Goal: Task Accomplishment & Management: Complete application form

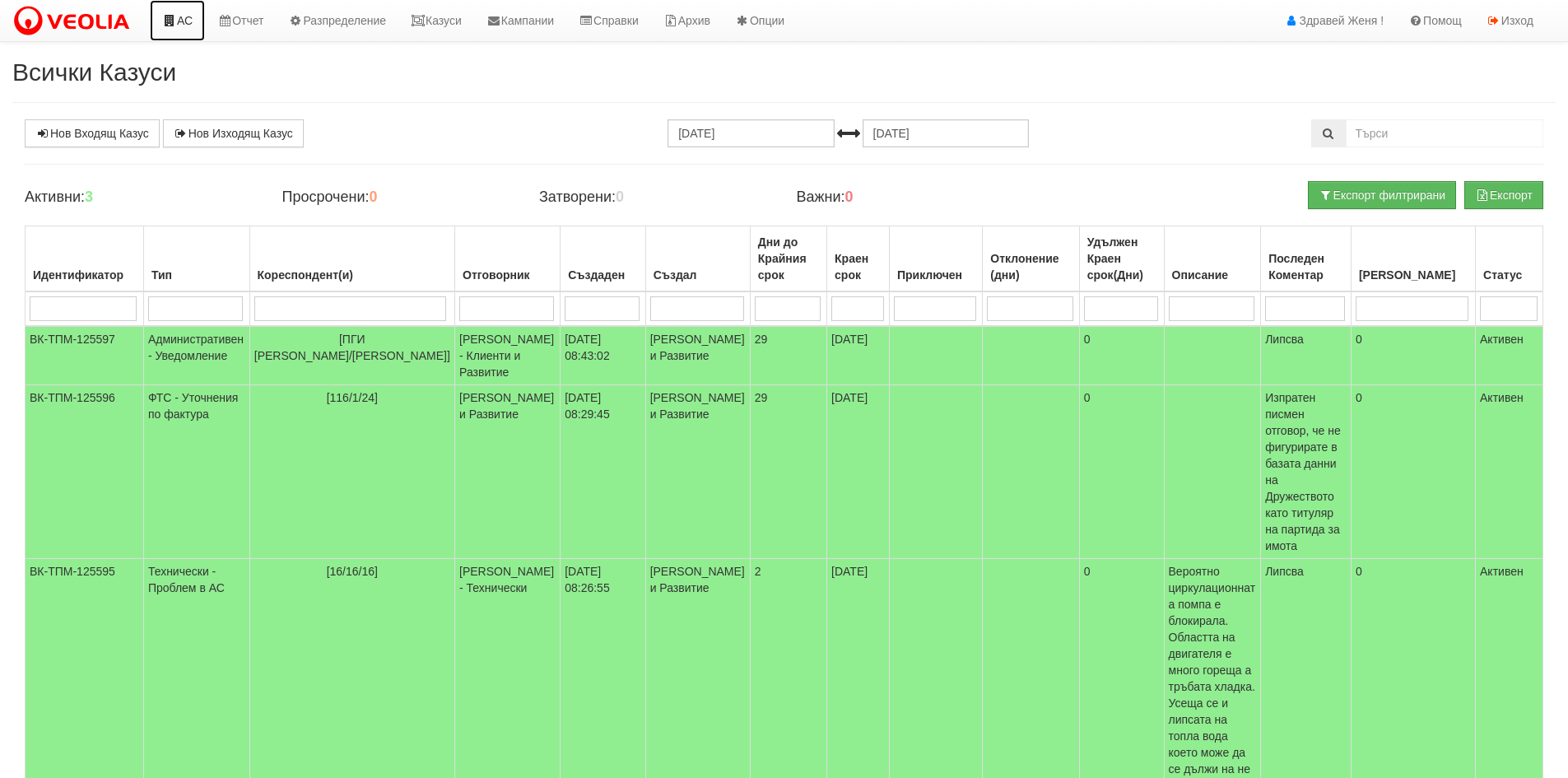
click at [187, 16] on link "АС" at bounding box center [178, 21] width 55 height 41
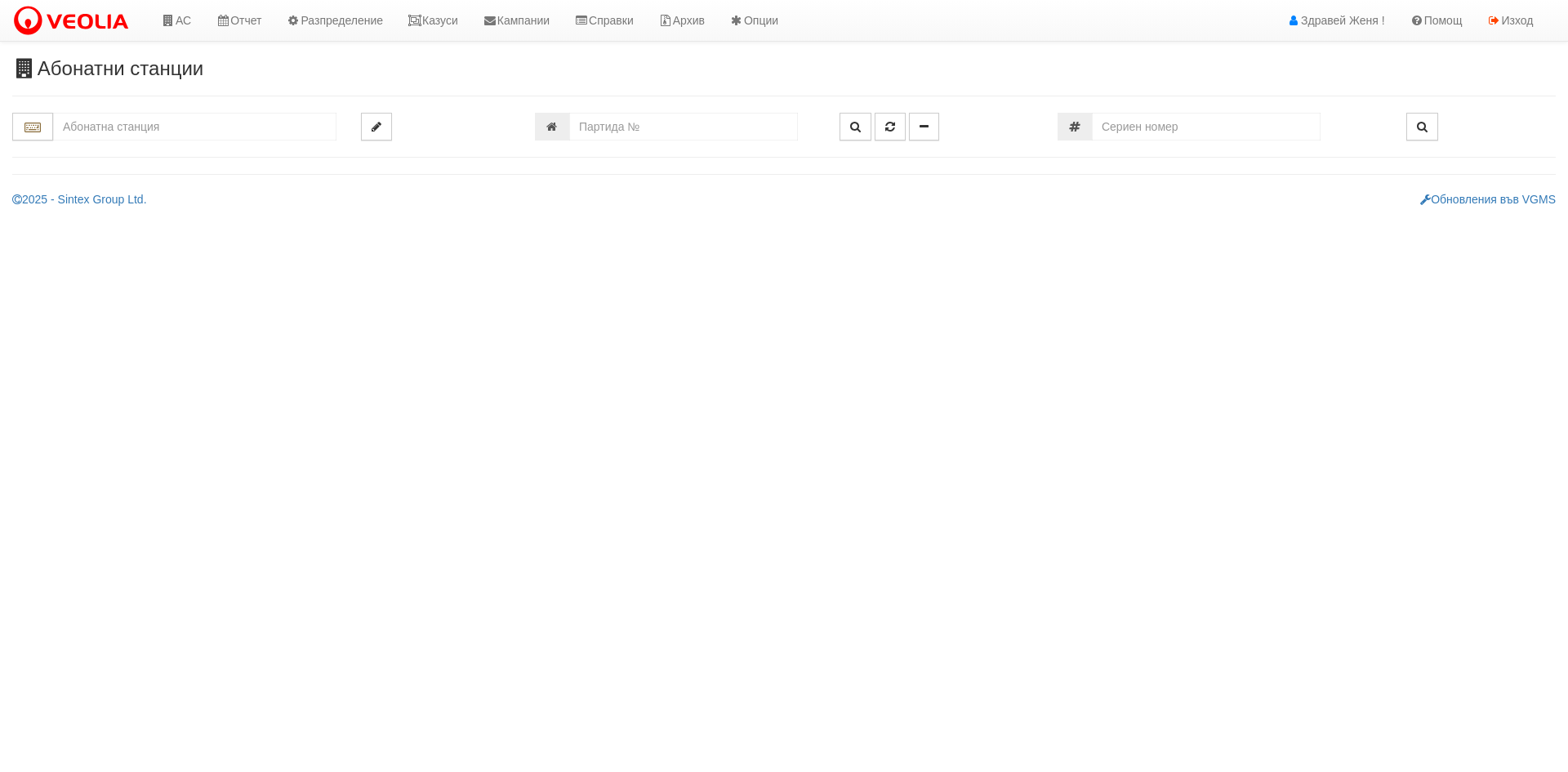
click at [111, 128] on input "text" at bounding box center [194, 127] width 283 height 27
click at [68, 126] on input "010/4" at bounding box center [194, 127] width 283 height 27
drag, startPoint x: 84, startPoint y: 128, endPoint x: 20, endPoint y: 130, distance: 64.0
click at [20, 130] on div "10" at bounding box center [174, 127] width 324 height 27
click at [222, 199] on div "010/3,4 - Възраждане - "ВЕОЛИЯ"" at bounding box center [194, 190] width 278 height 19
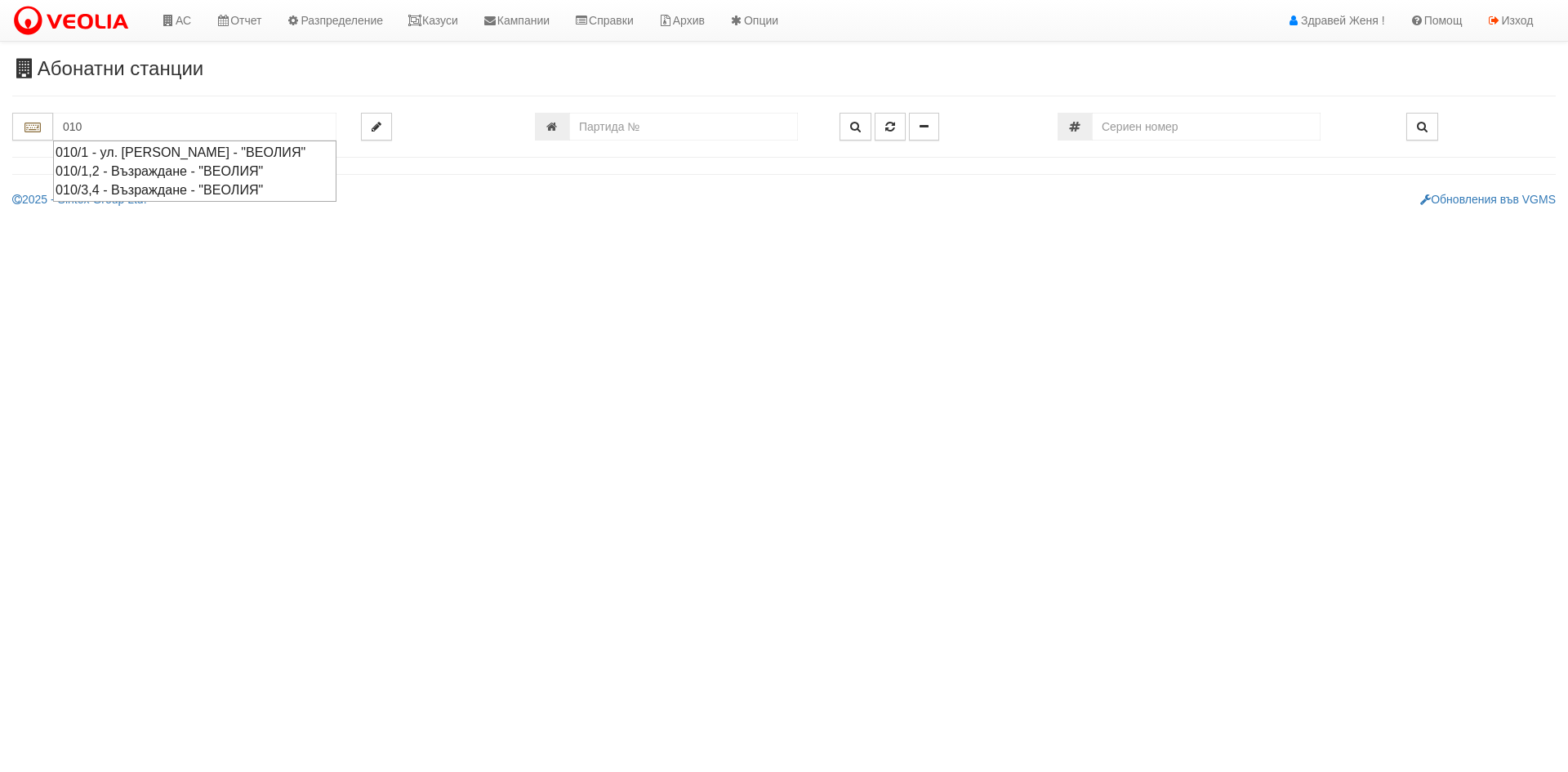
type input "010/3,4 - Възраждане - "ВЕОЛИЯ""
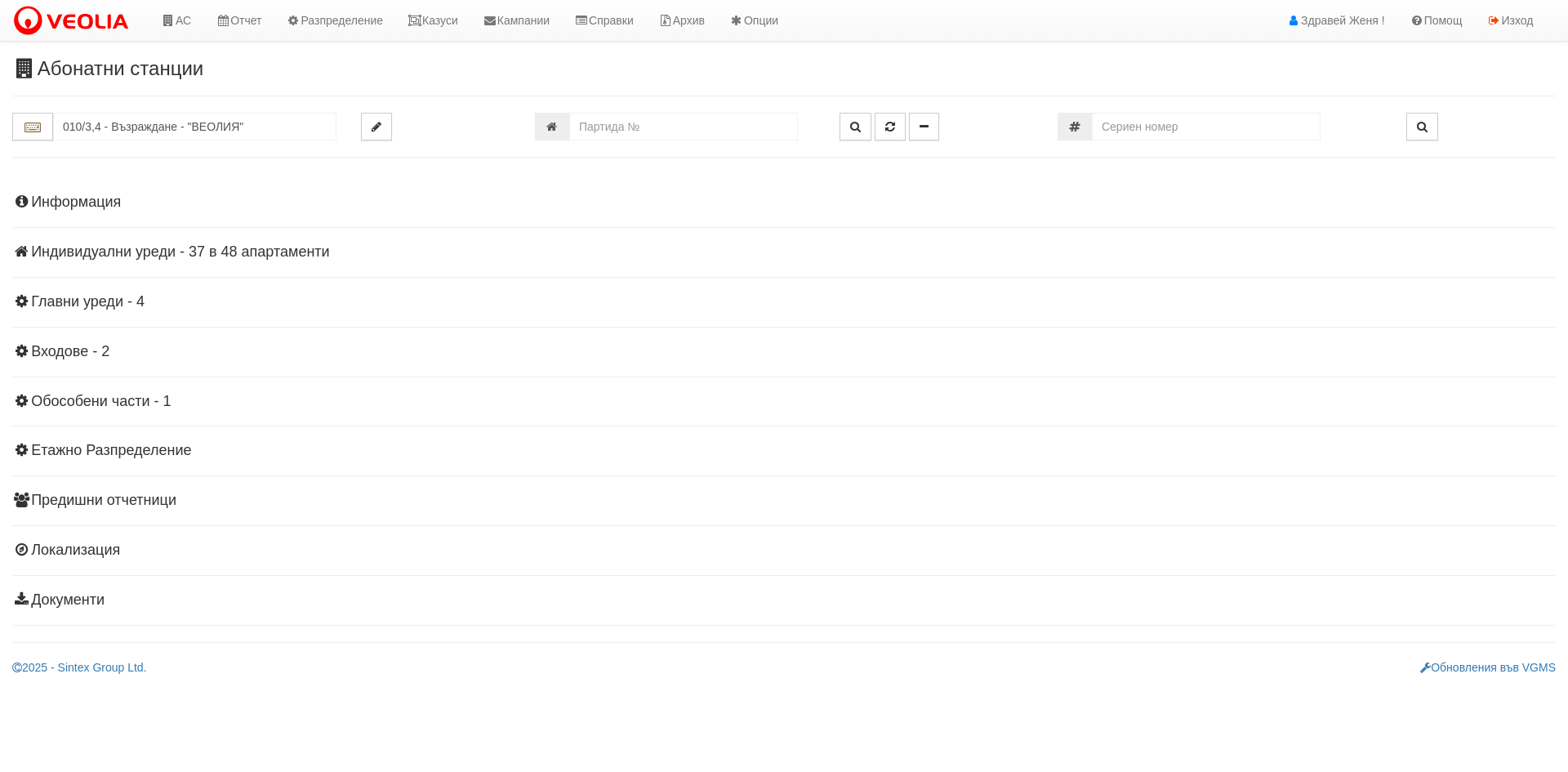
click at [288, 251] on h4 "Индивидуални уреди - 37 в 48 апартаменти" at bounding box center [784, 252] width 1543 height 16
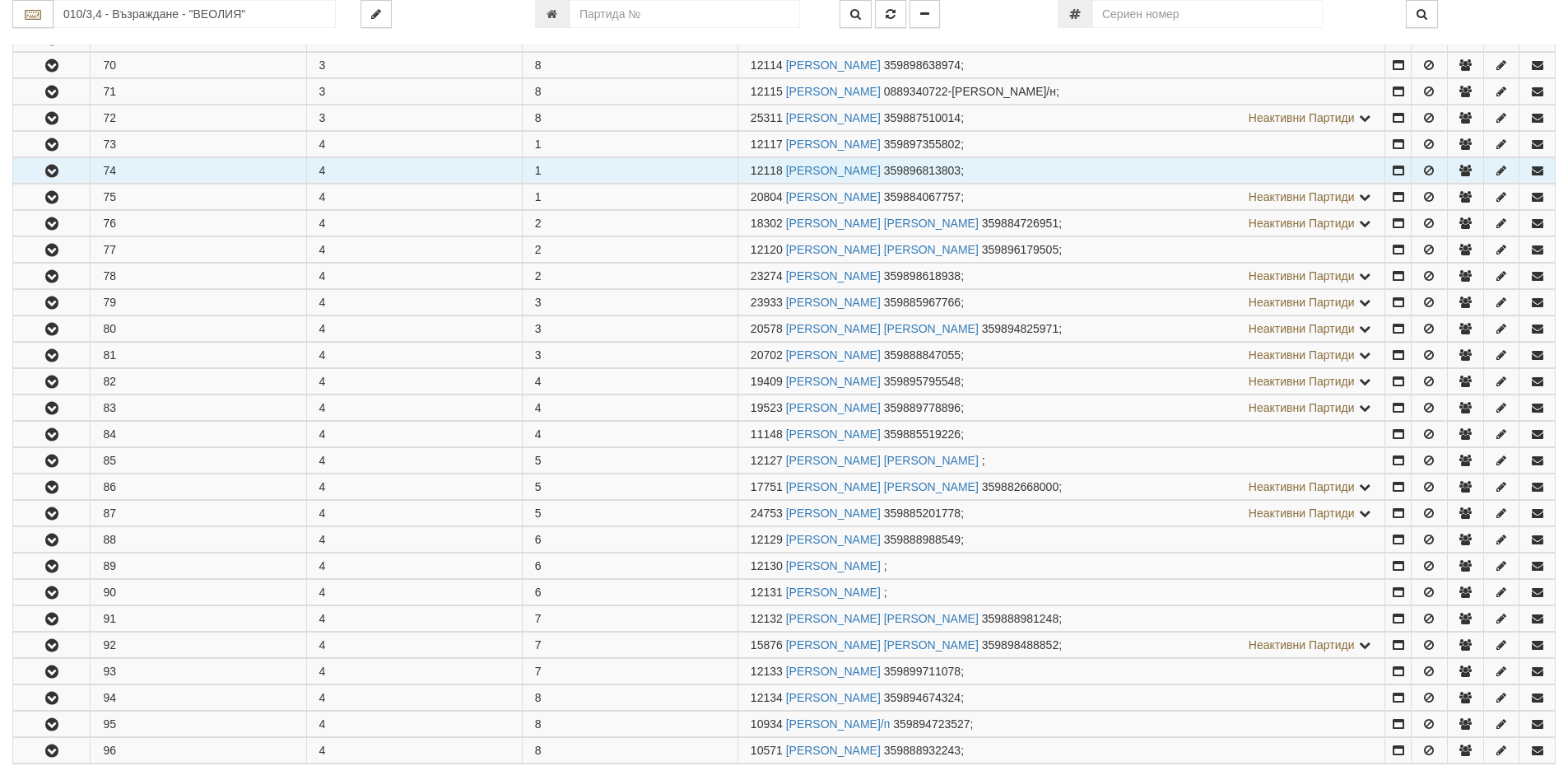
scroll to position [988, 0]
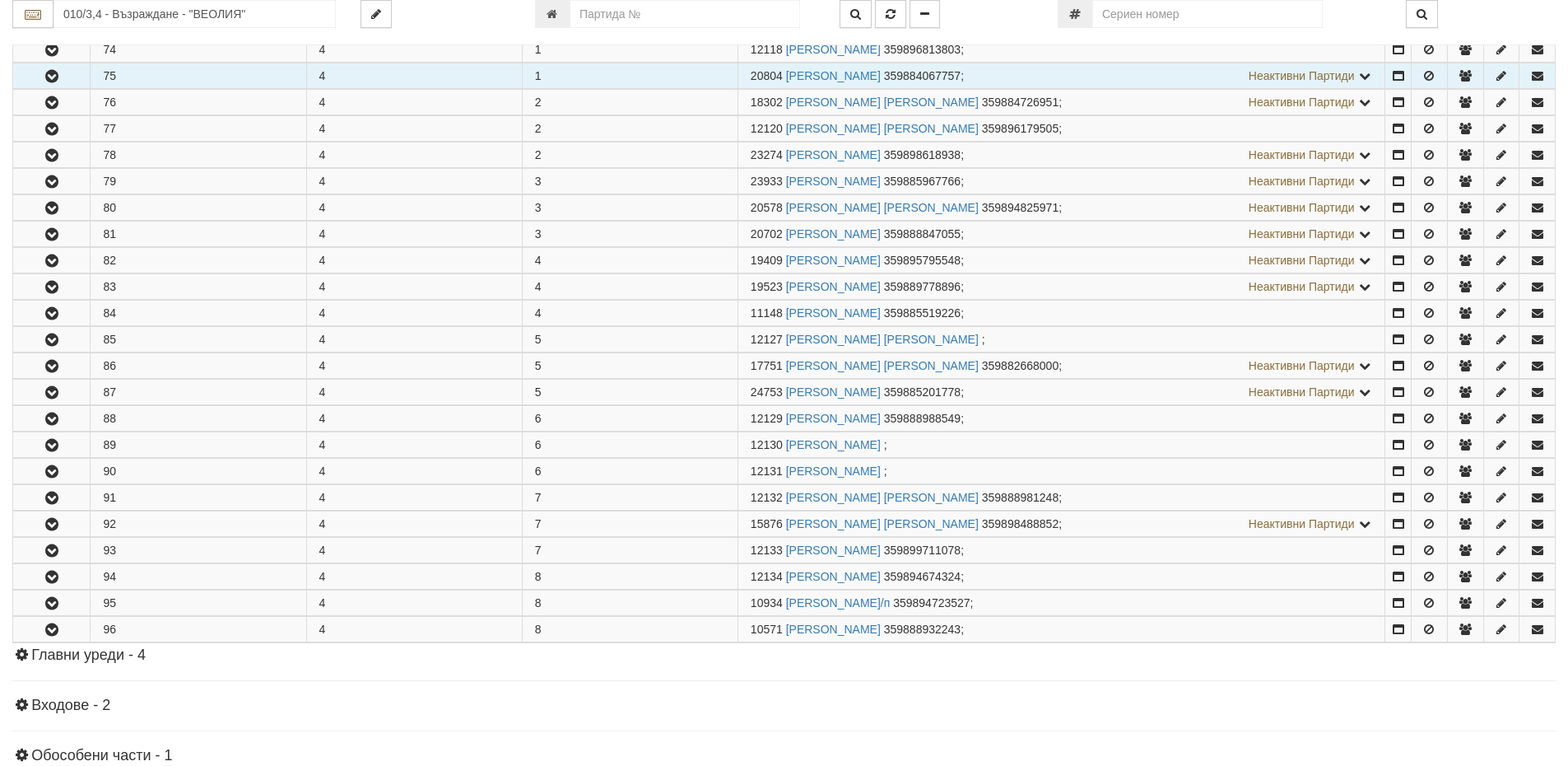
click at [56, 72] on icon "button" at bounding box center [52, 76] width 20 height 11
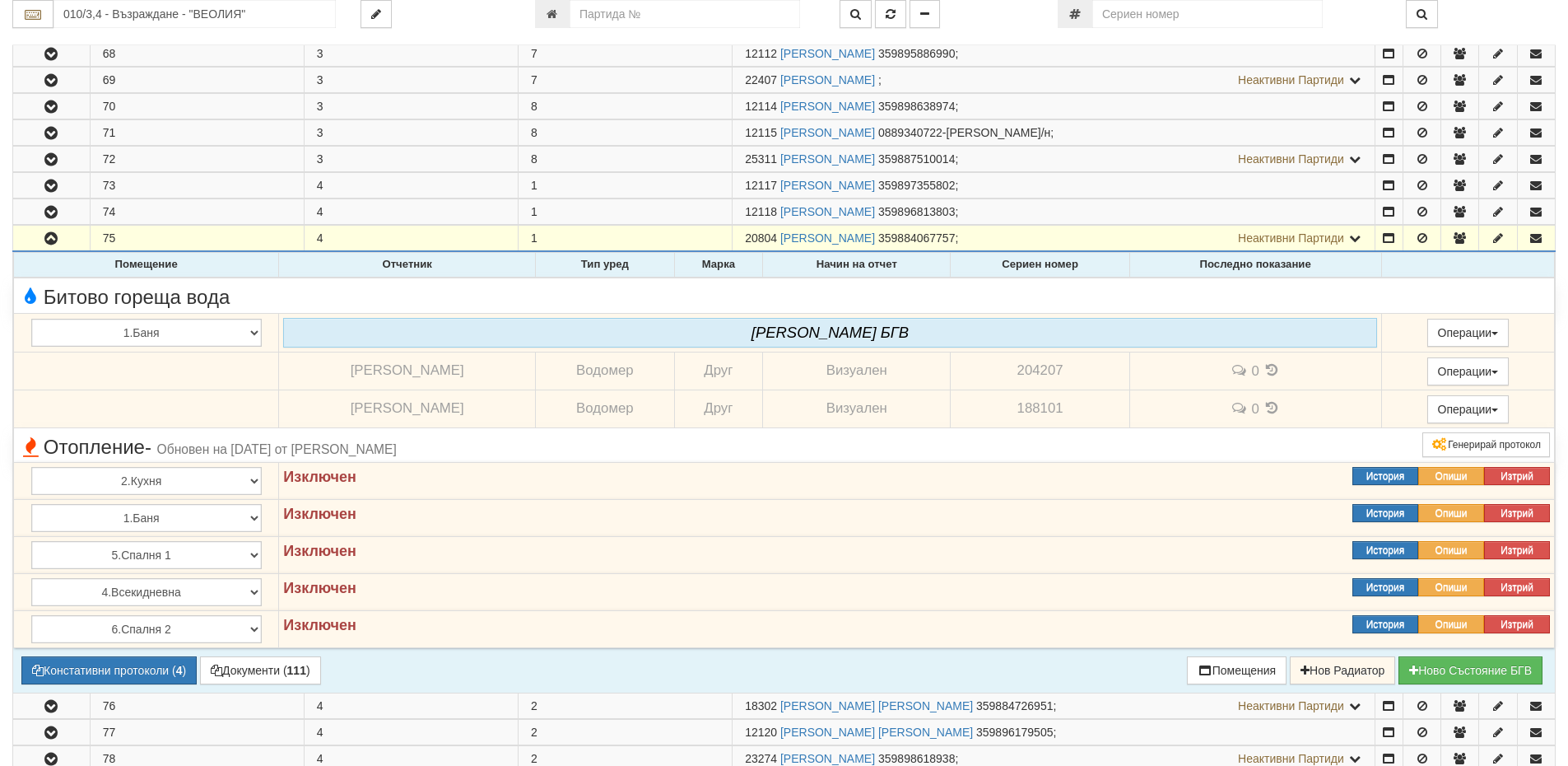
scroll to position [823, 0]
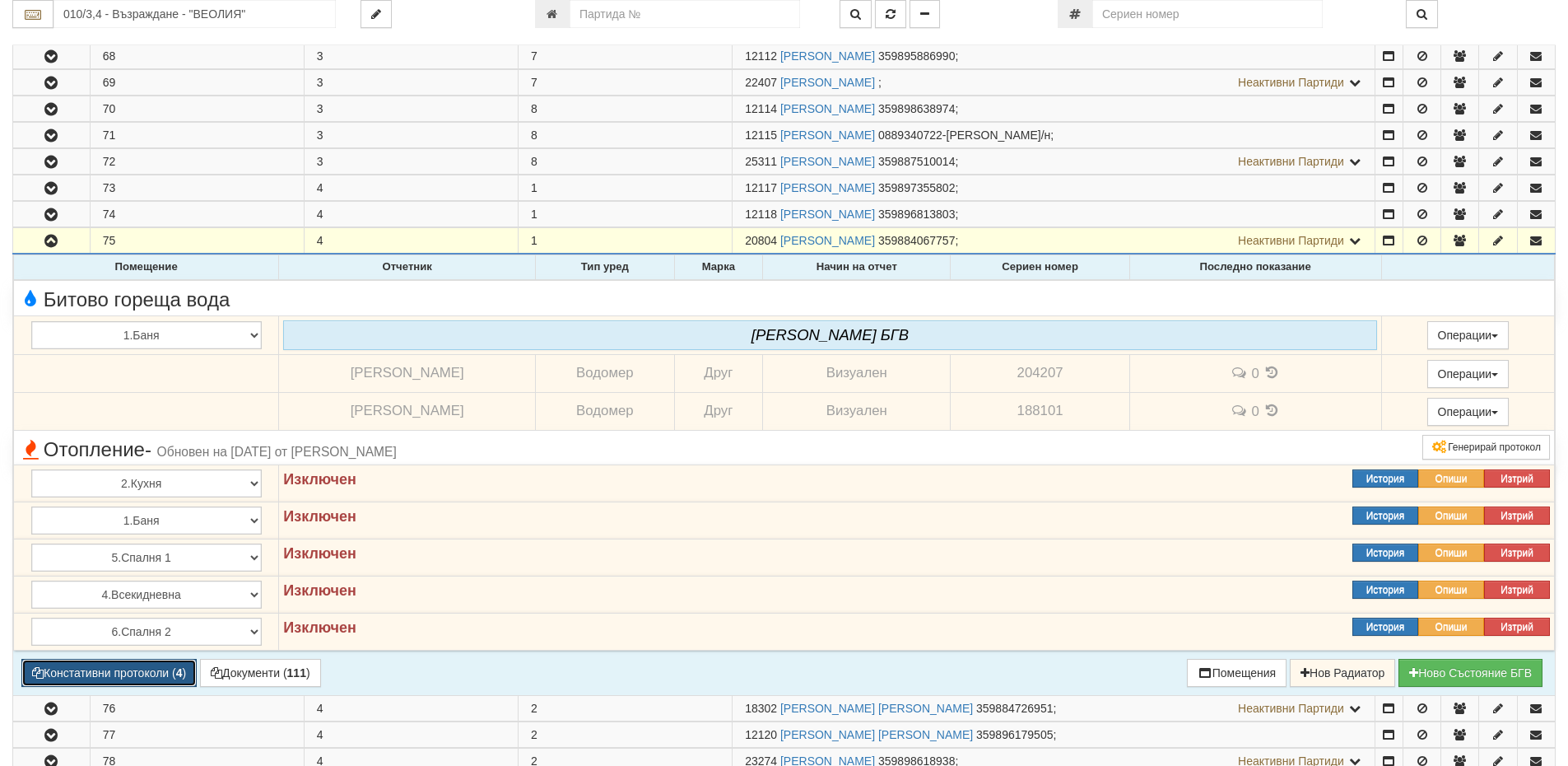
click at [120, 669] on button "Констативни протоколи ( 4 )" at bounding box center [109, 673] width 175 height 28
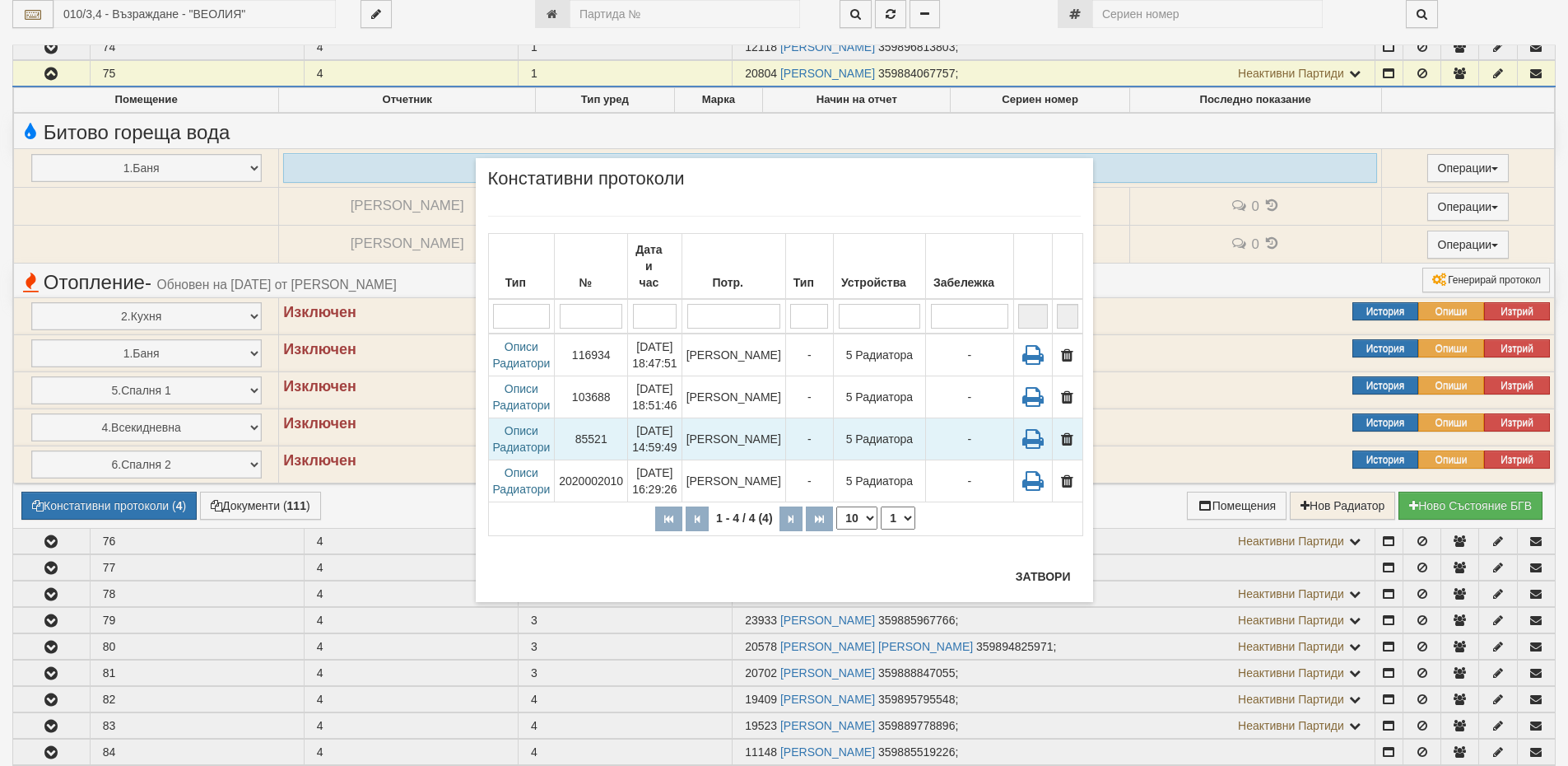
scroll to position [1152, 0]
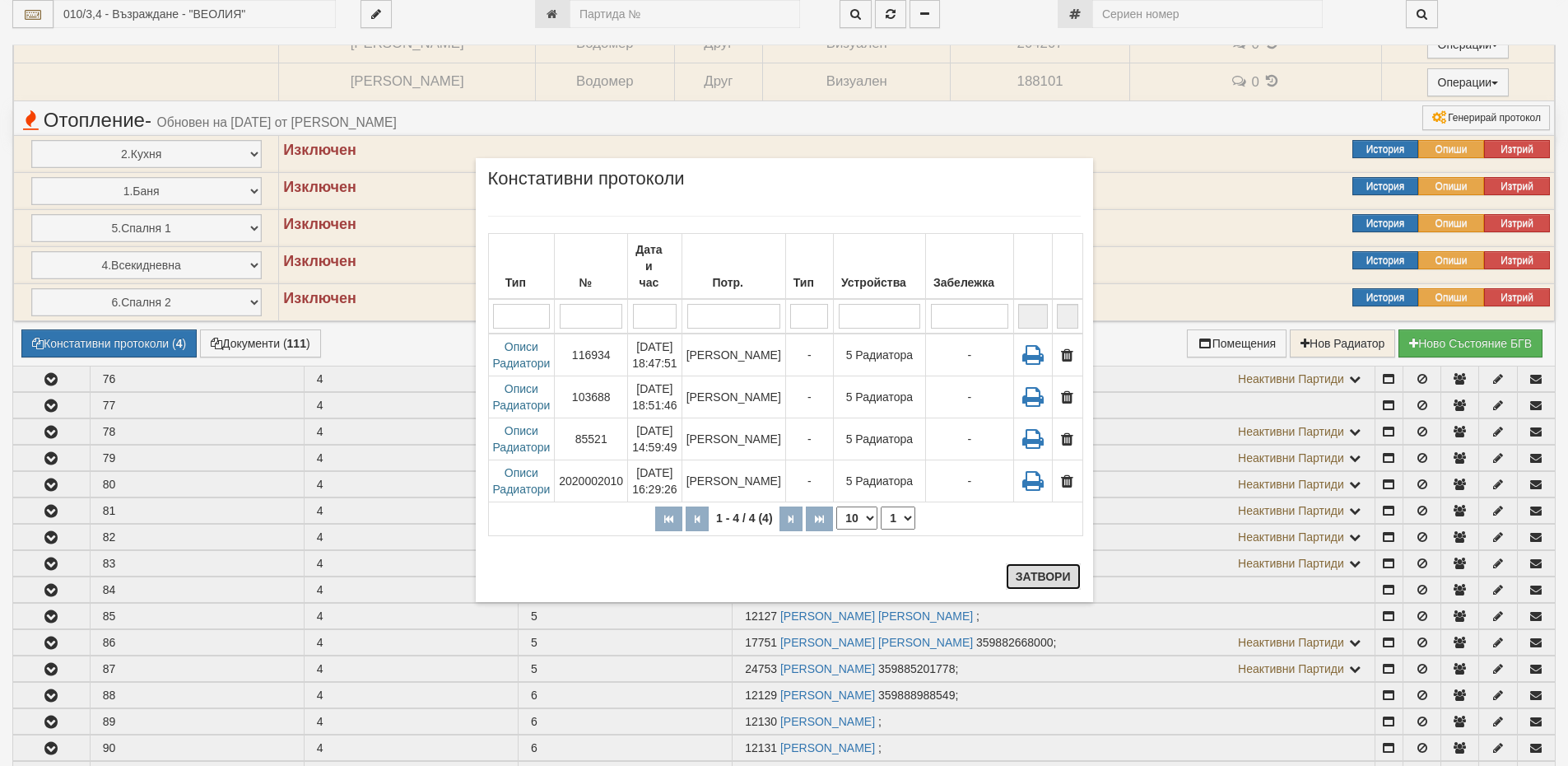
click at [1051, 582] on button "Затвори" at bounding box center [1043, 576] width 75 height 27
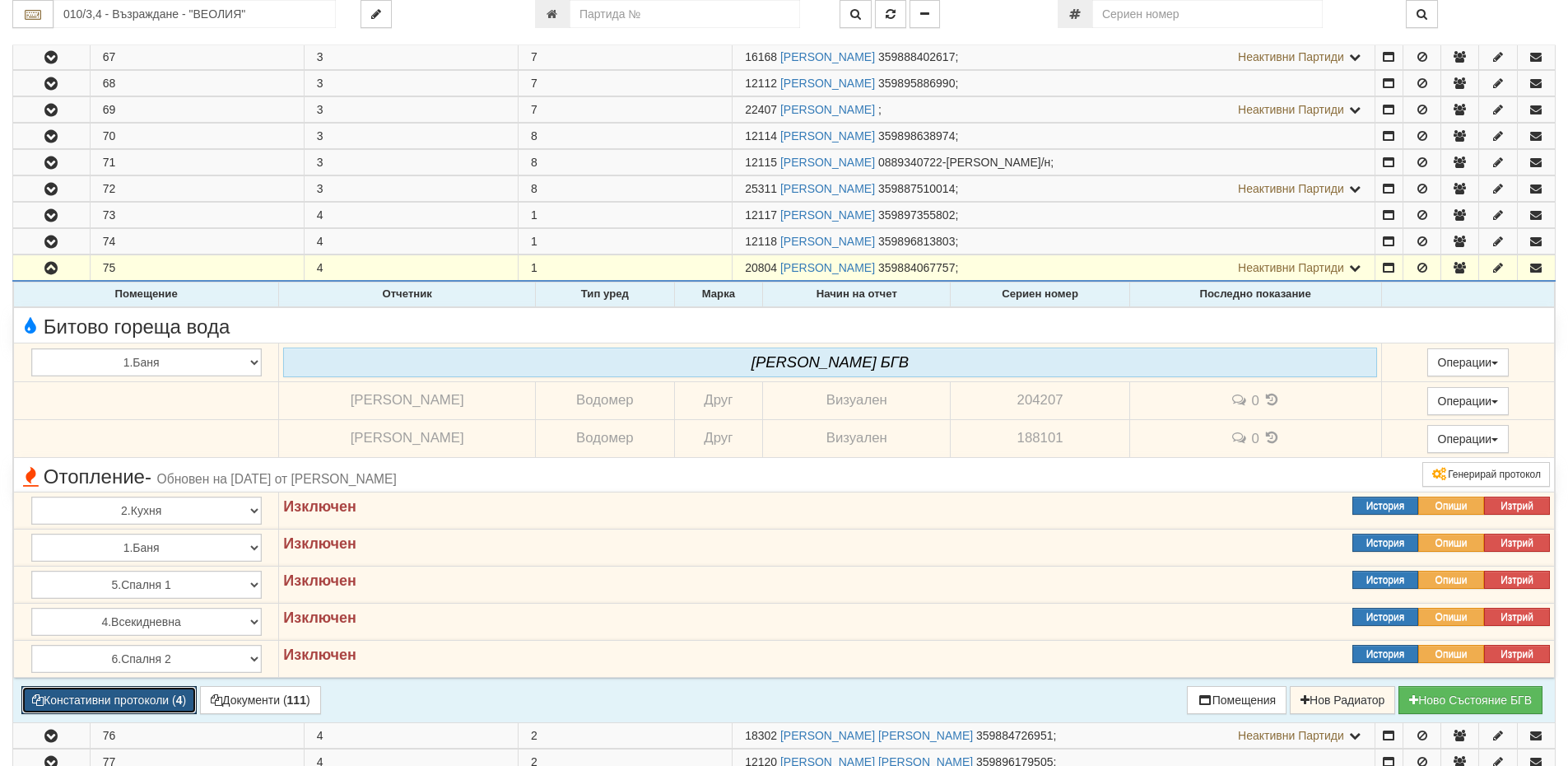
scroll to position [659, 0]
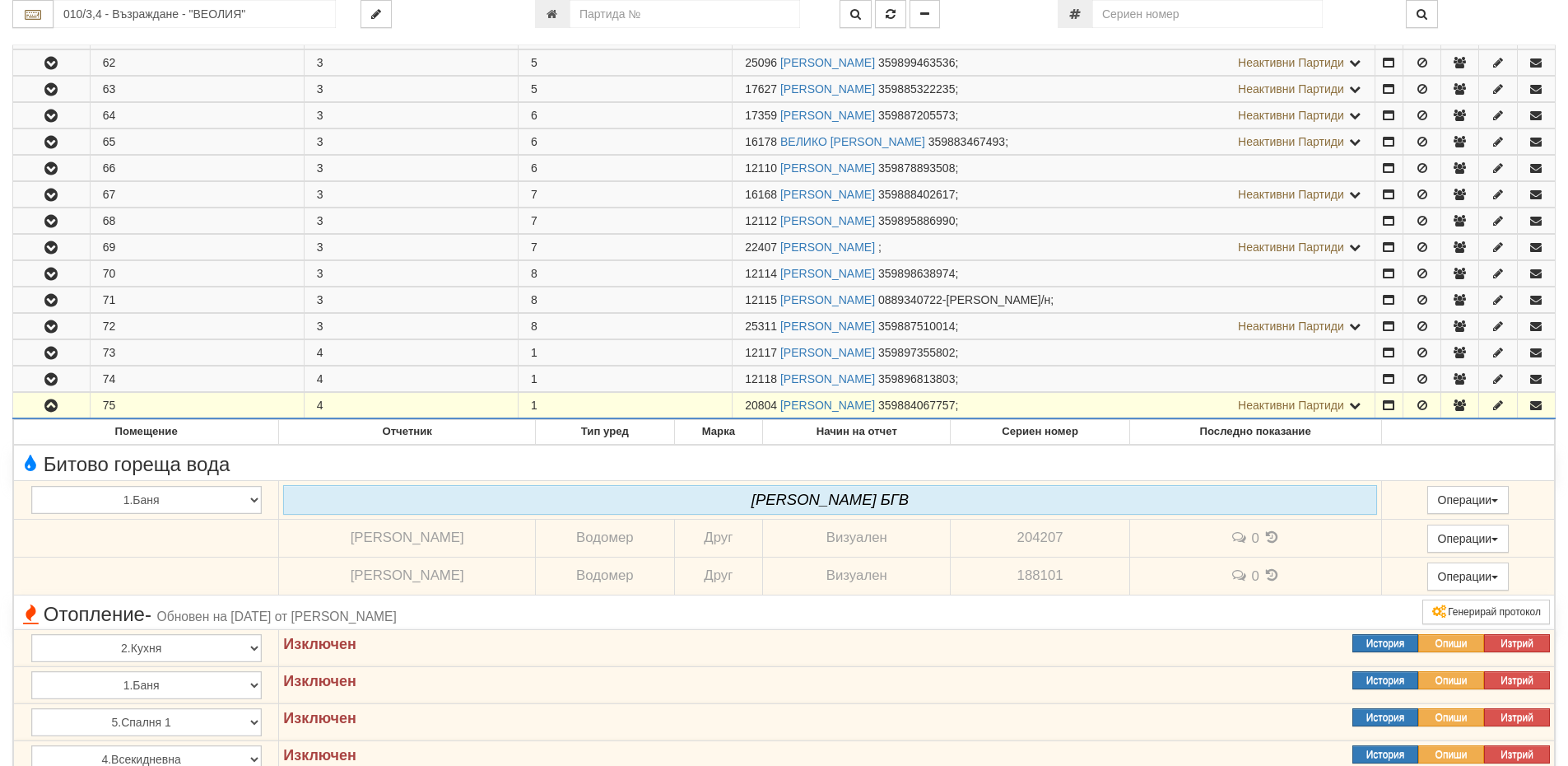
click at [777, 403] on span "20804" at bounding box center [761, 405] width 32 height 13
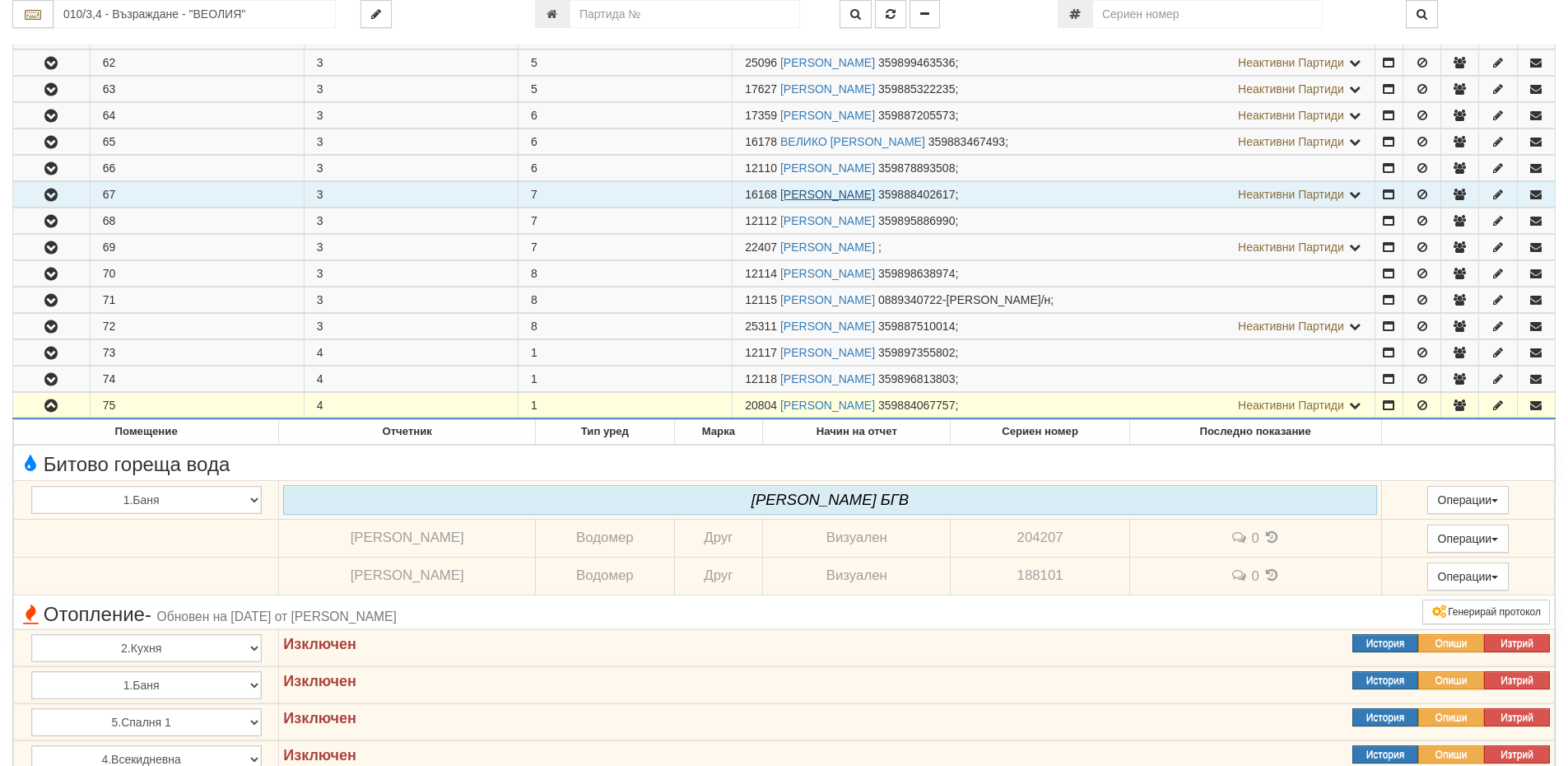
click at [822, 197] on link "ХЮСЕИН ФИКРЕТОВ ЮСМЯНОВ" at bounding box center [828, 194] width 95 height 13
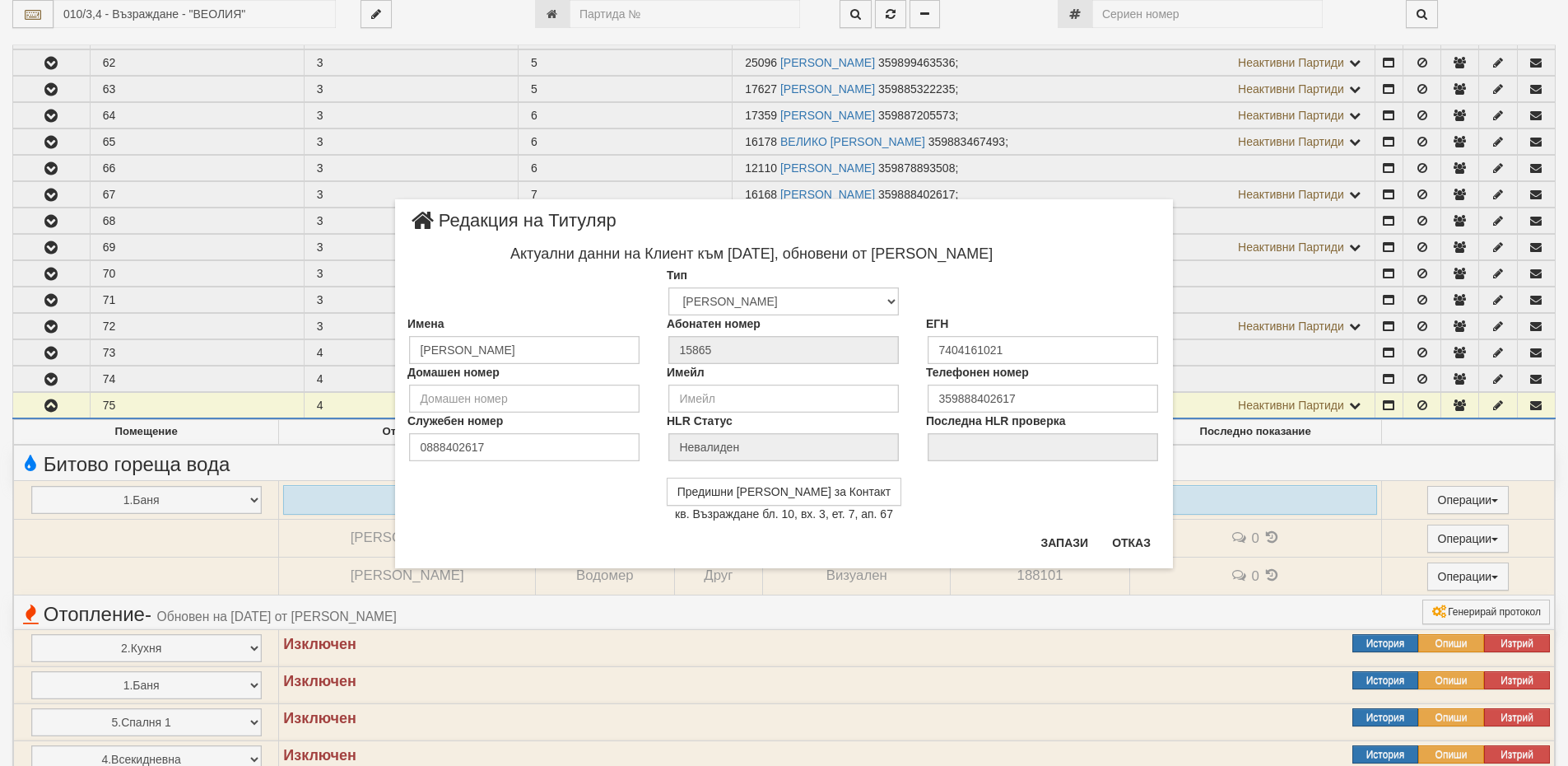
click at [1157, 181] on div "× Редакция на Титуляр Актуални данни на Клиент към 20/01/2022, обновени от Иван…" at bounding box center [784, 284] width 803 height 568
click at [1114, 551] on button "Отказ" at bounding box center [1132, 544] width 59 height 27
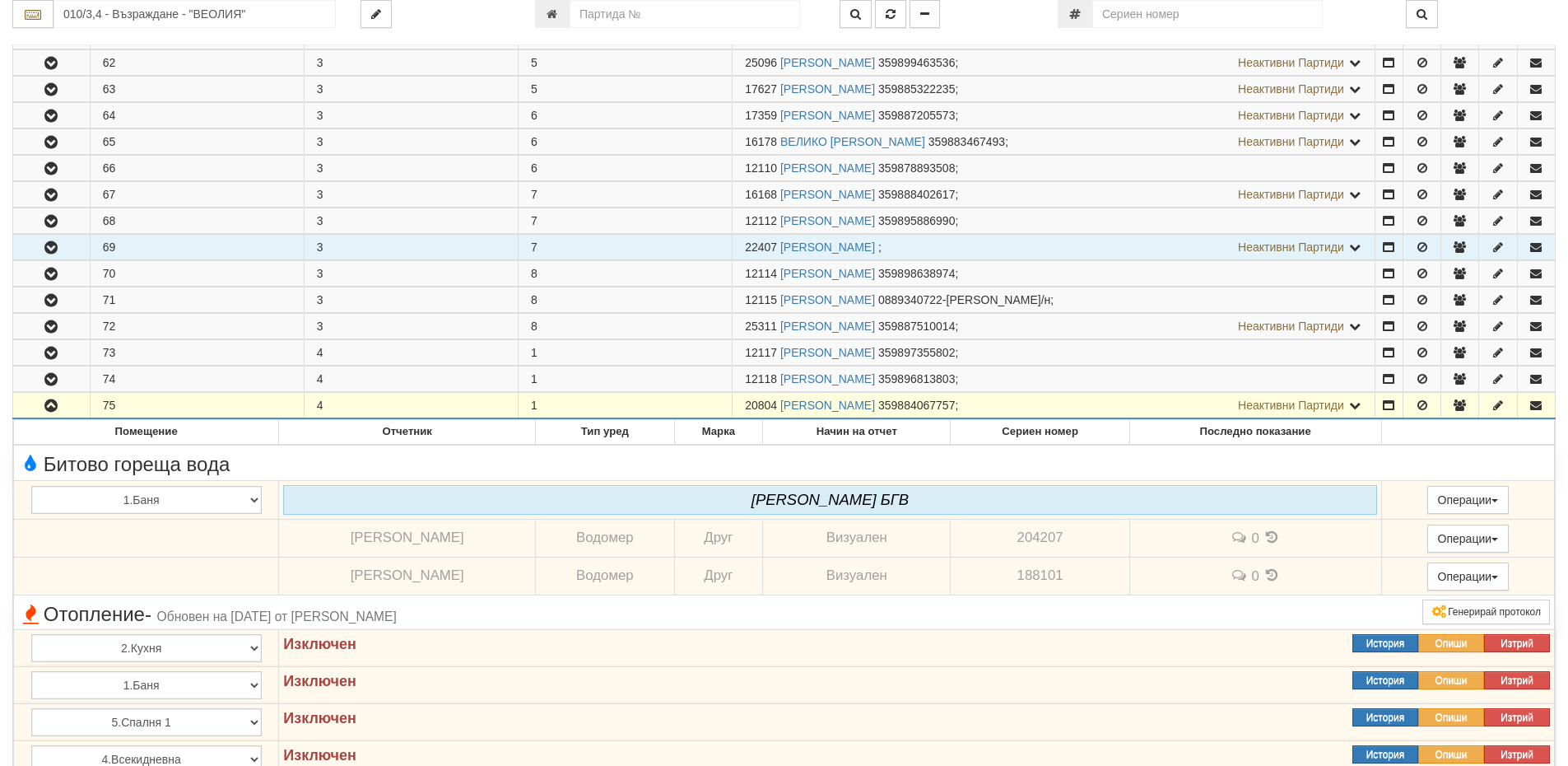
click at [1355, 247] on icon at bounding box center [1354, 247] width 15 height 11
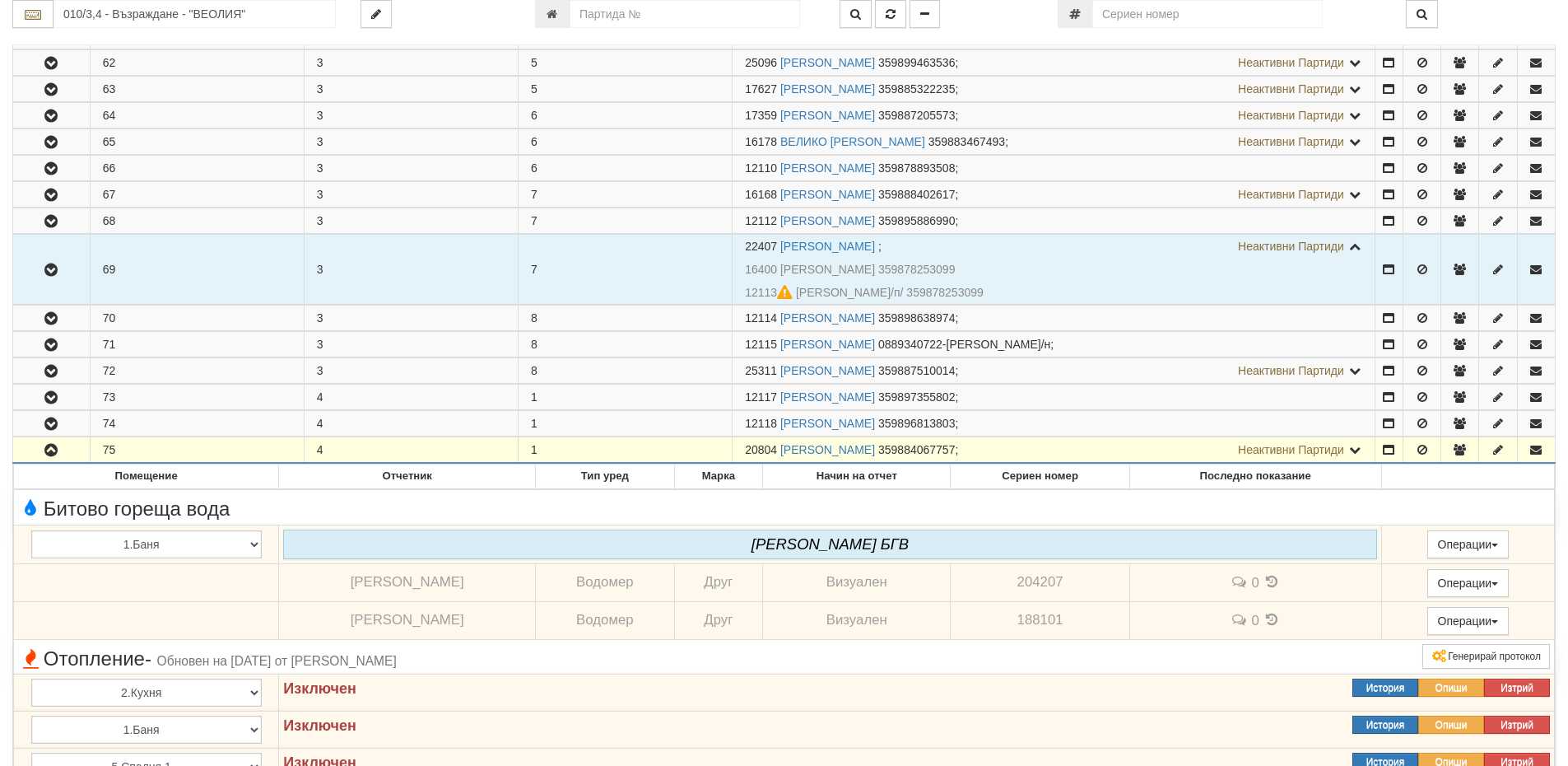
click at [52, 273] on icon "button" at bounding box center [51, 269] width 20 height 11
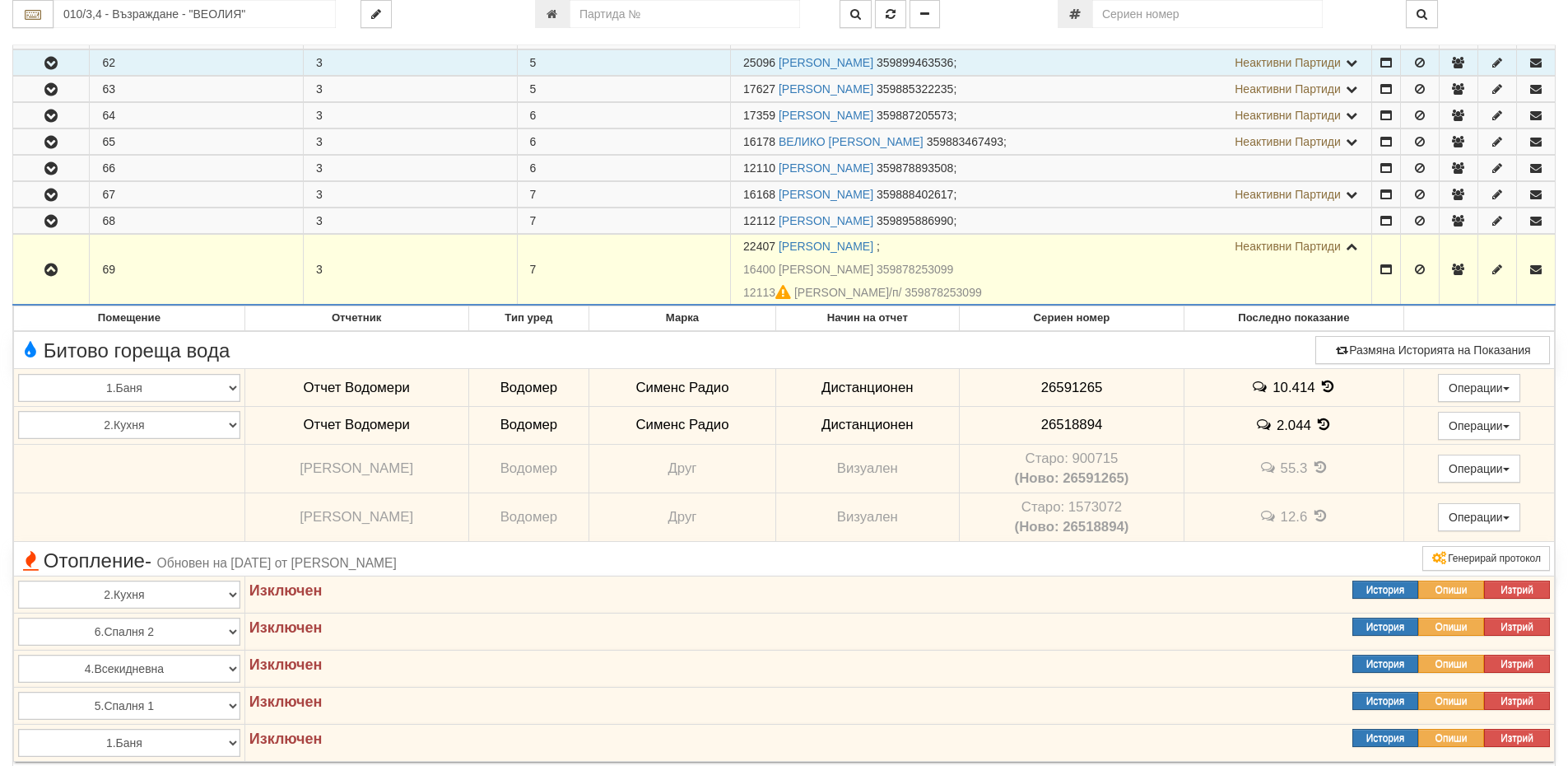
click at [63, 56] on button "button" at bounding box center [51, 62] width 76 height 25
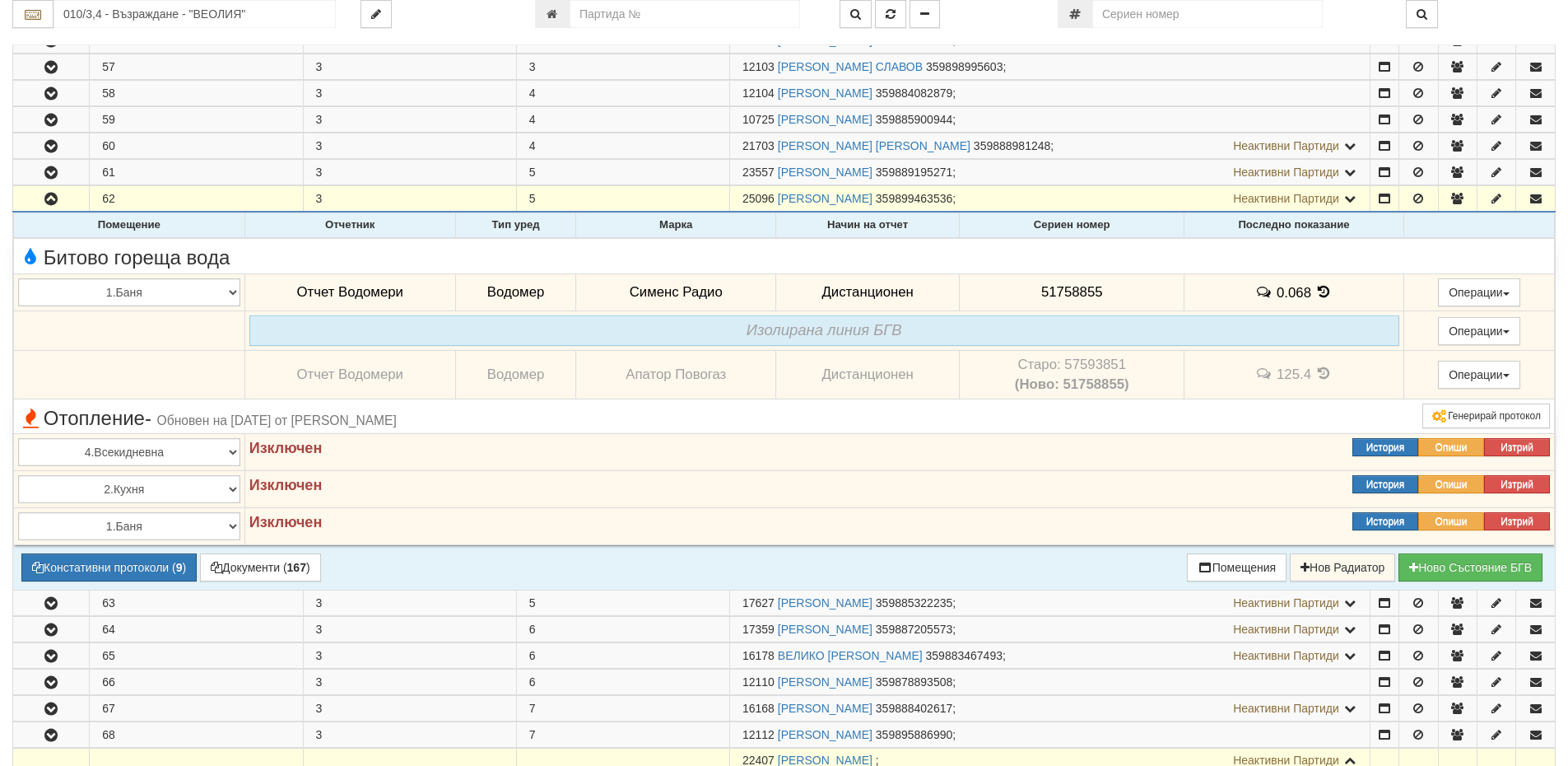
scroll to position [494, 0]
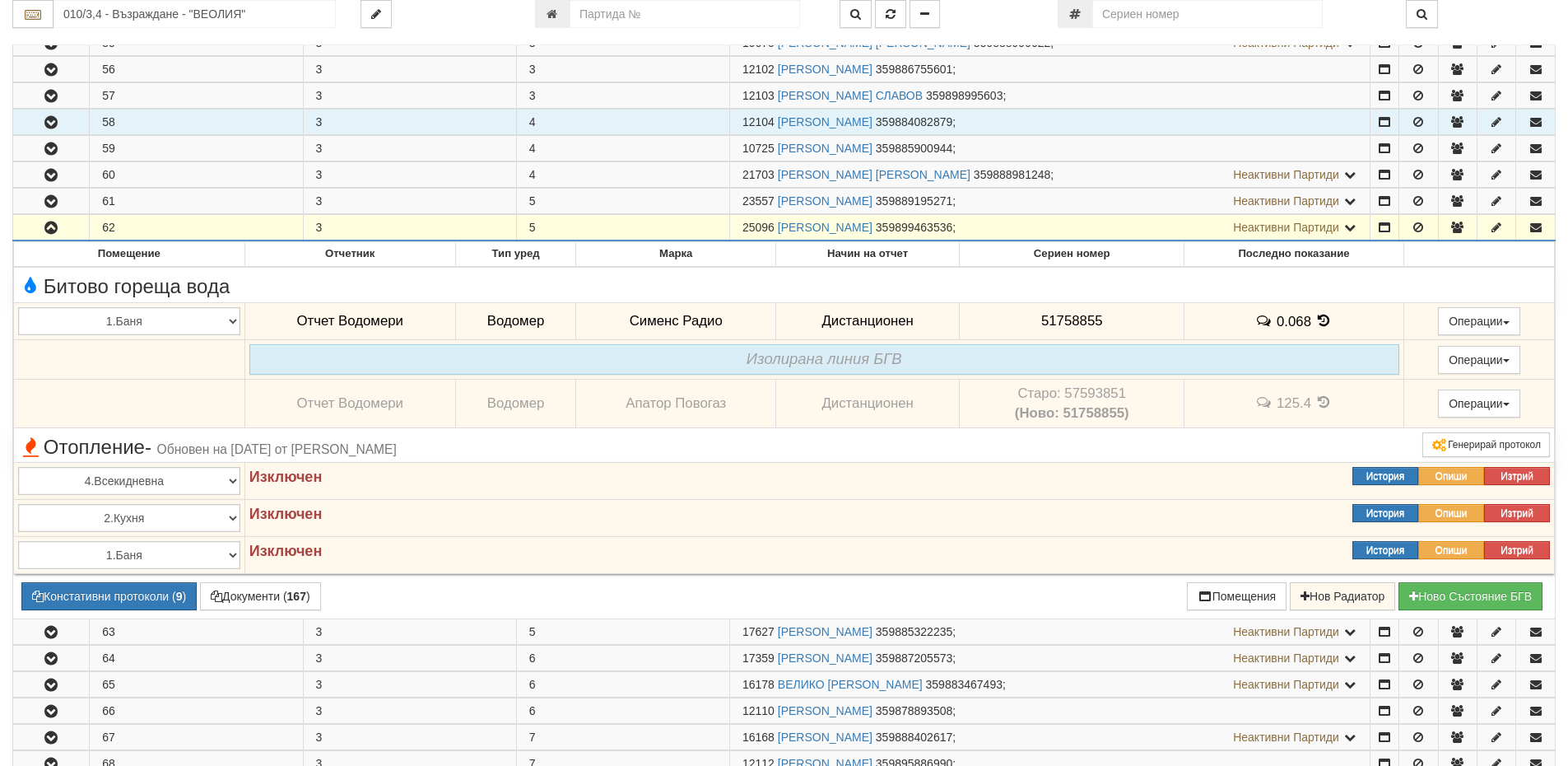
click at [59, 116] on button "button" at bounding box center [51, 122] width 76 height 25
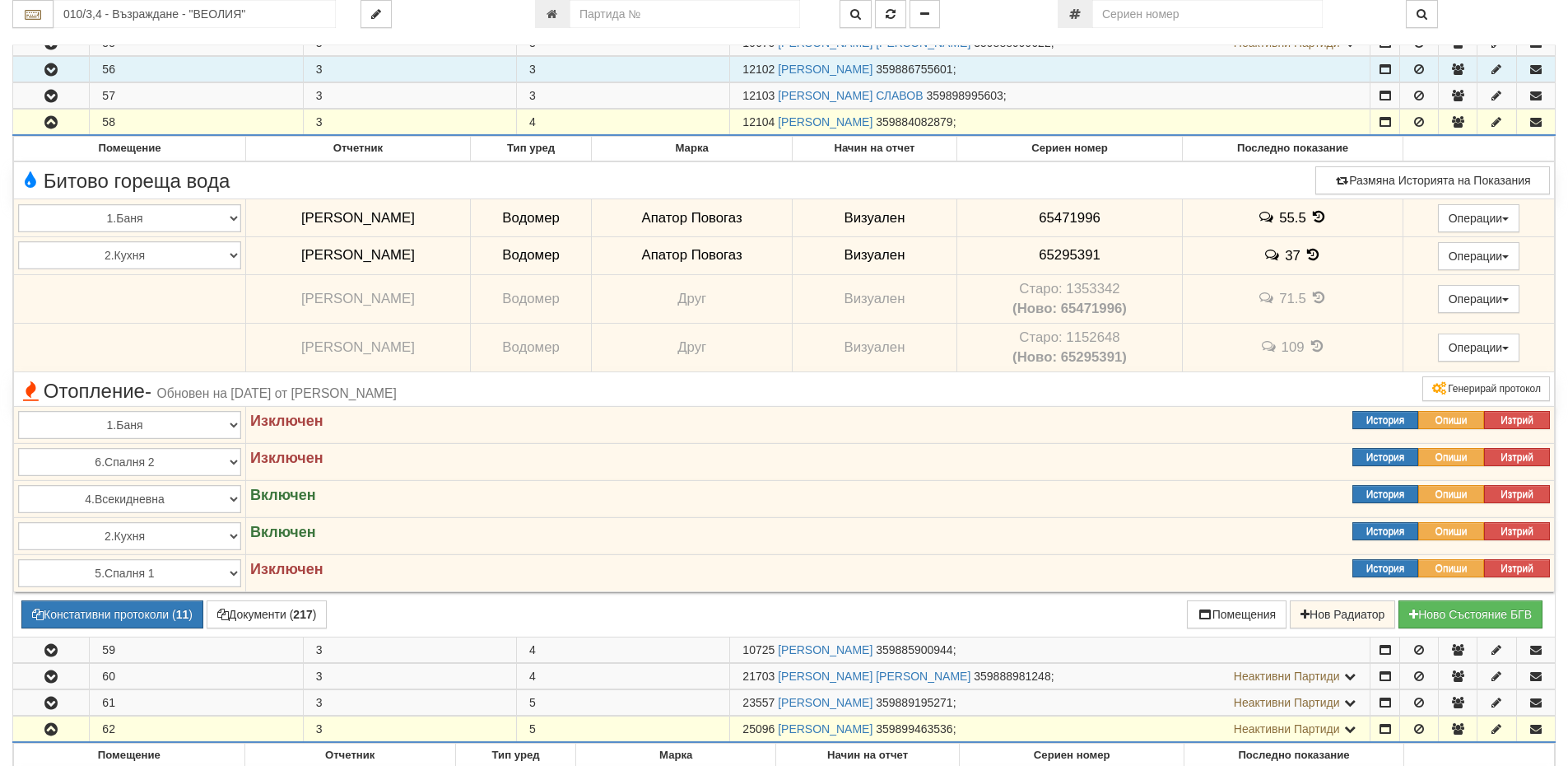
click at [48, 73] on icon "button" at bounding box center [51, 69] width 20 height 11
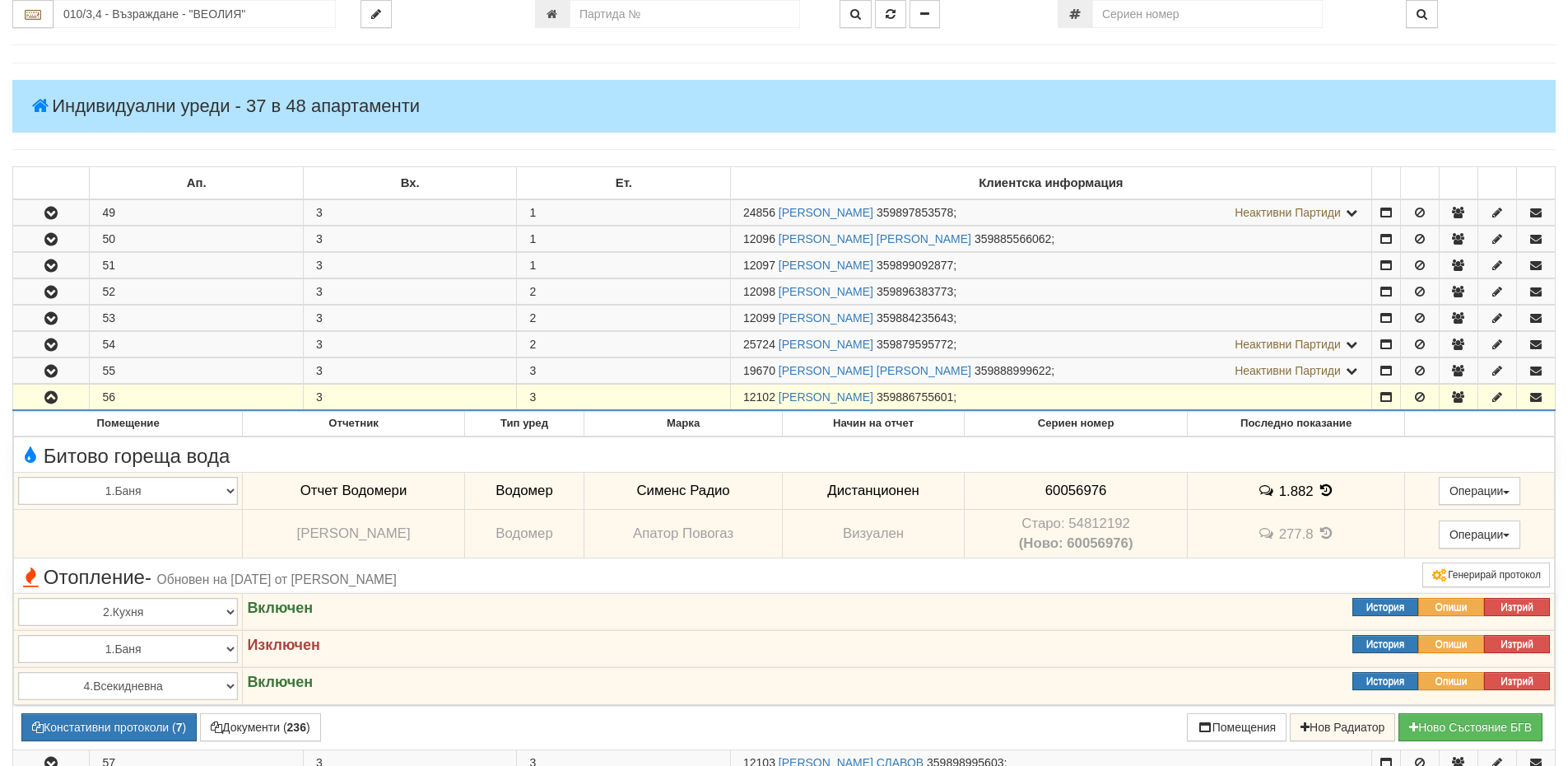
scroll to position [165, 0]
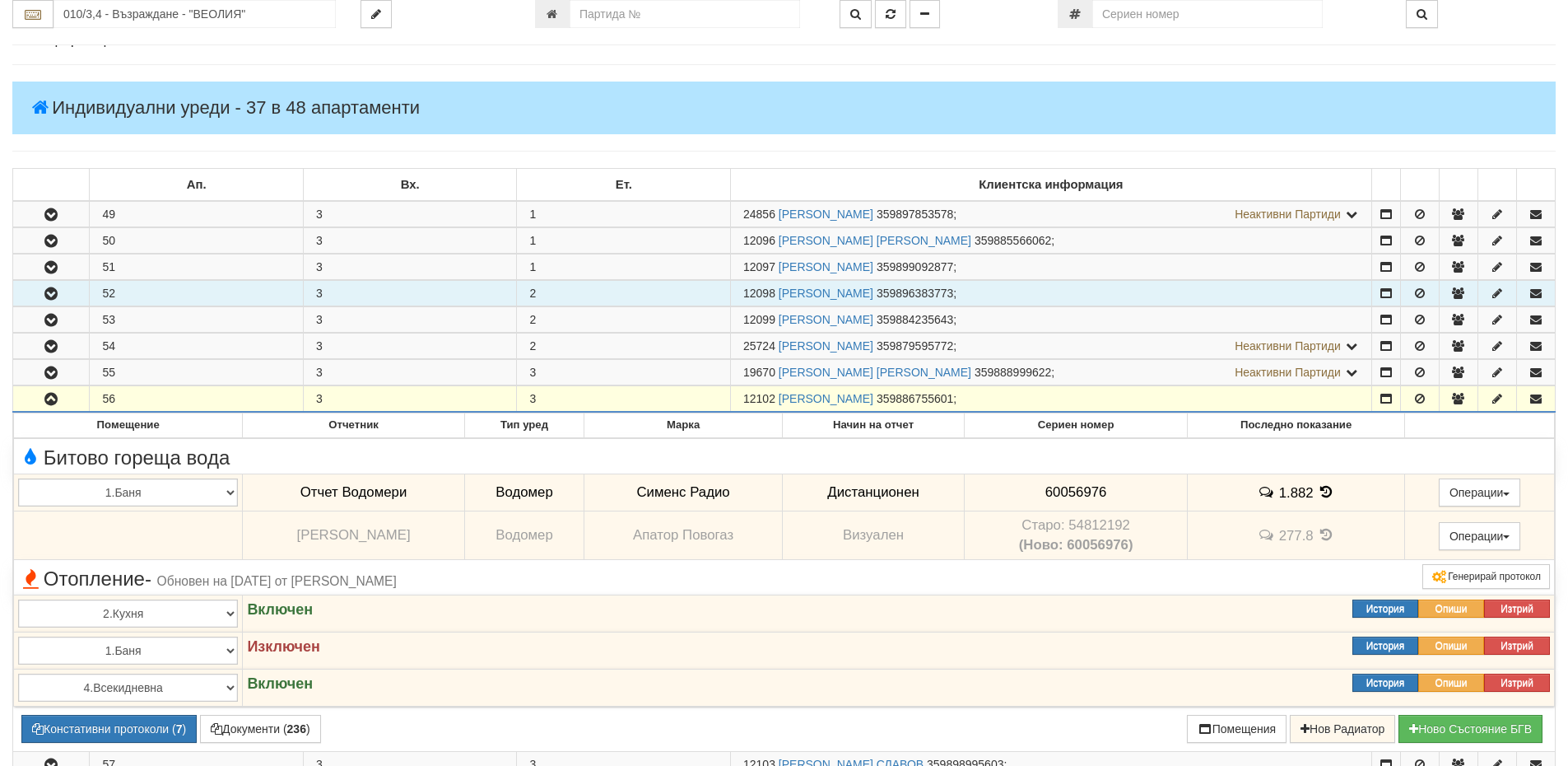
click at [69, 297] on button "button" at bounding box center [51, 292] width 76 height 25
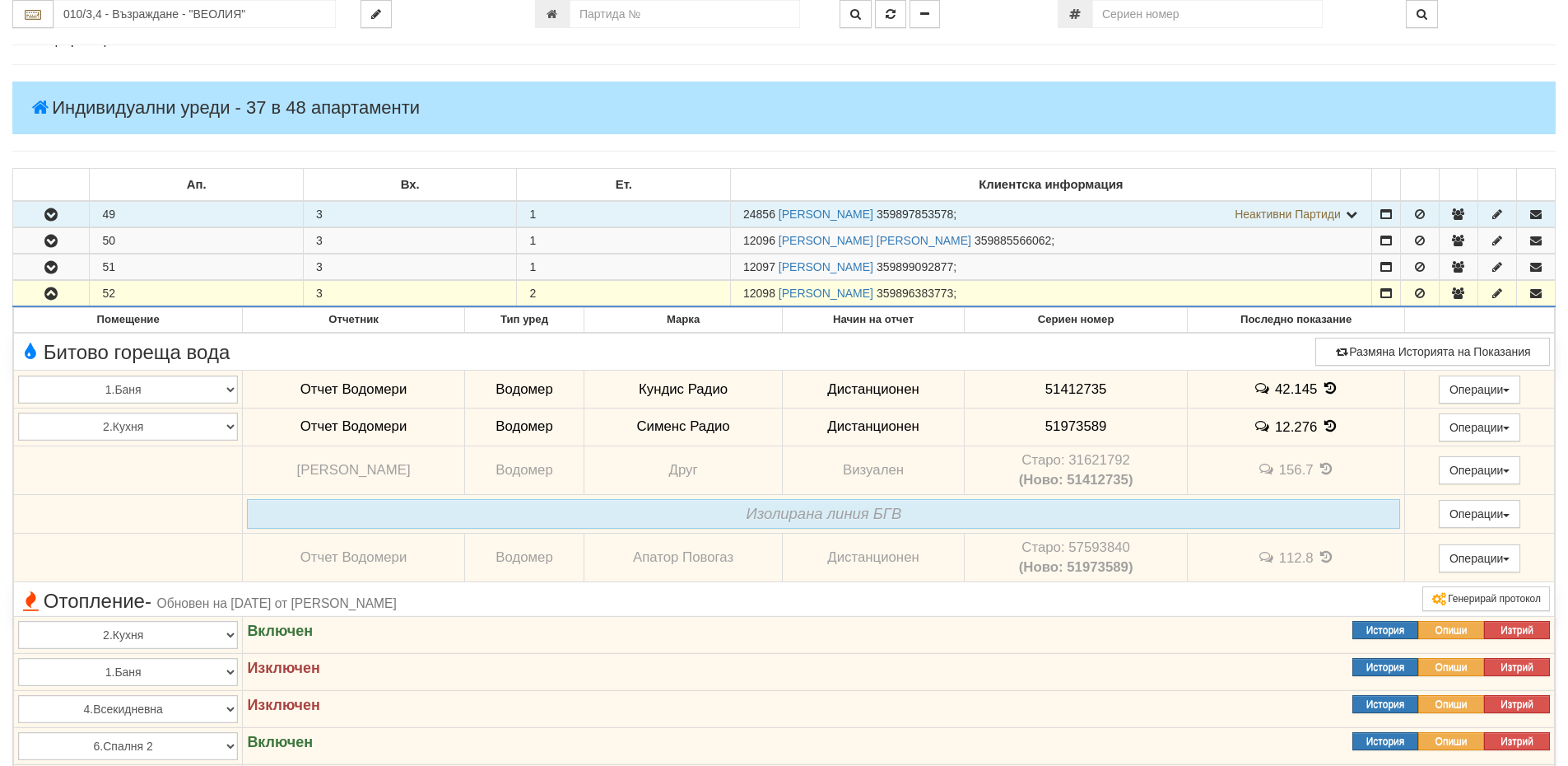
click at [50, 221] on icon "button" at bounding box center [51, 214] width 20 height 11
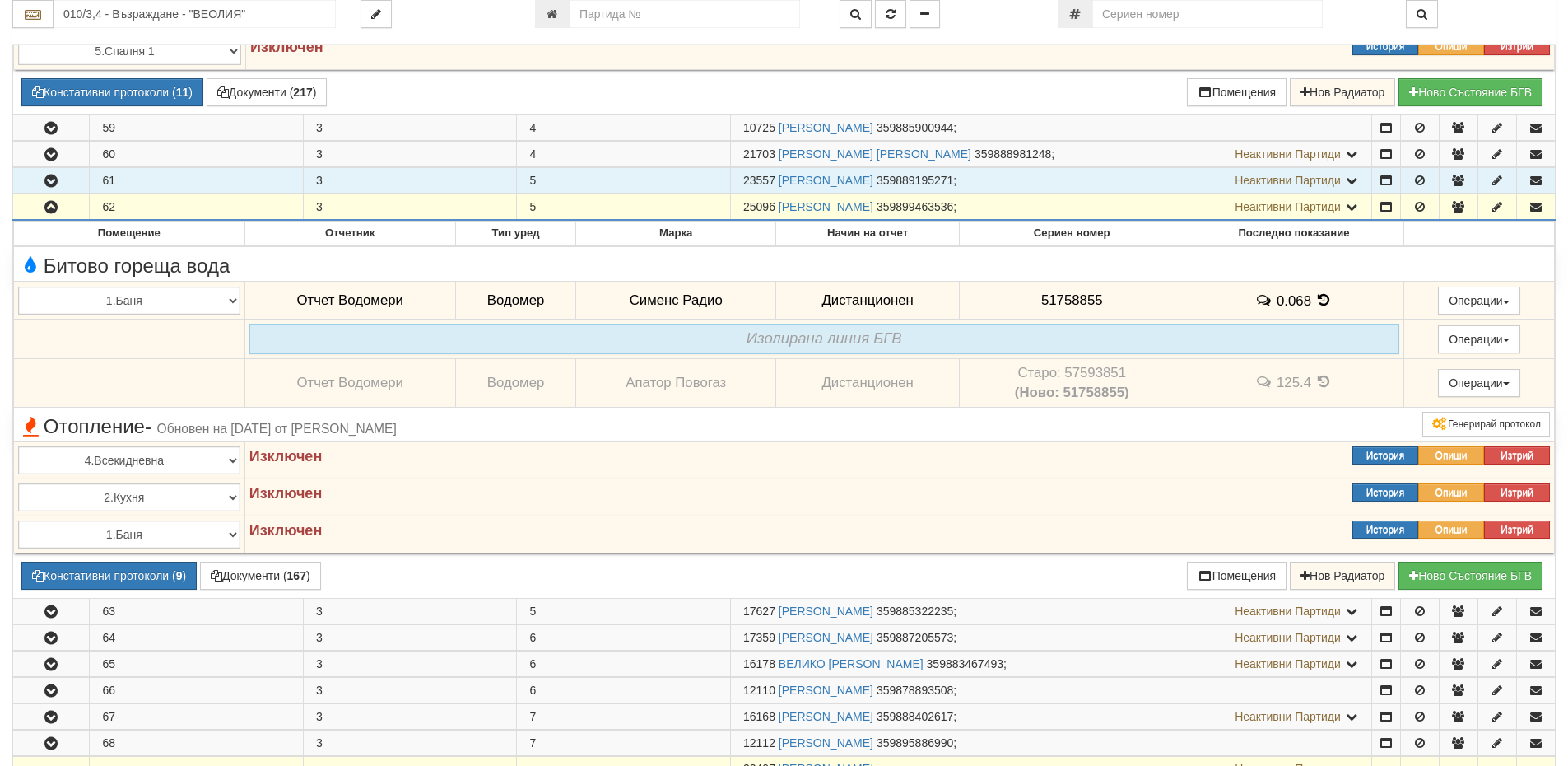
scroll to position [2717, 0]
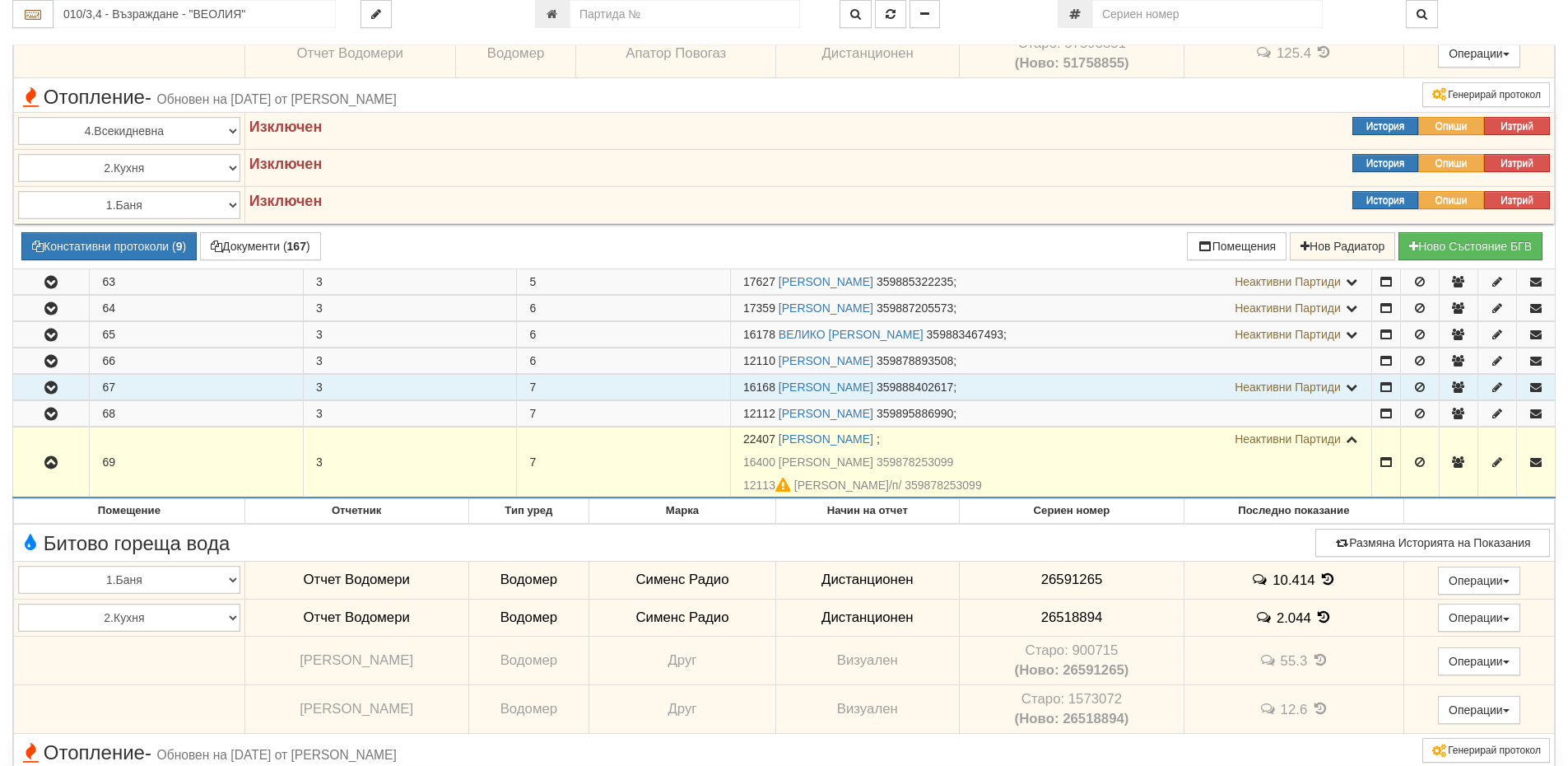
click at [117, 388] on td "67" at bounding box center [197, 387] width 214 height 26
click at [50, 392] on icon "button" at bounding box center [51, 387] width 20 height 11
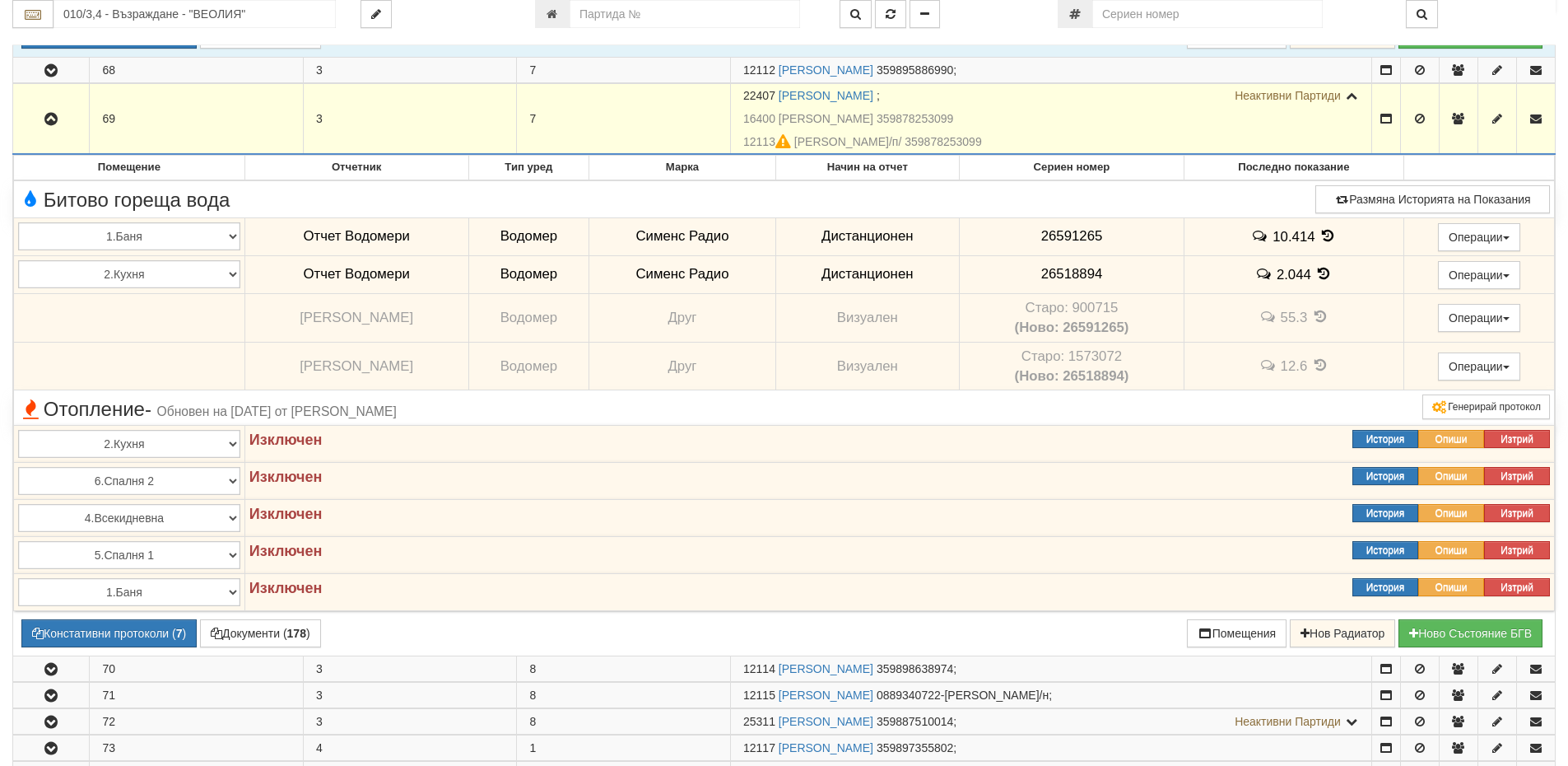
scroll to position [3705, 0]
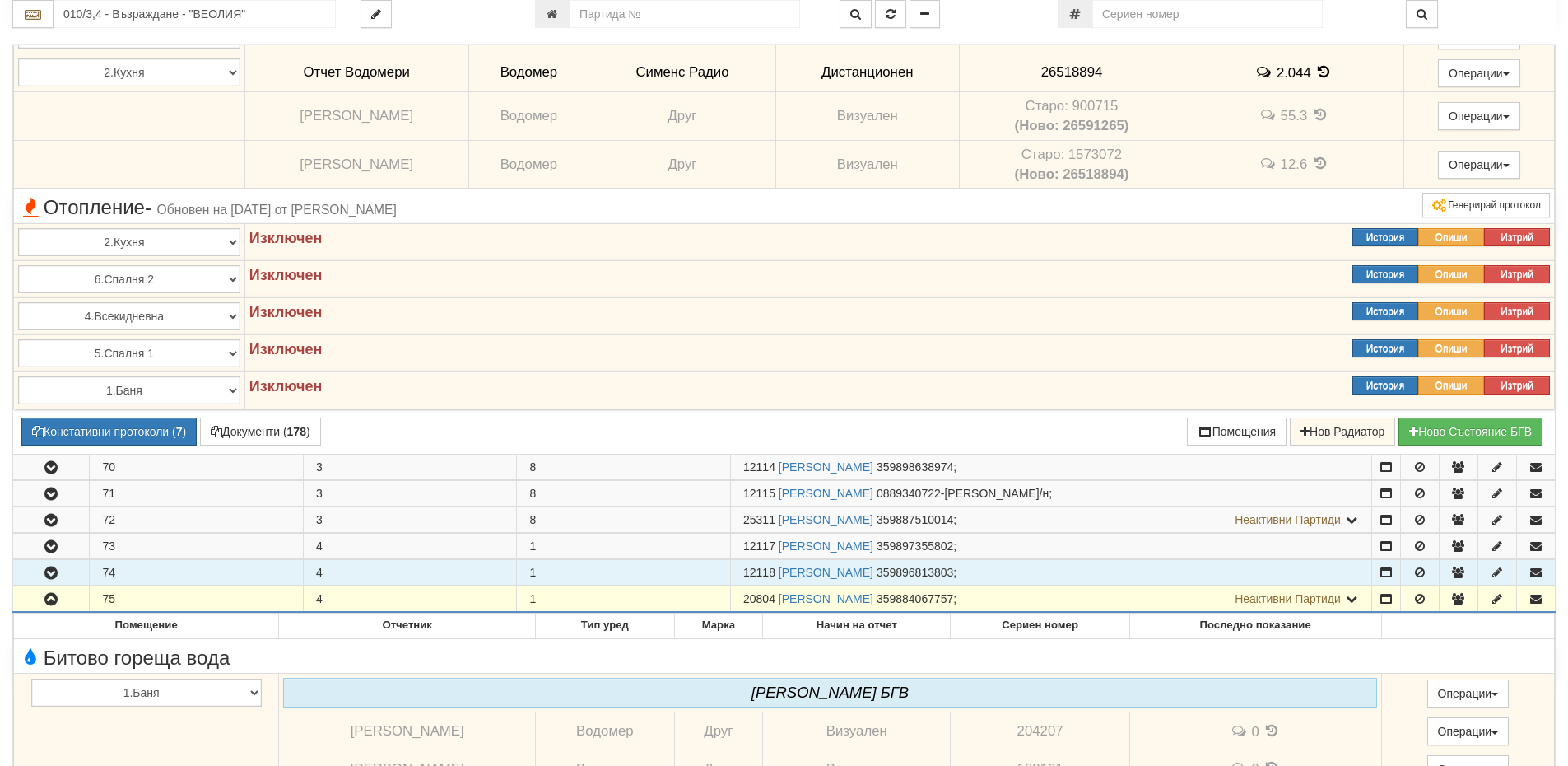
click at [49, 575] on icon "button" at bounding box center [51, 573] width 20 height 11
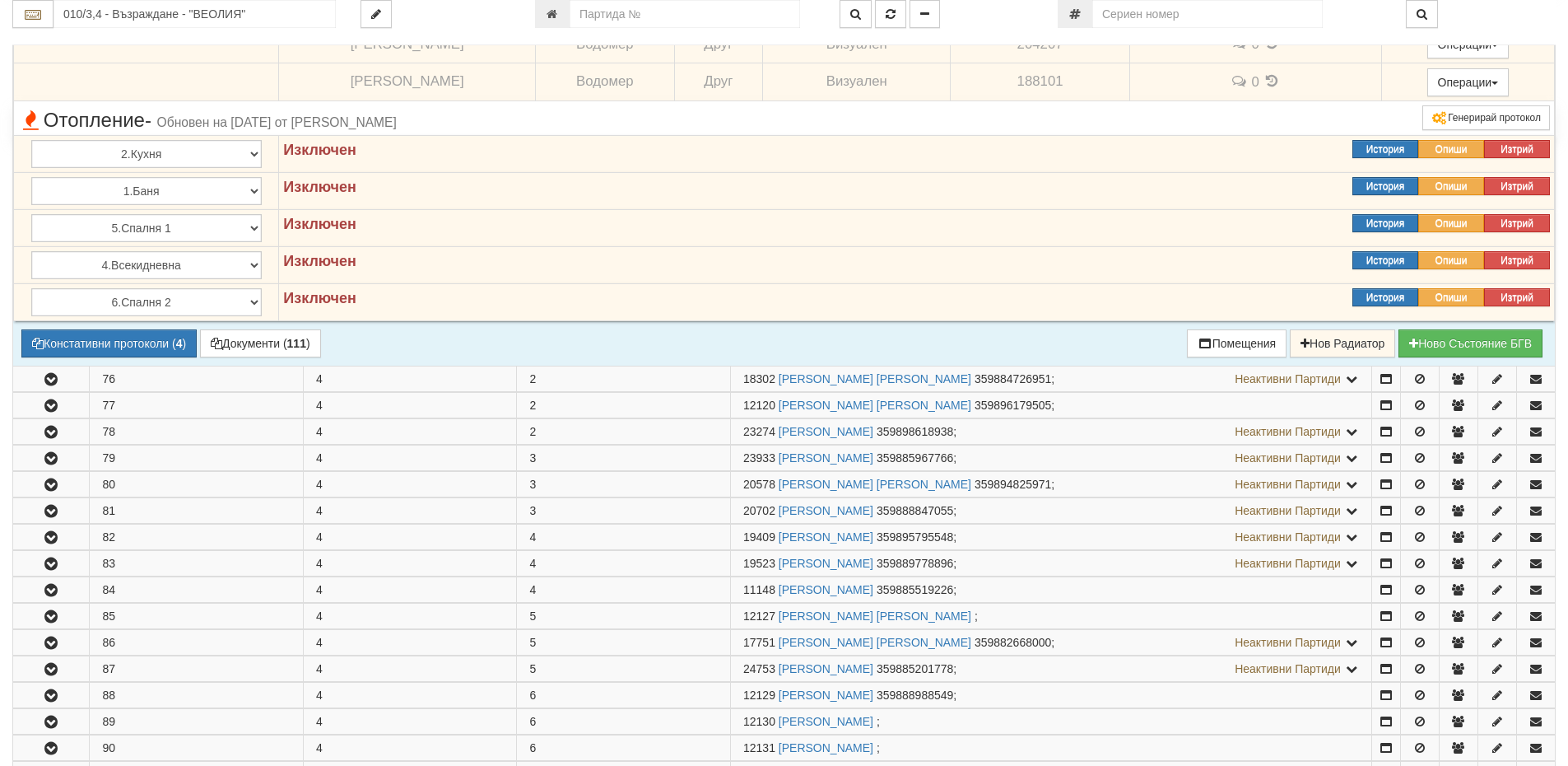
scroll to position [4857, 0]
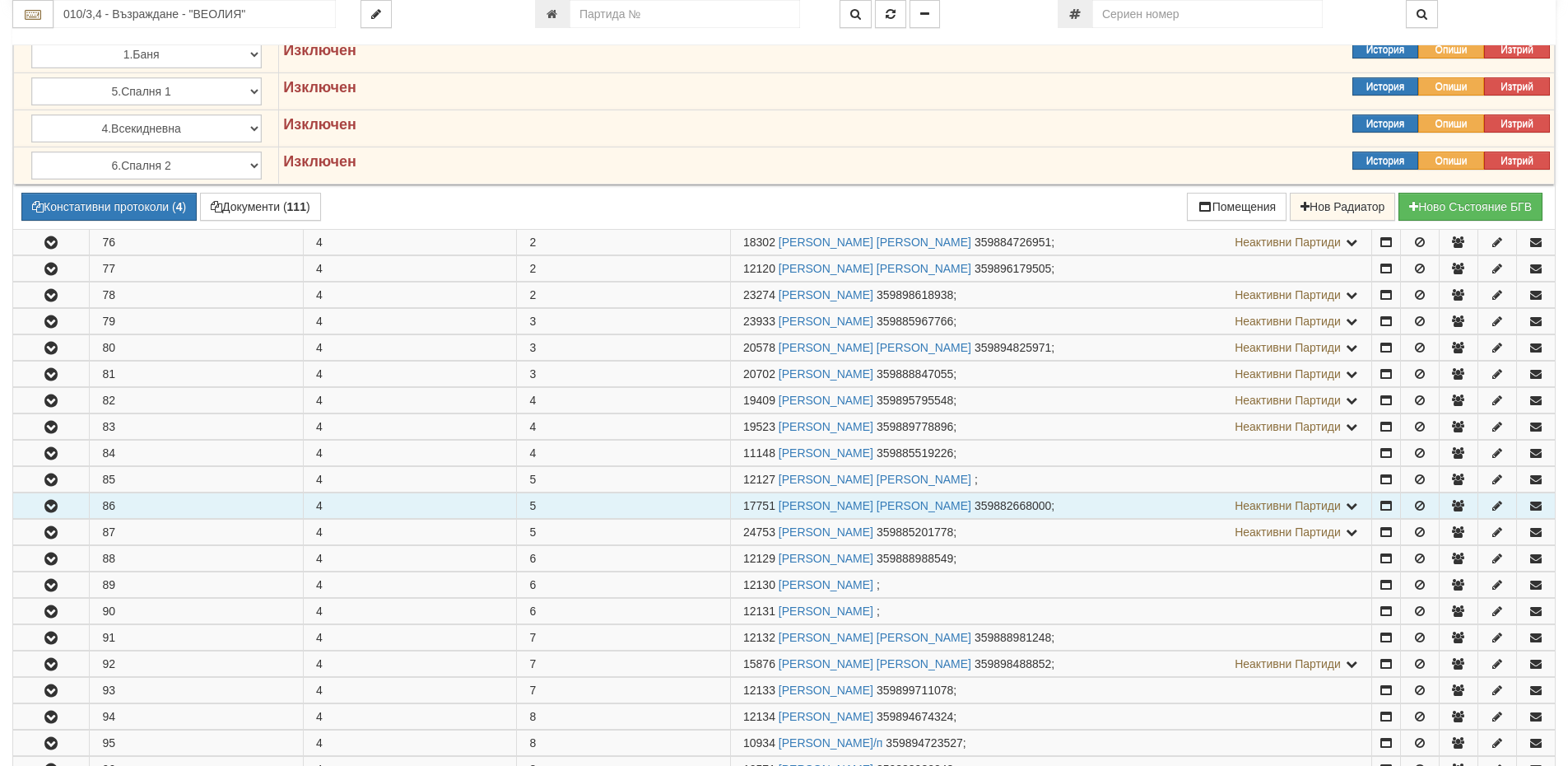
click at [53, 510] on icon "button" at bounding box center [51, 505] width 20 height 11
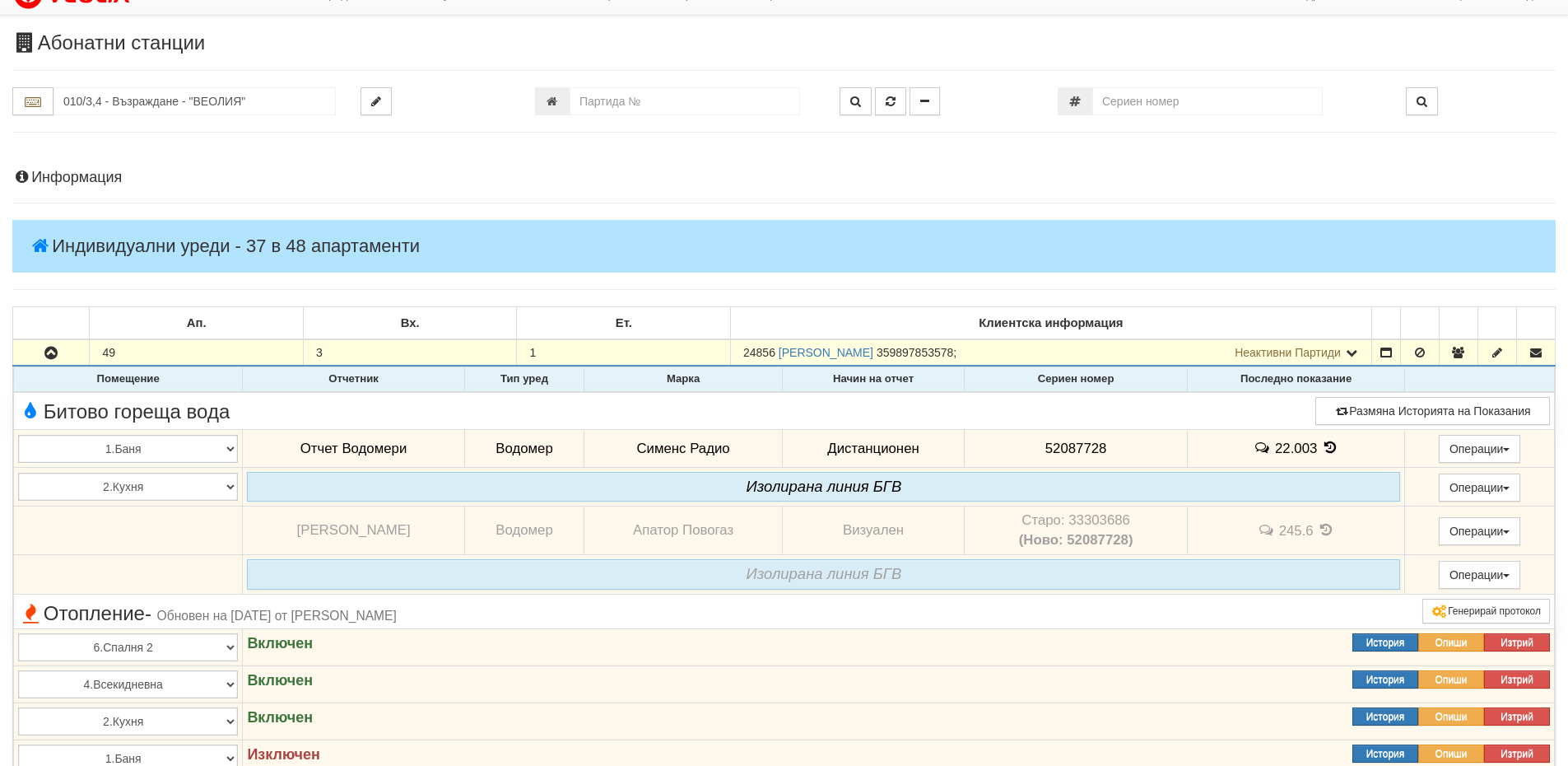
scroll to position [0, 0]
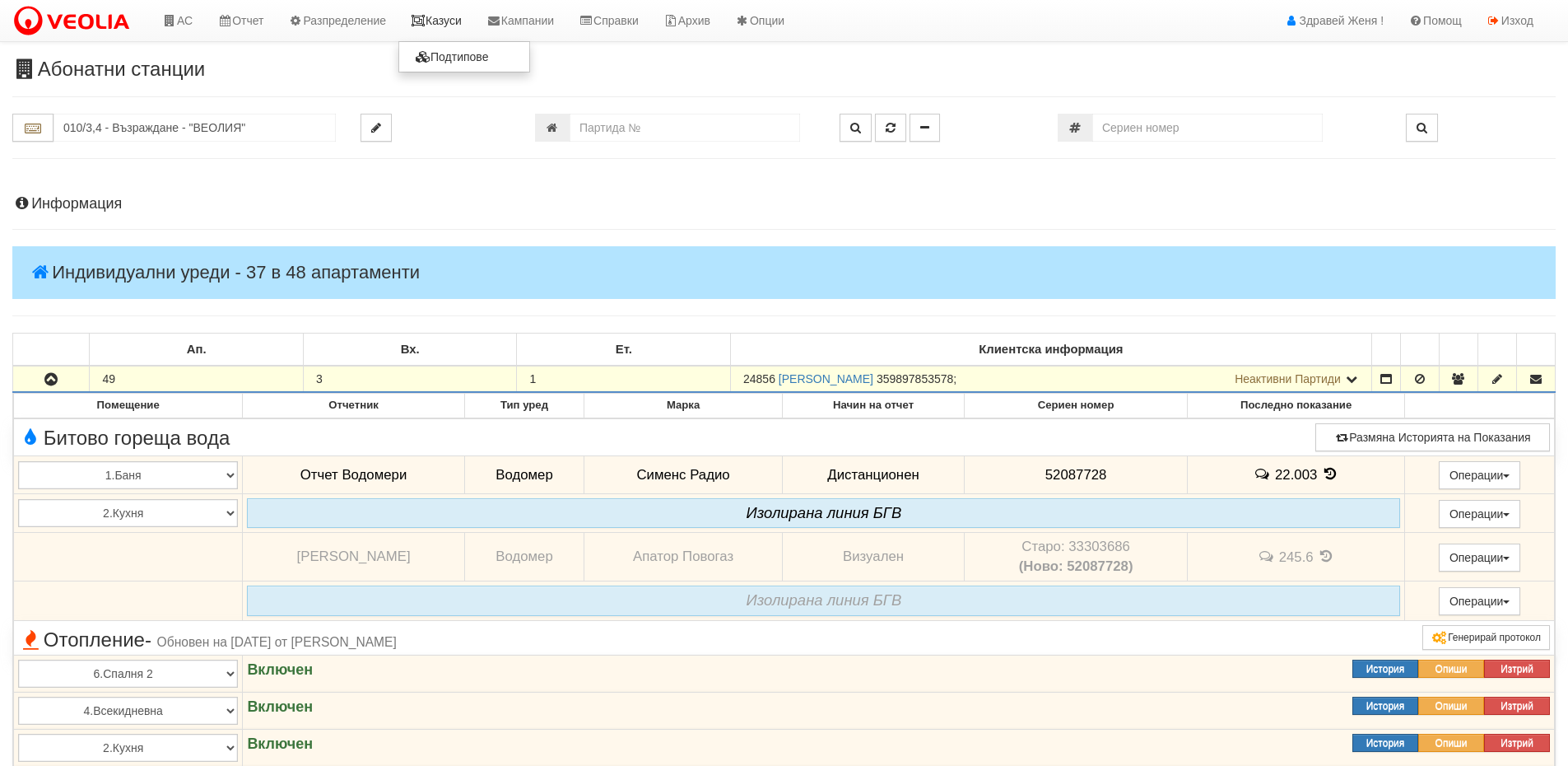
click at [456, 18] on link "Казуси" at bounding box center [436, 21] width 76 height 41
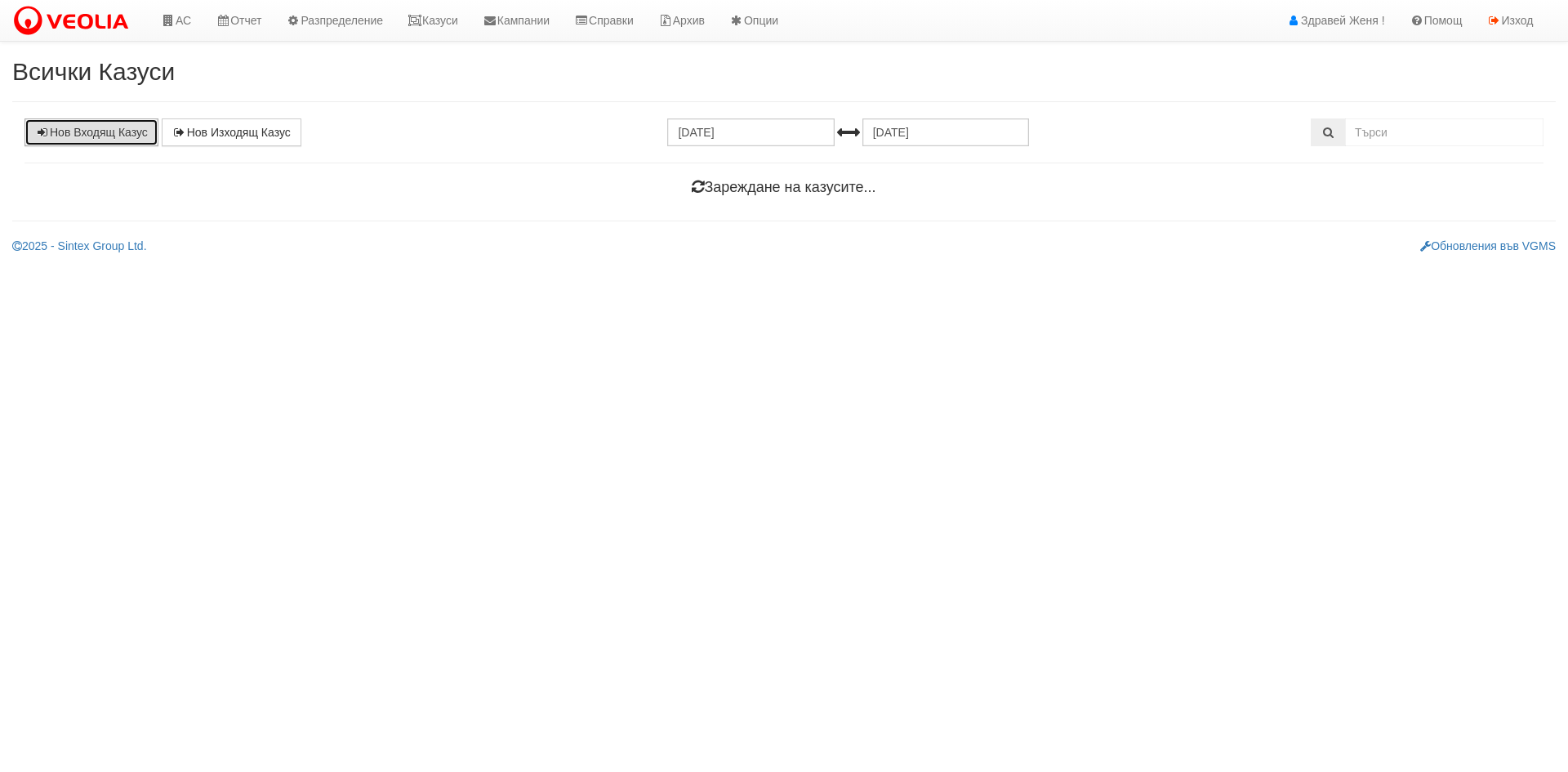
click at [66, 136] on link "Нов Входящ Казус" at bounding box center [92, 132] width 134 height 27
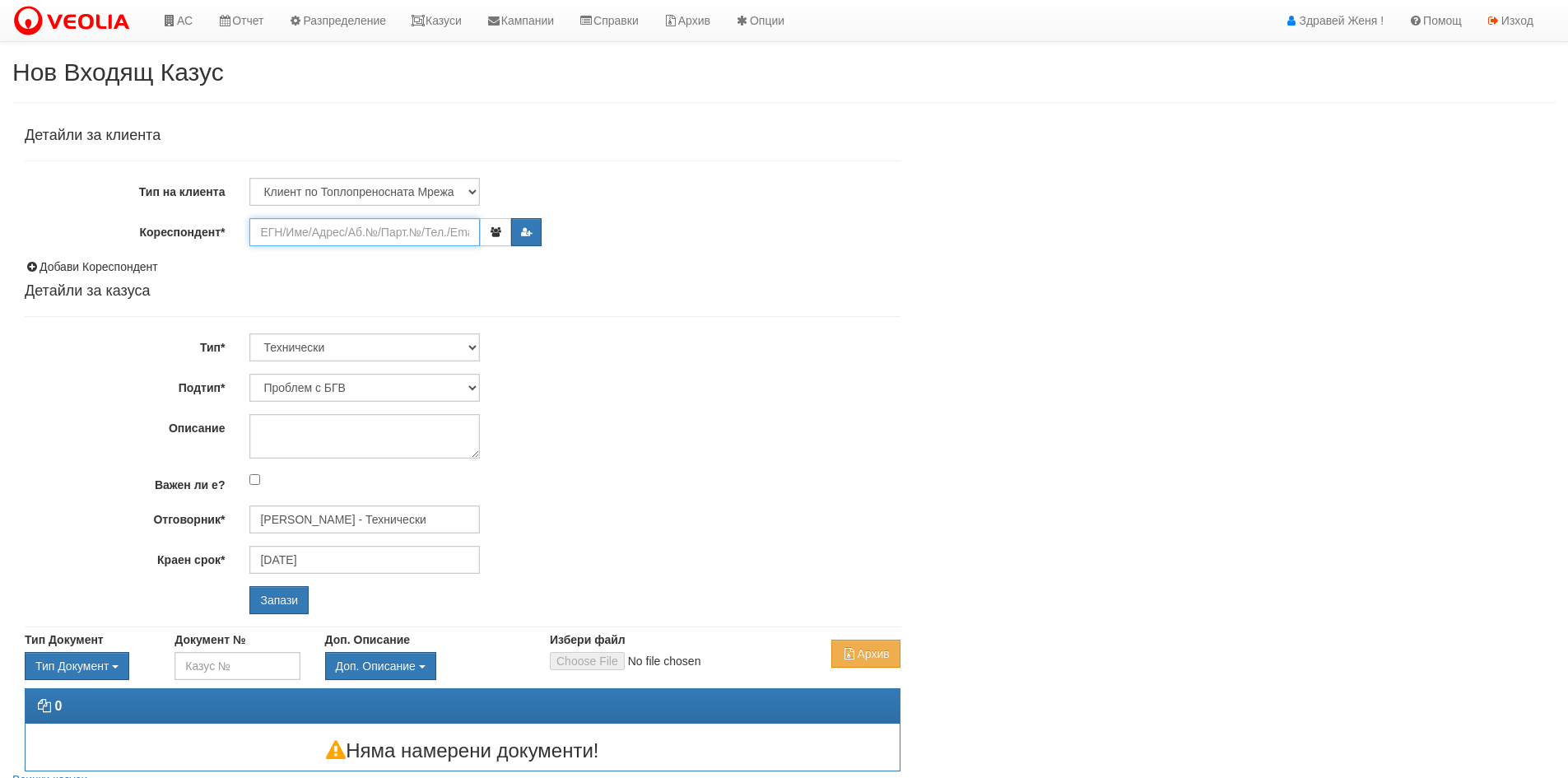
click at [304, 236] on input "Кореспондент*" at bounding box center [364, 232] width 230 height 28
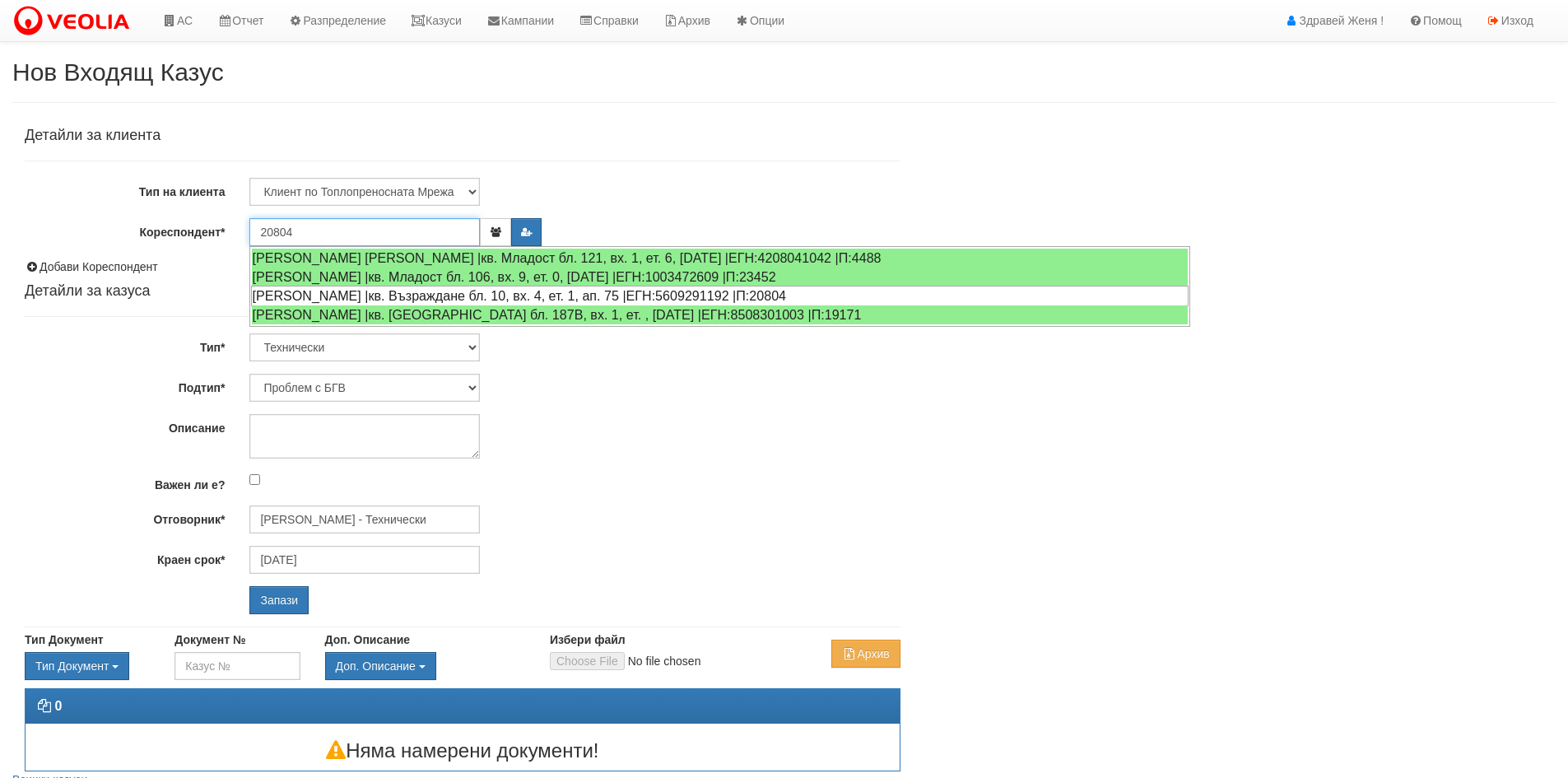
click at [355, 294] on div "[PERSON_NAME] |кв. Възраждане бл. 10, вх. 4, ет. 1, ап. 75 |ЕГН:5609291192 |П:2…" at bounding box center [719, 296] width 938 height 21
type input "Михайлова"
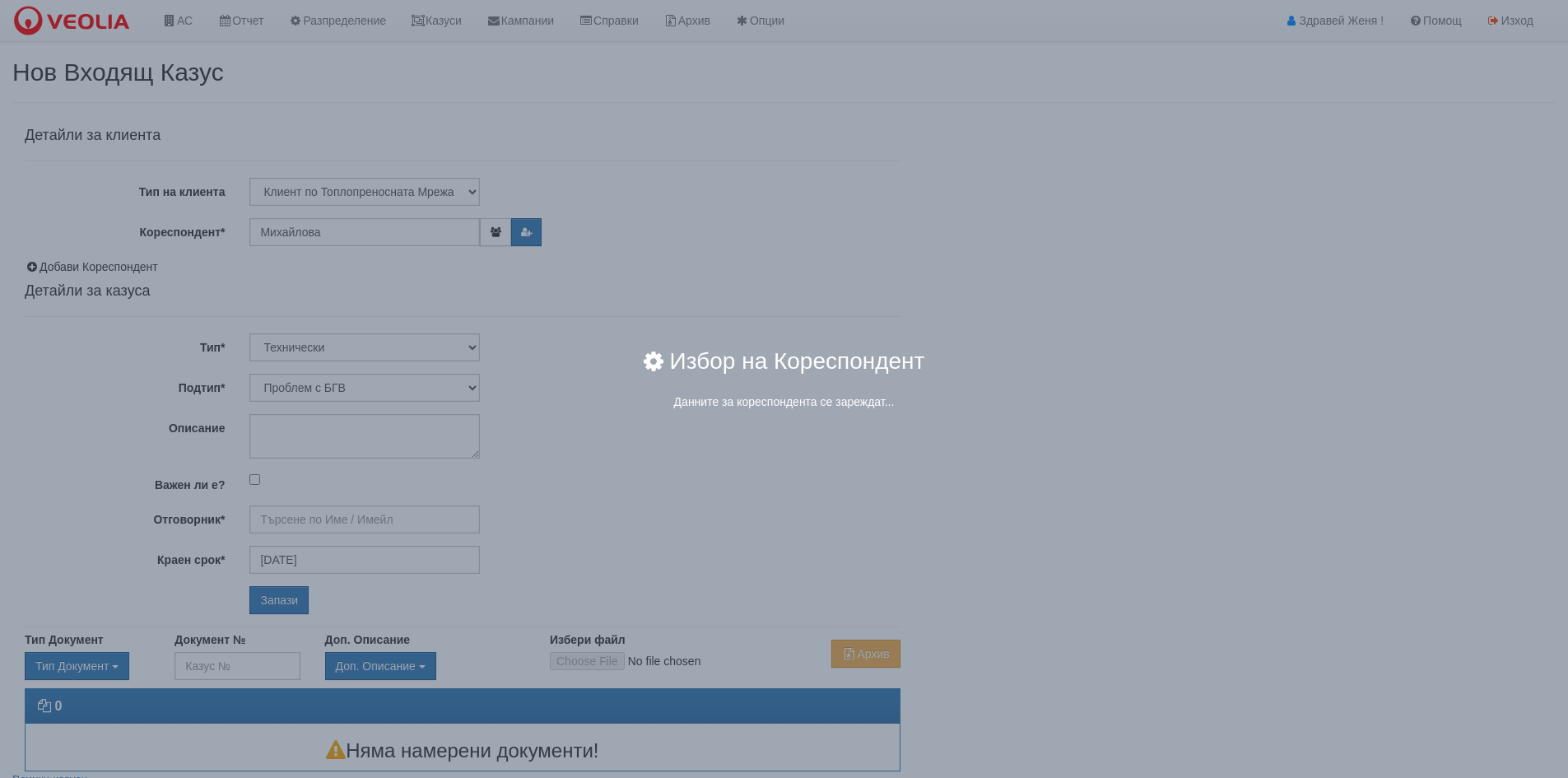
type input "[PERSON_NAME] - Технически"
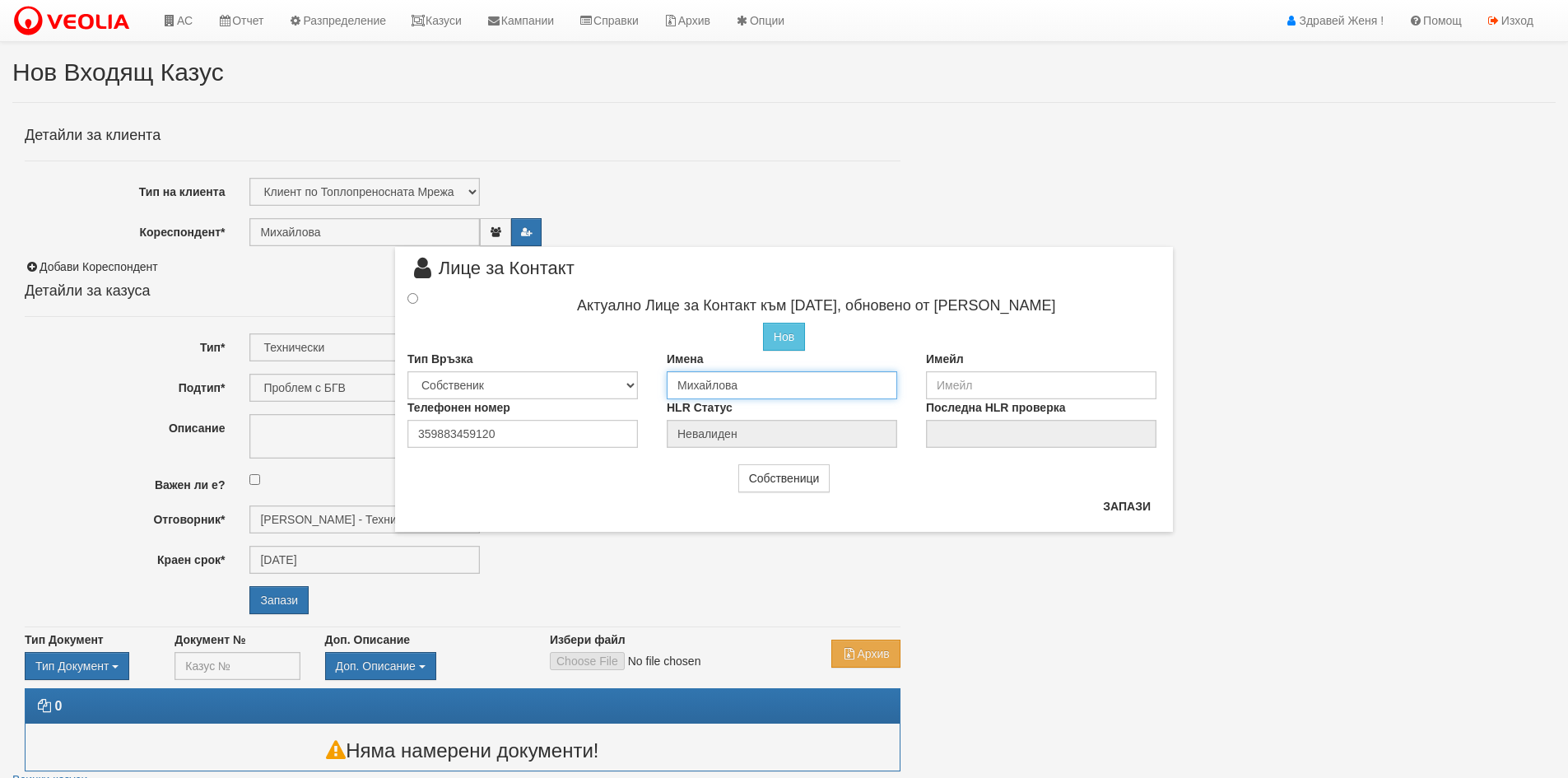
drag, startPoint x: 755, startPoint y: 389, endPoint x: 615, endPoint y: 380, distance: 140.3
click at [615, 380] on div "Тип Връзка Собственик Наемател Роднина Съсед Приятел Имена Михайлова Имейл" at bounding box center [784, 375] width 778 height 48
type input "Ивелин Костадинов Иванов"
click at [416, 298] on input "radio" at bounding box center [412, 298] width 10 height 10
radio input "true"
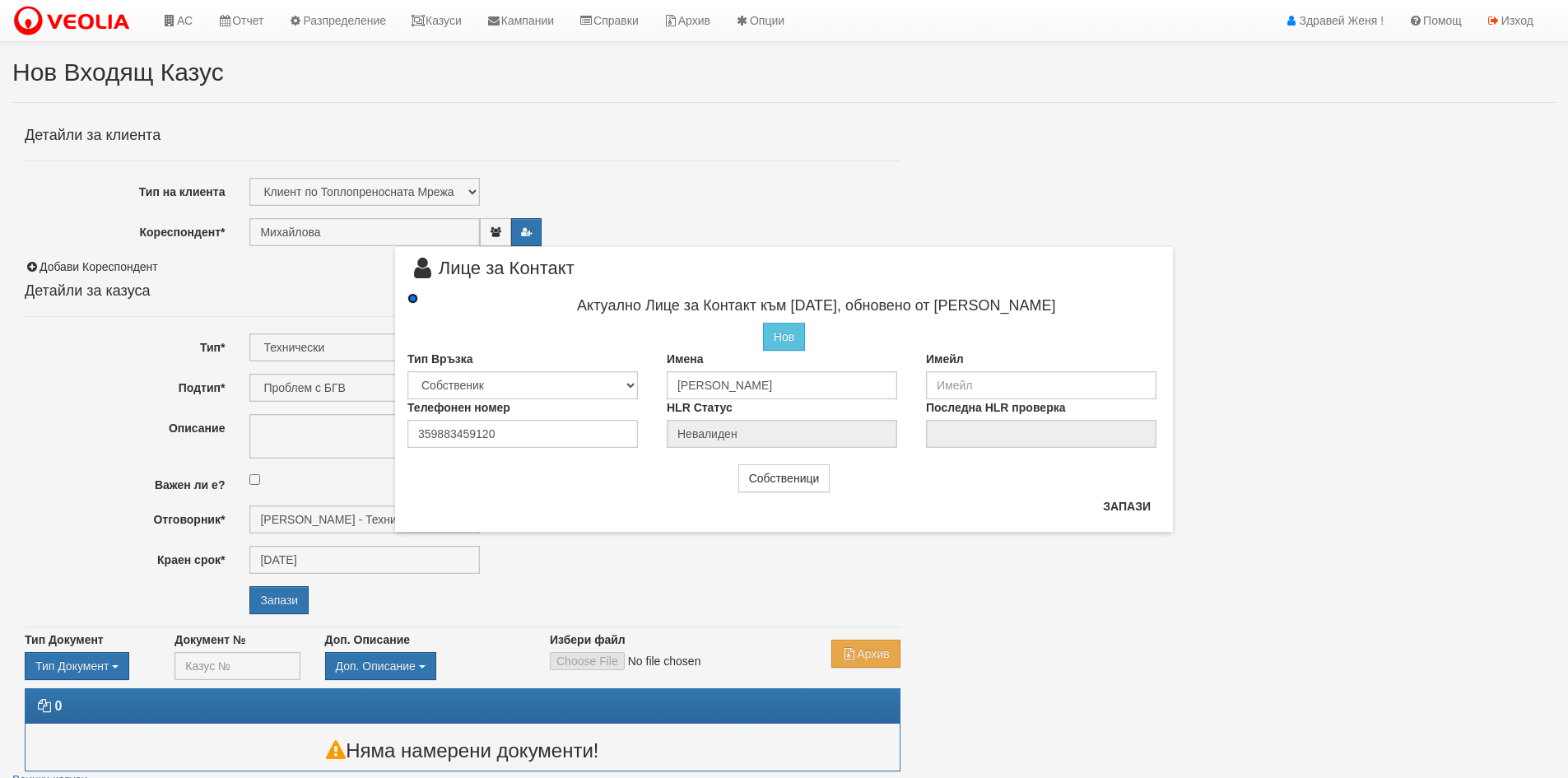
type input "[PERSON_NAME]"
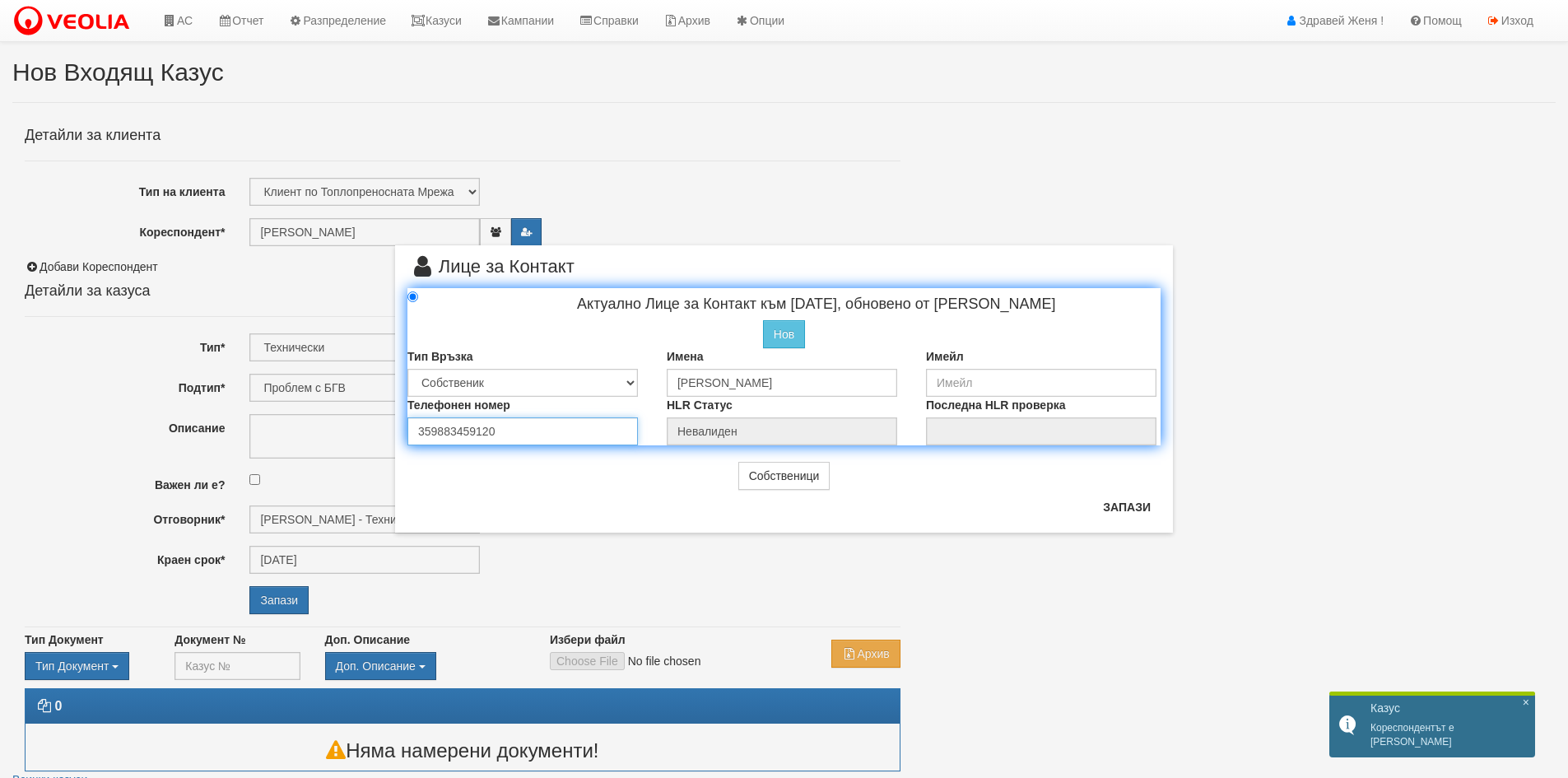
drag, startPoint x: 506, startPoint y: 431, endPoint x: 343, endPoint y: 437, distance: 163.1
click at [343, 437] on div "× Лице за Контакт Актуално Лице за Контакт към 05/01/2024, обновено от Стефка К…" at bounding box center [784, 267] width 963 height 533
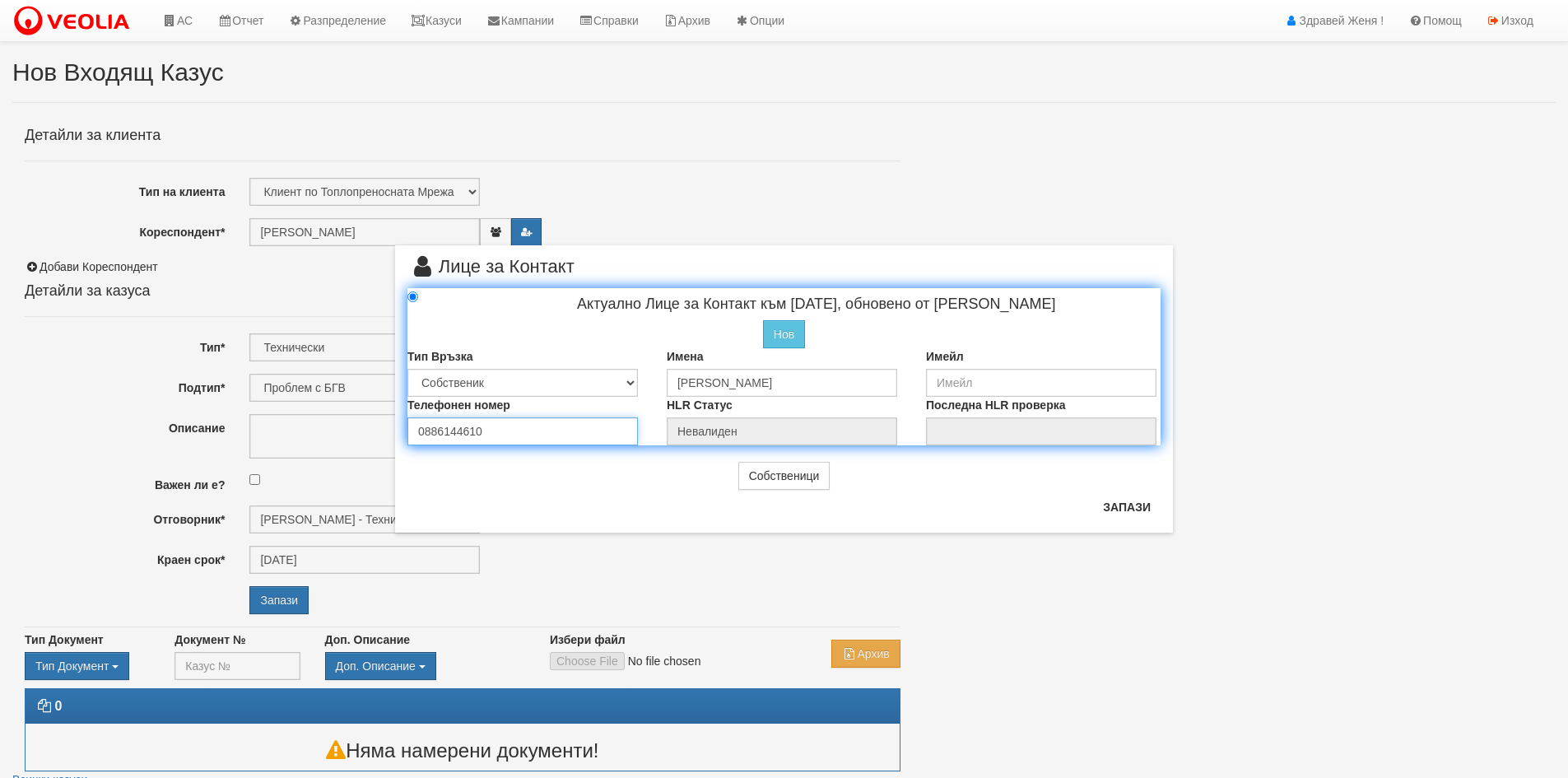
type input "0886144610"
click at [1003, 382] on input "email" at bounding box center [1041, 383] width 230 height 28
click at [950, 380] on input "iviiv2308@" at bounding box center [1041, 383] width 230 height 28
click at [943, 381] on input "iviv2308@" at bounding box center [1041, 383] width 230 height 28
click at [991, 386] on input "ivoiv2308@" at bounding box center [1041, 383] width 230 height 28
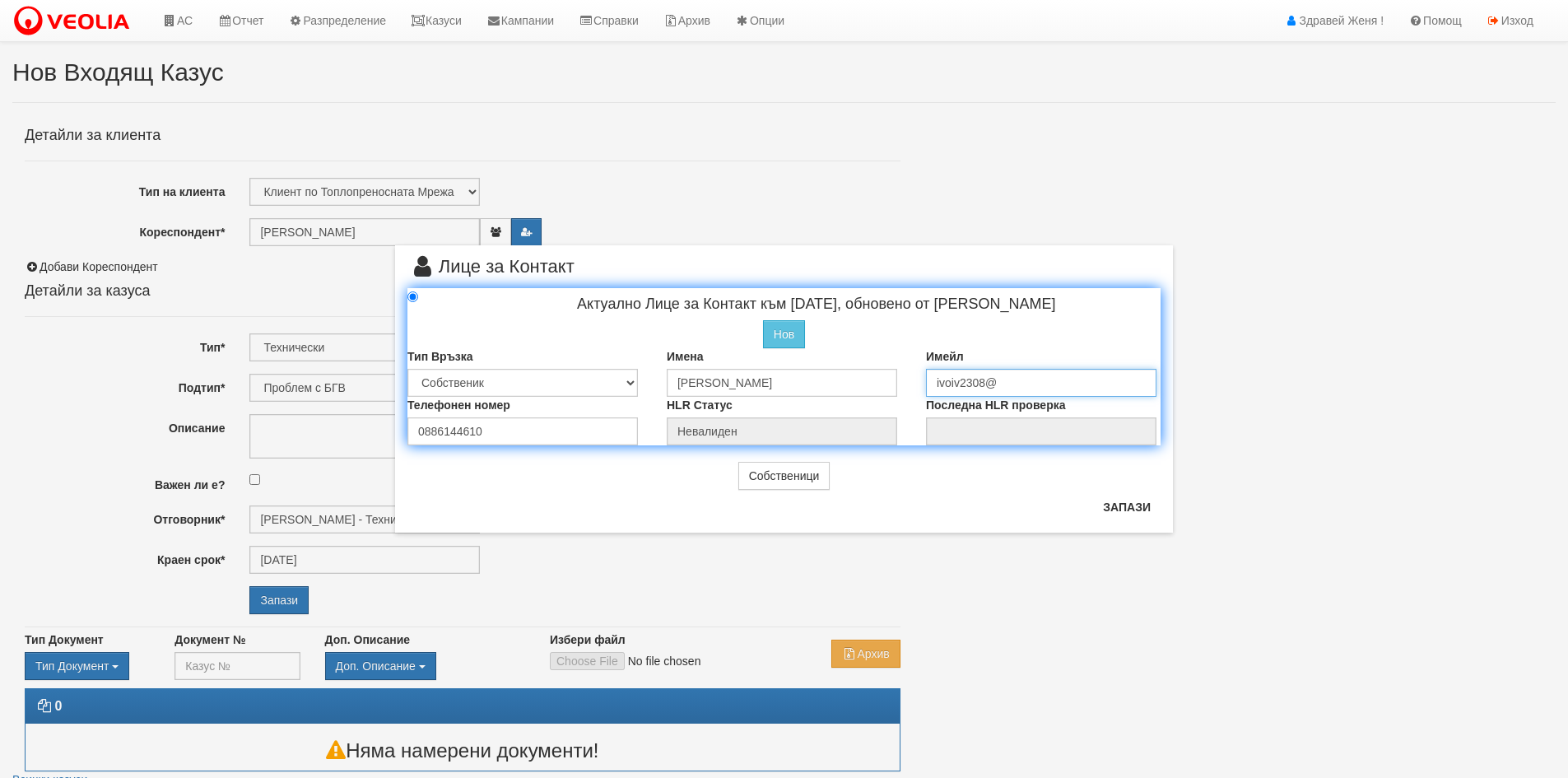
click at [1000, 378] on input "ivoiv2308@" at bounding box center [1041, 383] width 230 height 28
type input "ivoiv2308@abv.bg"
click at [1116, 507] on button "Запази" at bounding box center [1127, 507] width 67 height 27
radio input "true"
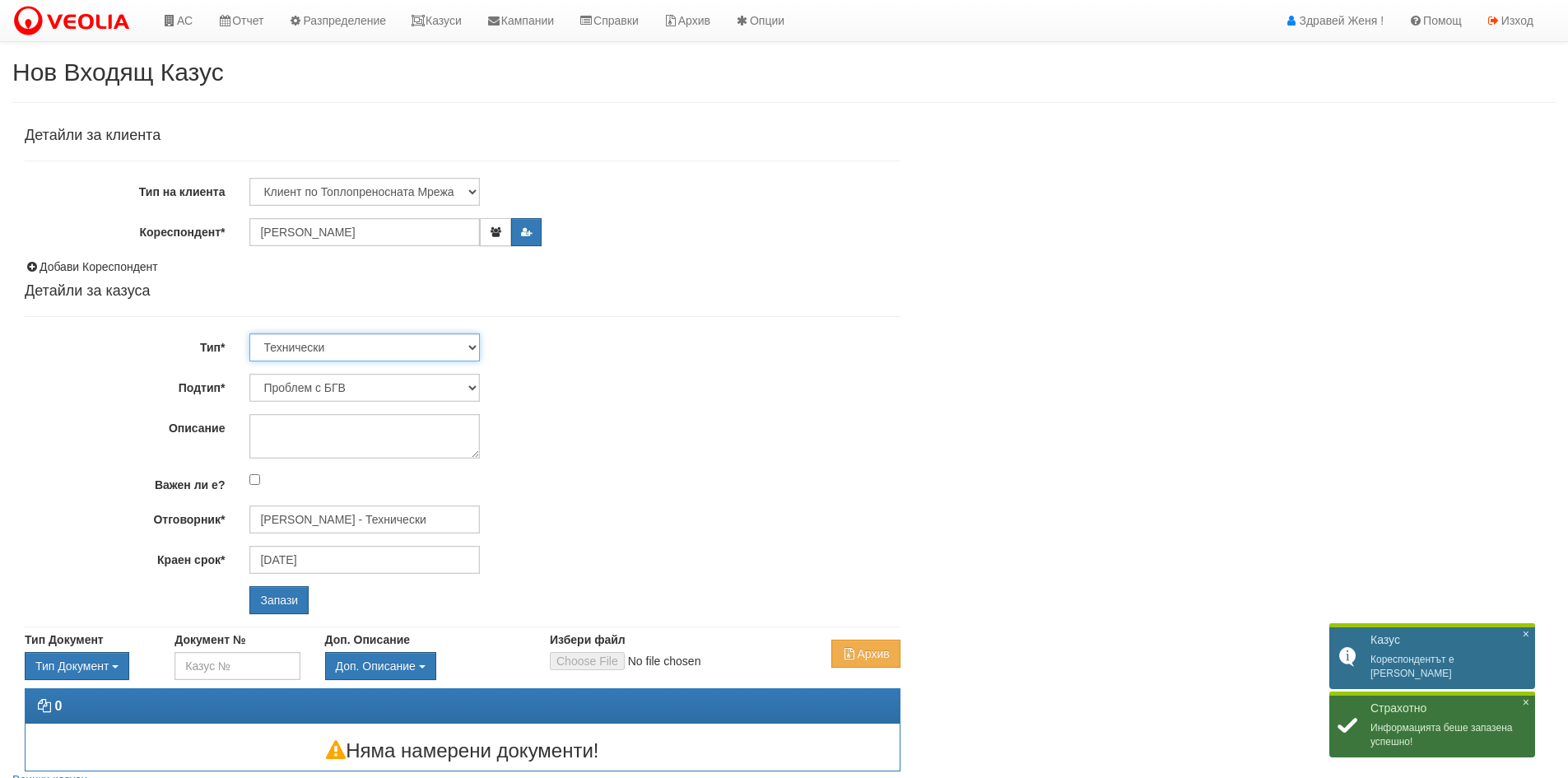
click at [479, 349] on select "Технически ФТС Търговски Административен Производствен Експлоатационен Финансов…" at bounding box center [364, 348] width 230 height 28
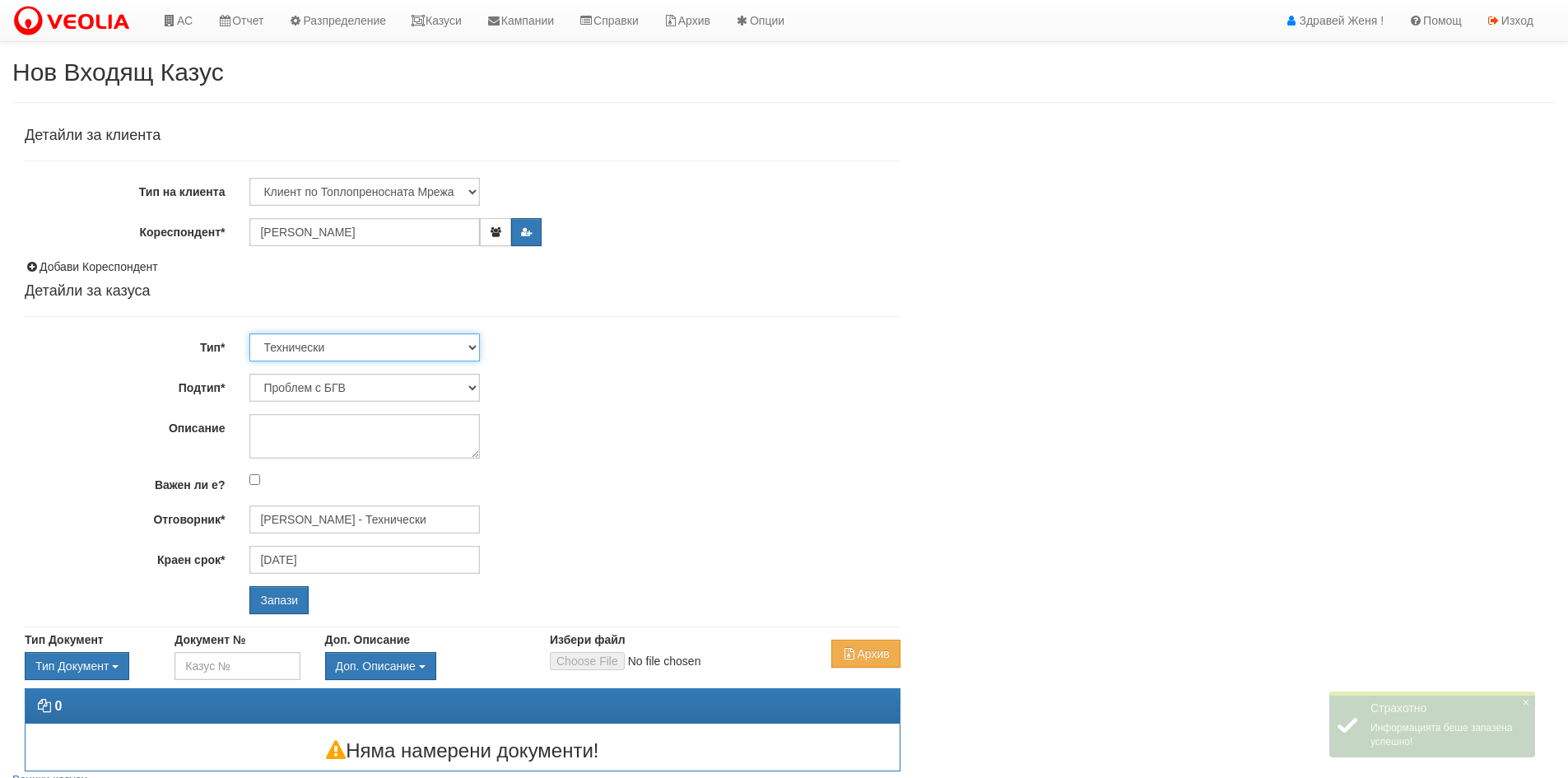
select select "1"
click at [249, 334] on select "Технически ФТС Търговски Административен Производствен Експлоатационен Финансов…" at bounding box center [364, 348] width 230 height 28
type input "[DATE]"
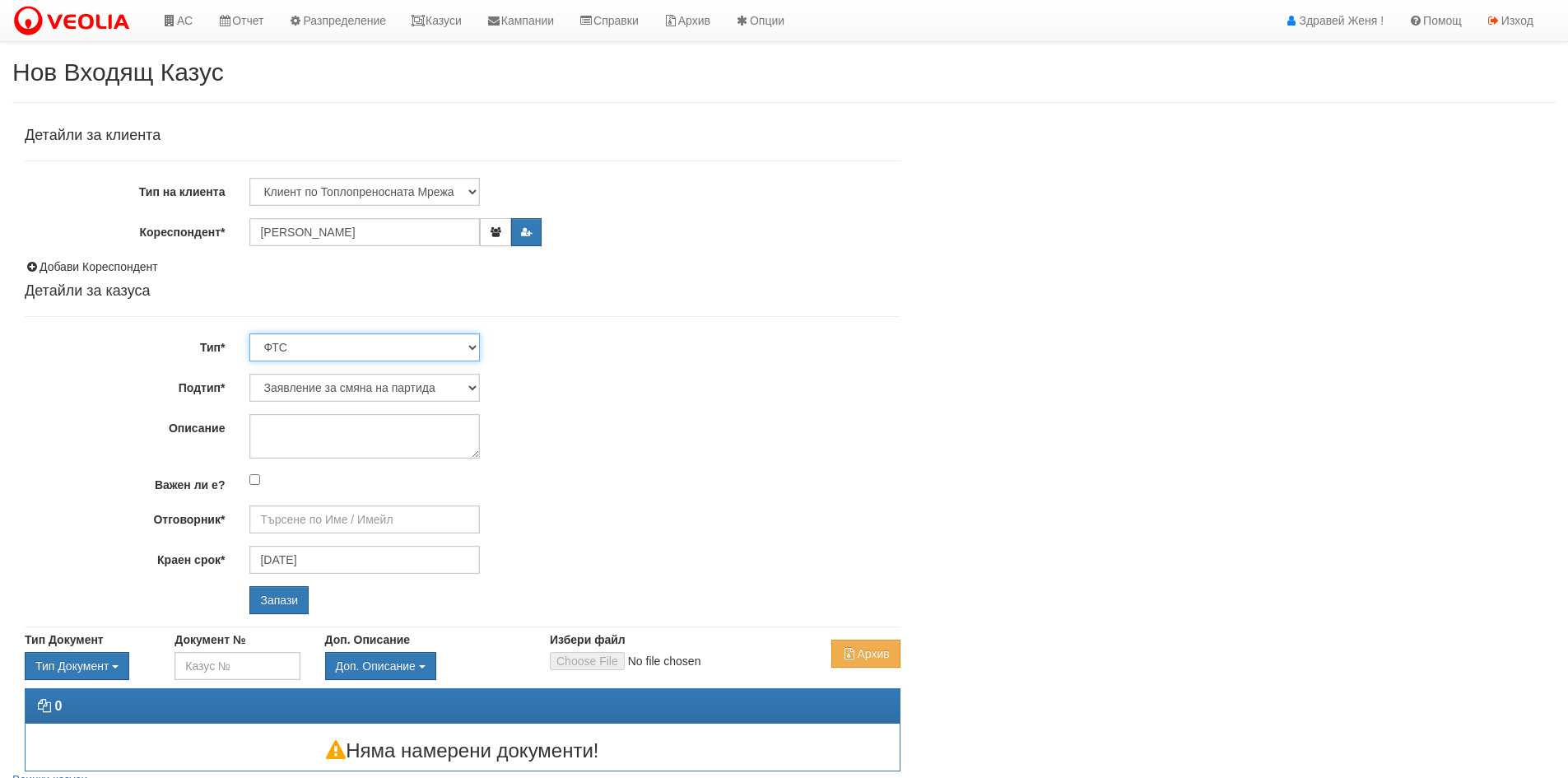
type input "[PERSON_NAME] и Развитие"
click at [283, 598] on input "Запази" at bounding box center [279, 600] width 60 height 28
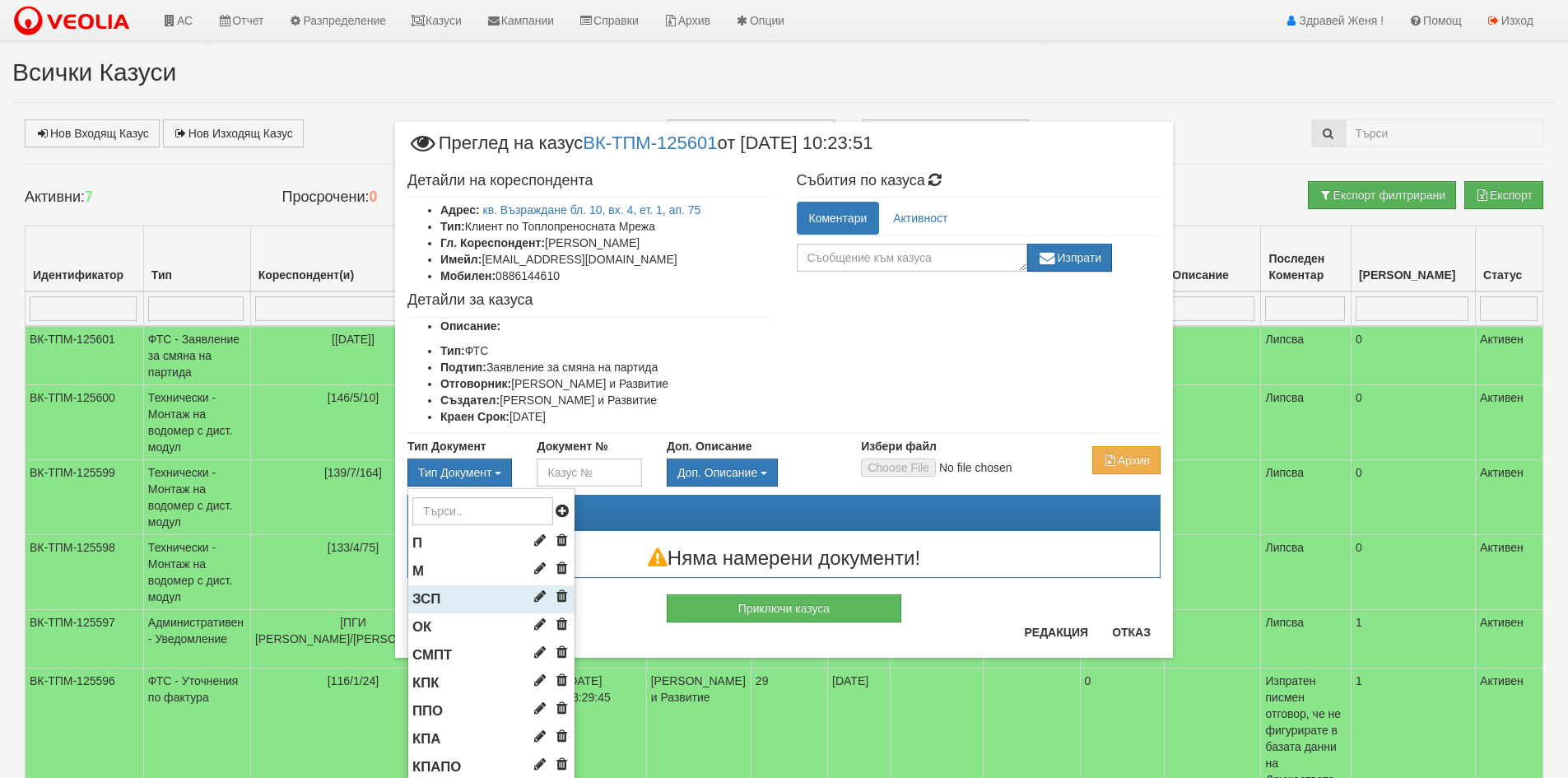
click at [455, 593] on li "ЗСП" at bounding box center [491, 599] width 166 height 28
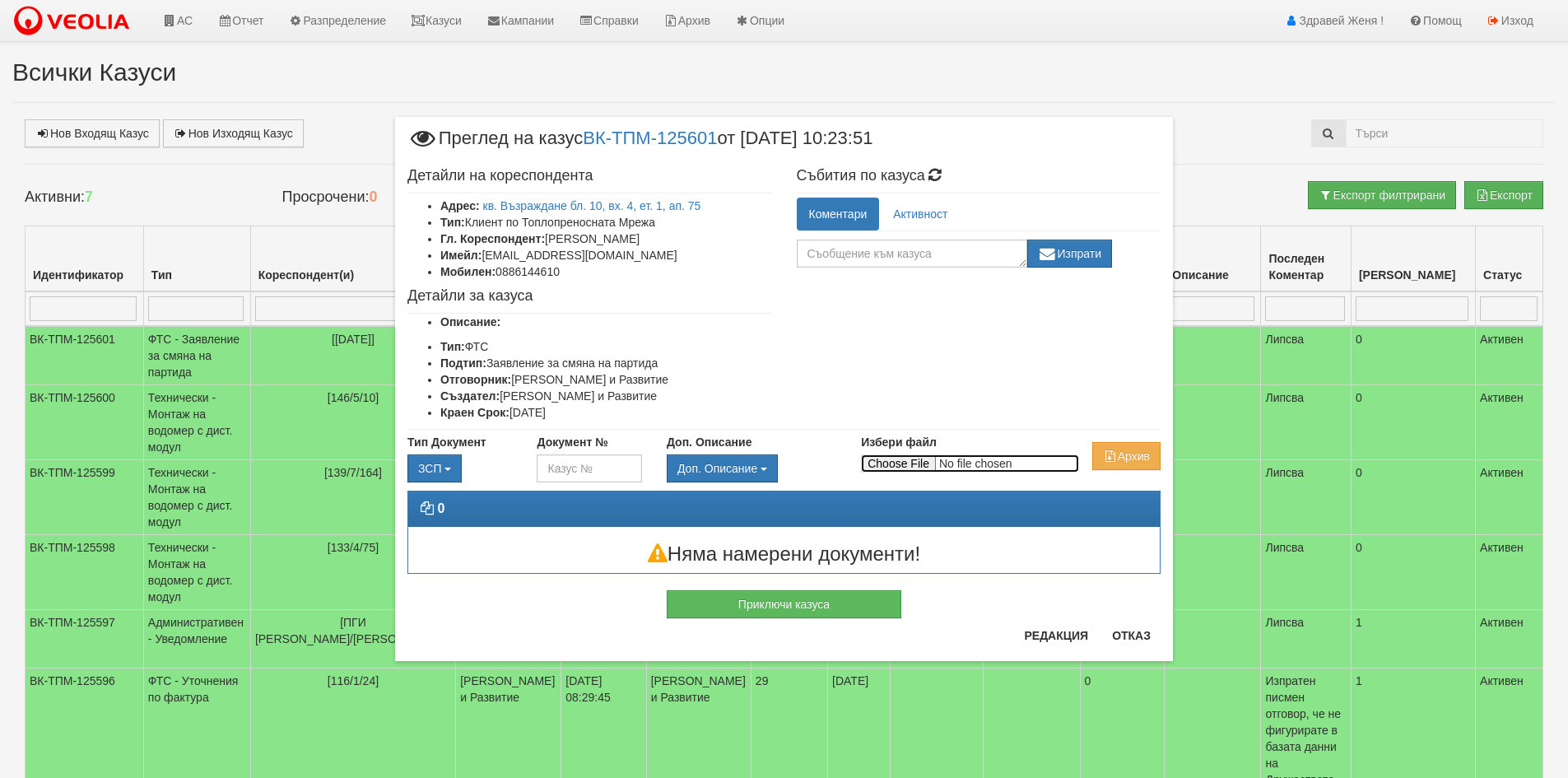
click at [895, 465] on input "Избери файл" at bounding box center [969, 463] width 218 height 18
type input "C:\fakepath\DOC139.pdf"
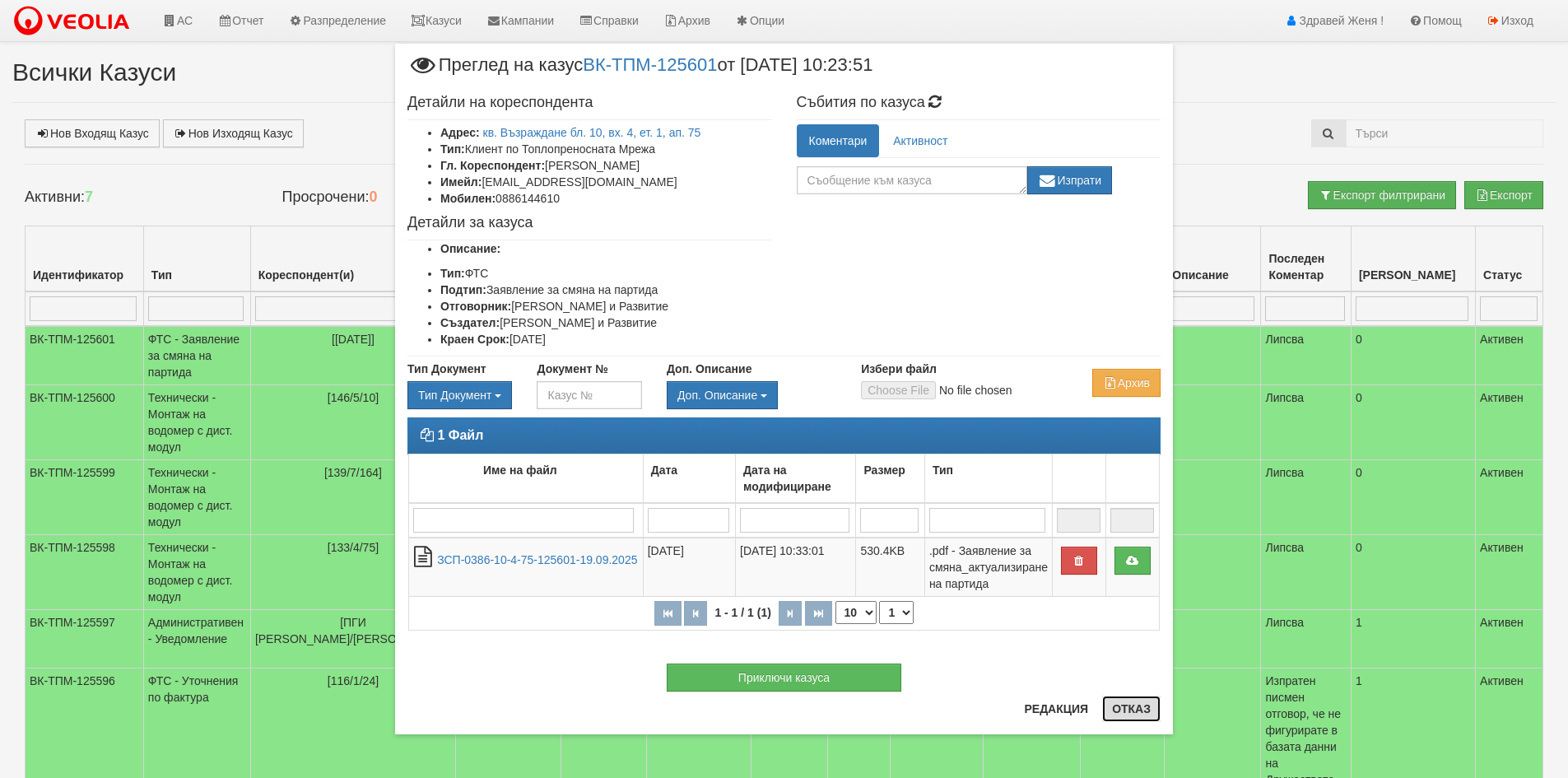
click at [1147, 708] on button "Отказ" at bounding box center [1132, 709] width 59 height 27
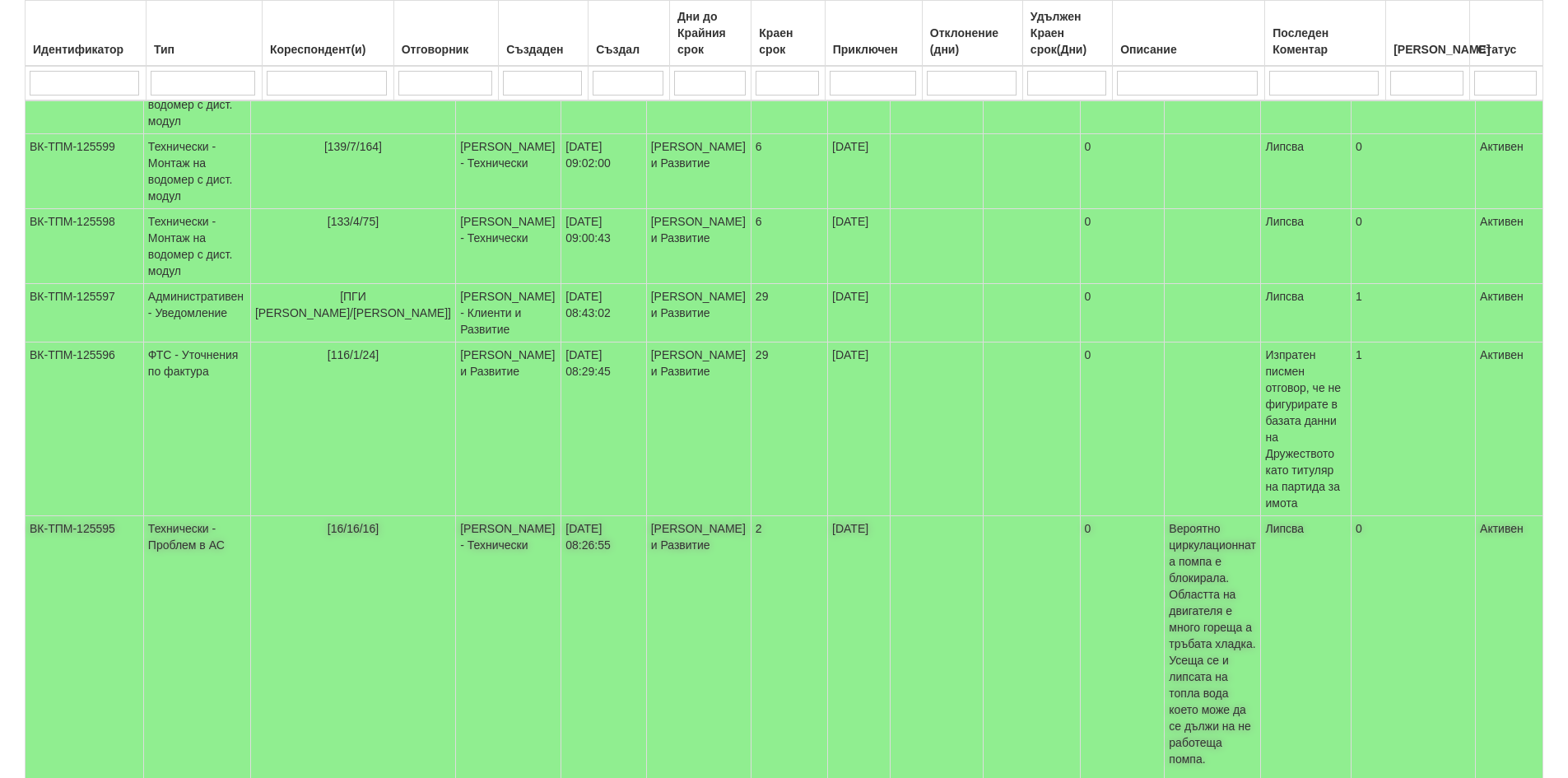
scroll to position [79, 0]
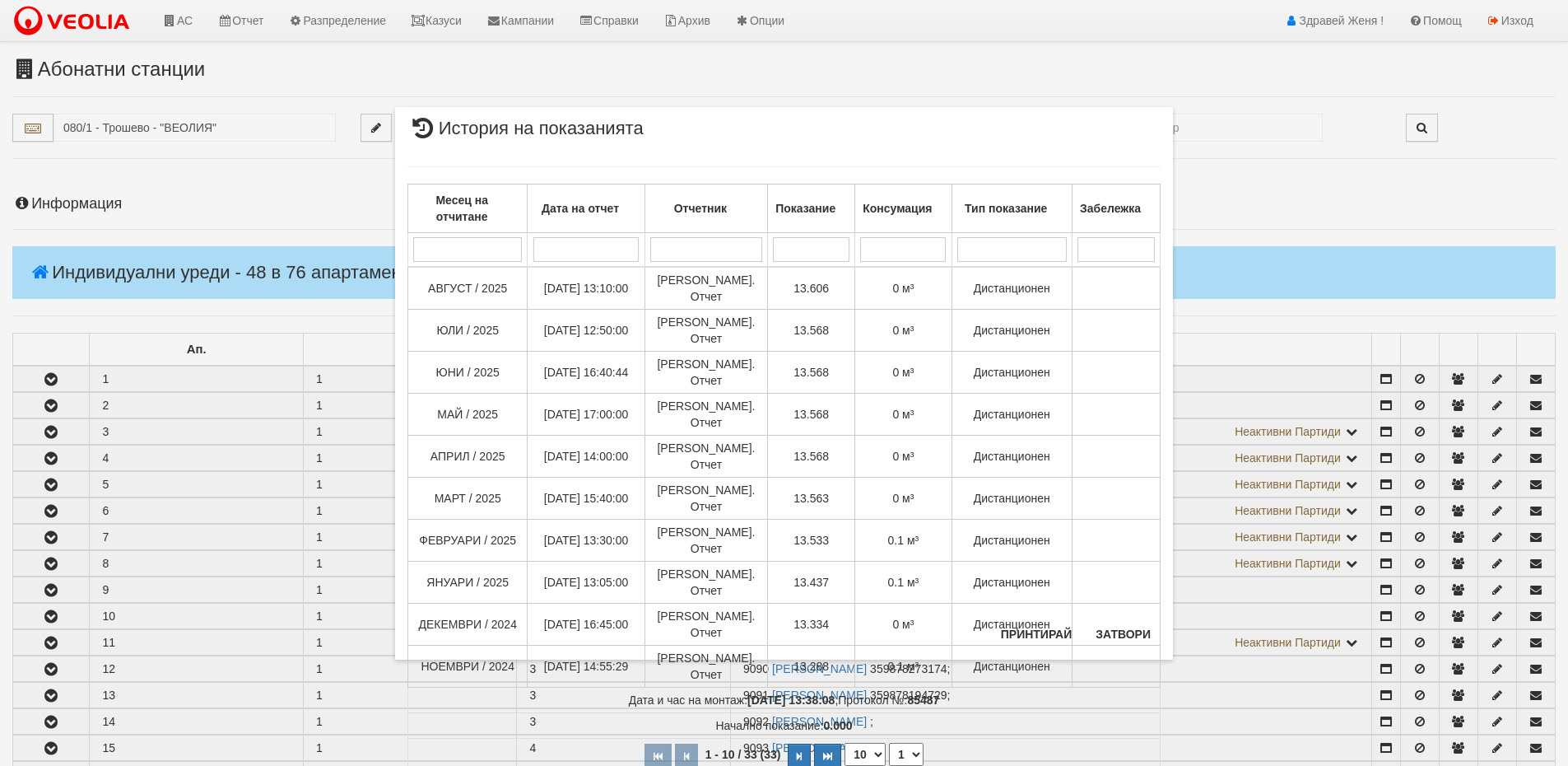
scroll to position [1893, 0]
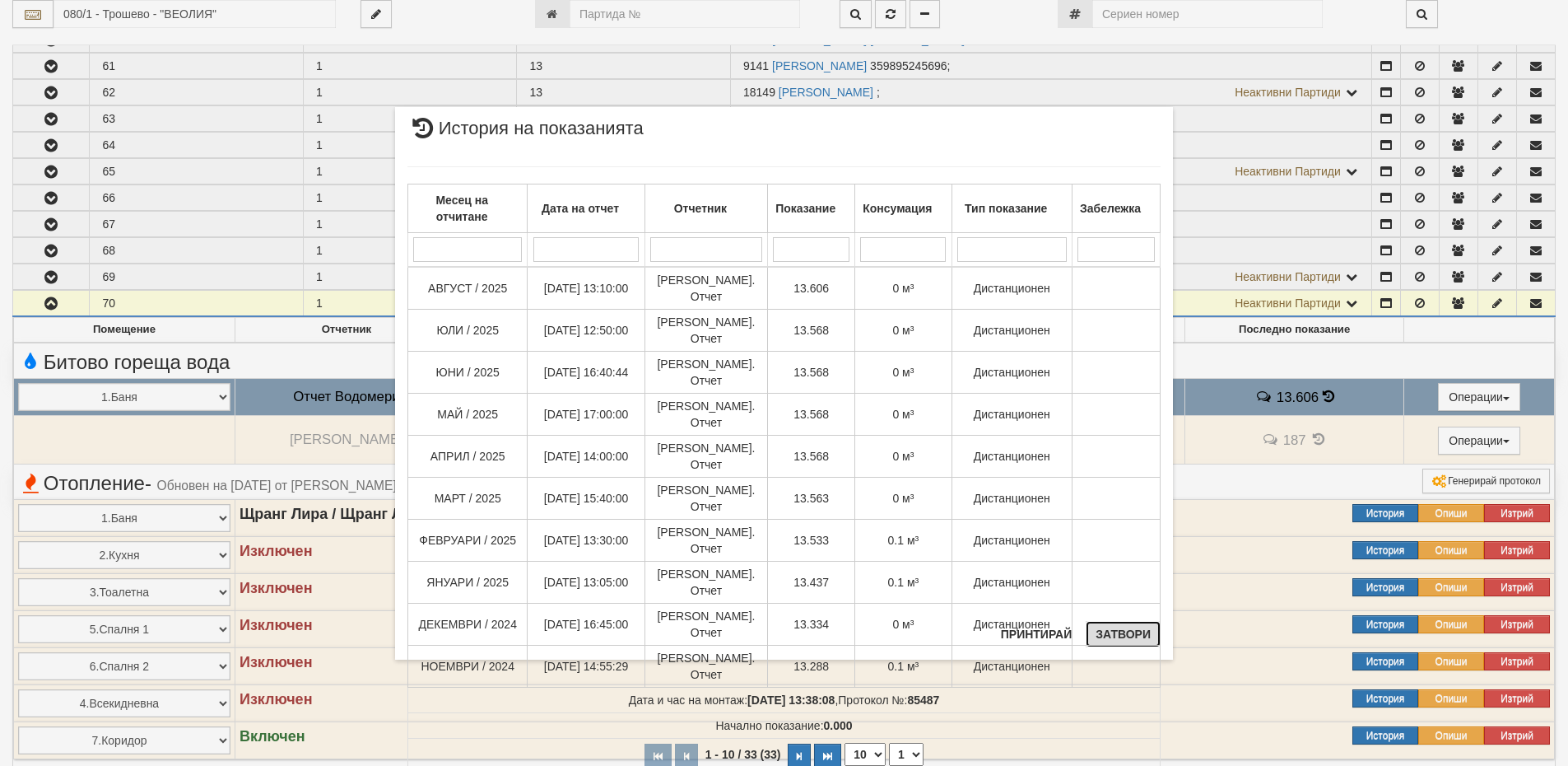
click at [1122, 634] on button "Затвори" at bounding box center [1123, 634] width 75 height 27
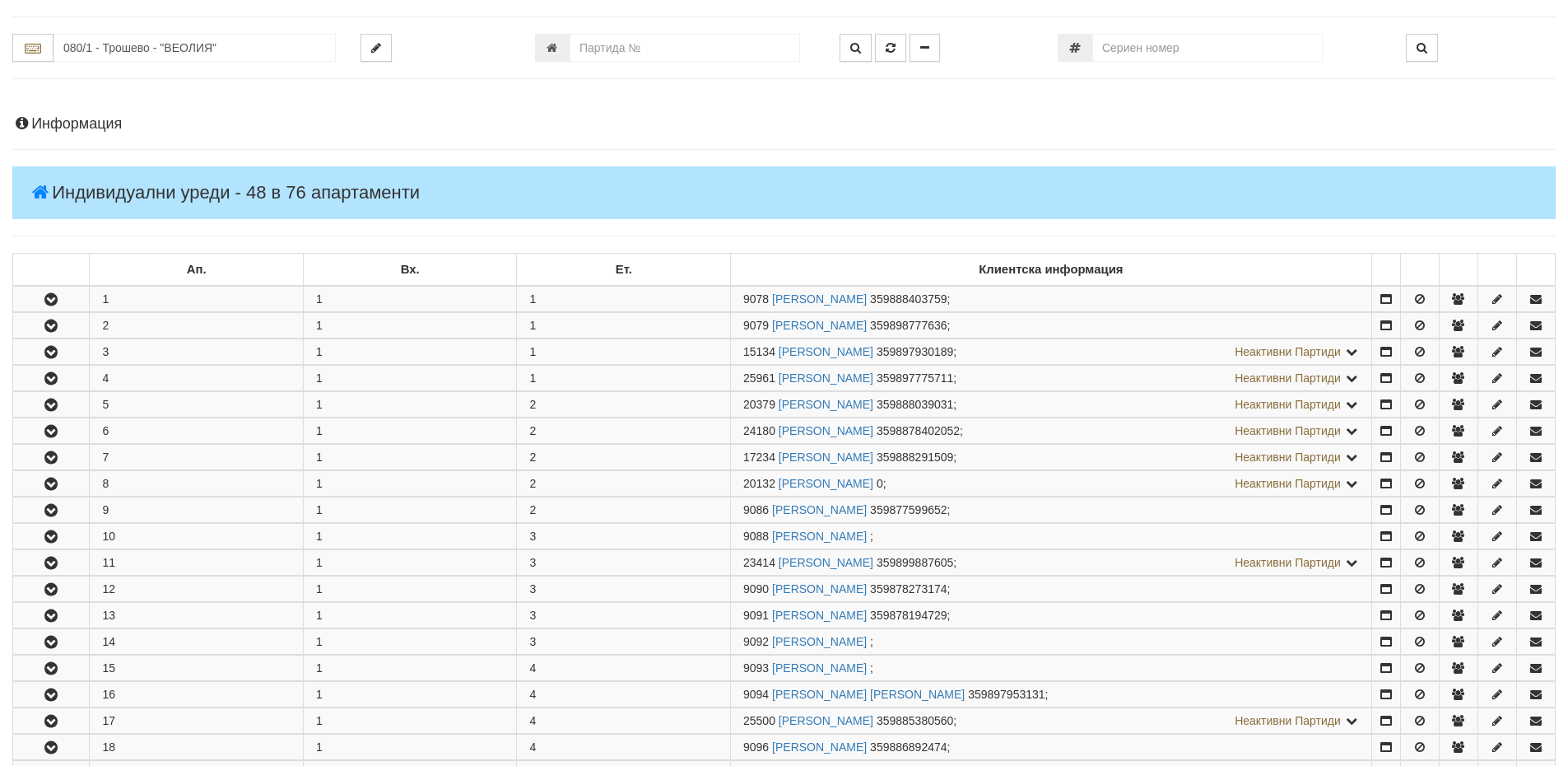
scroll to position [0, 0]
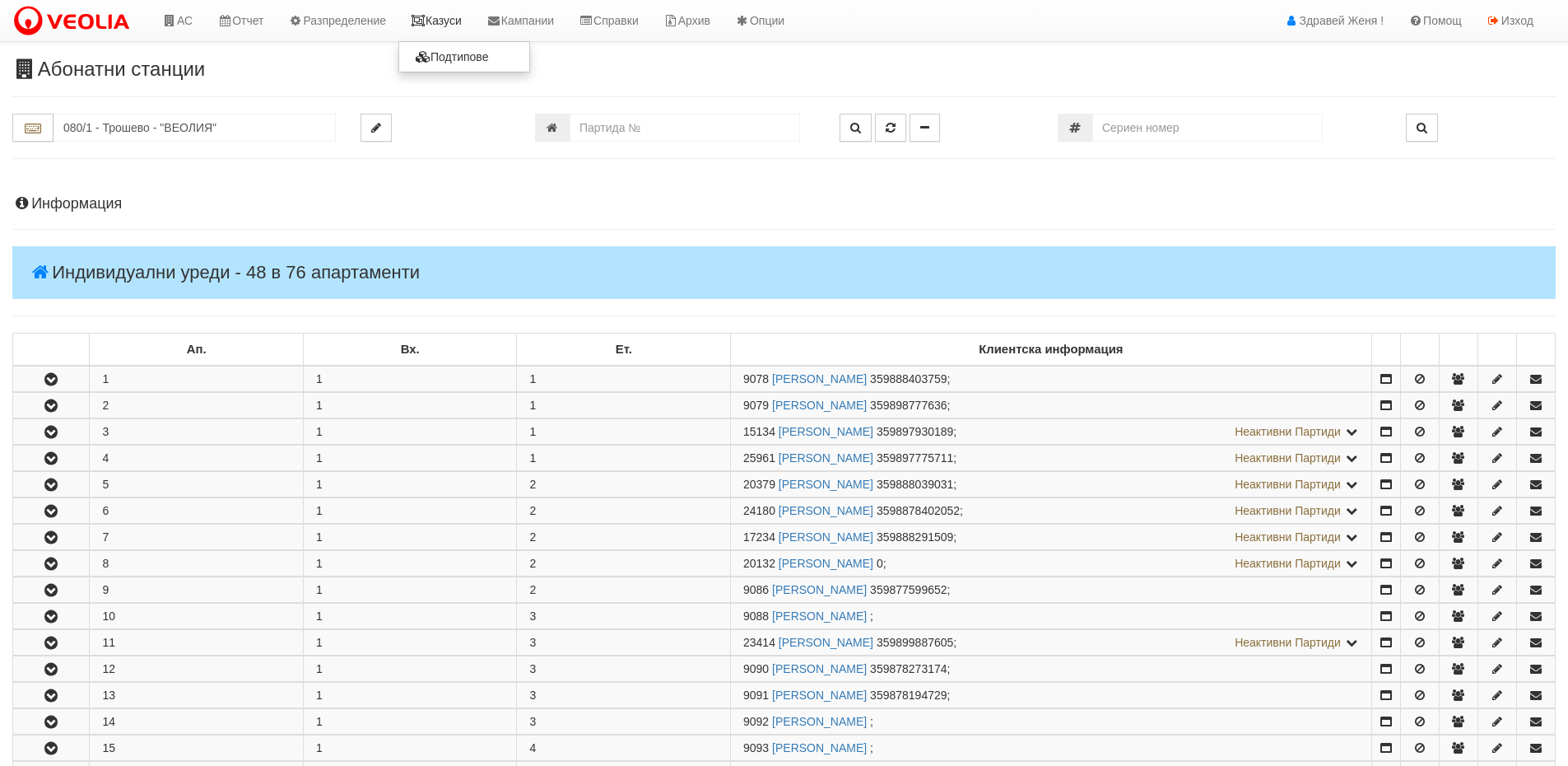
click at [439, 23] on link "Казуси" at bounding box center [436, 21] width 76 height 41
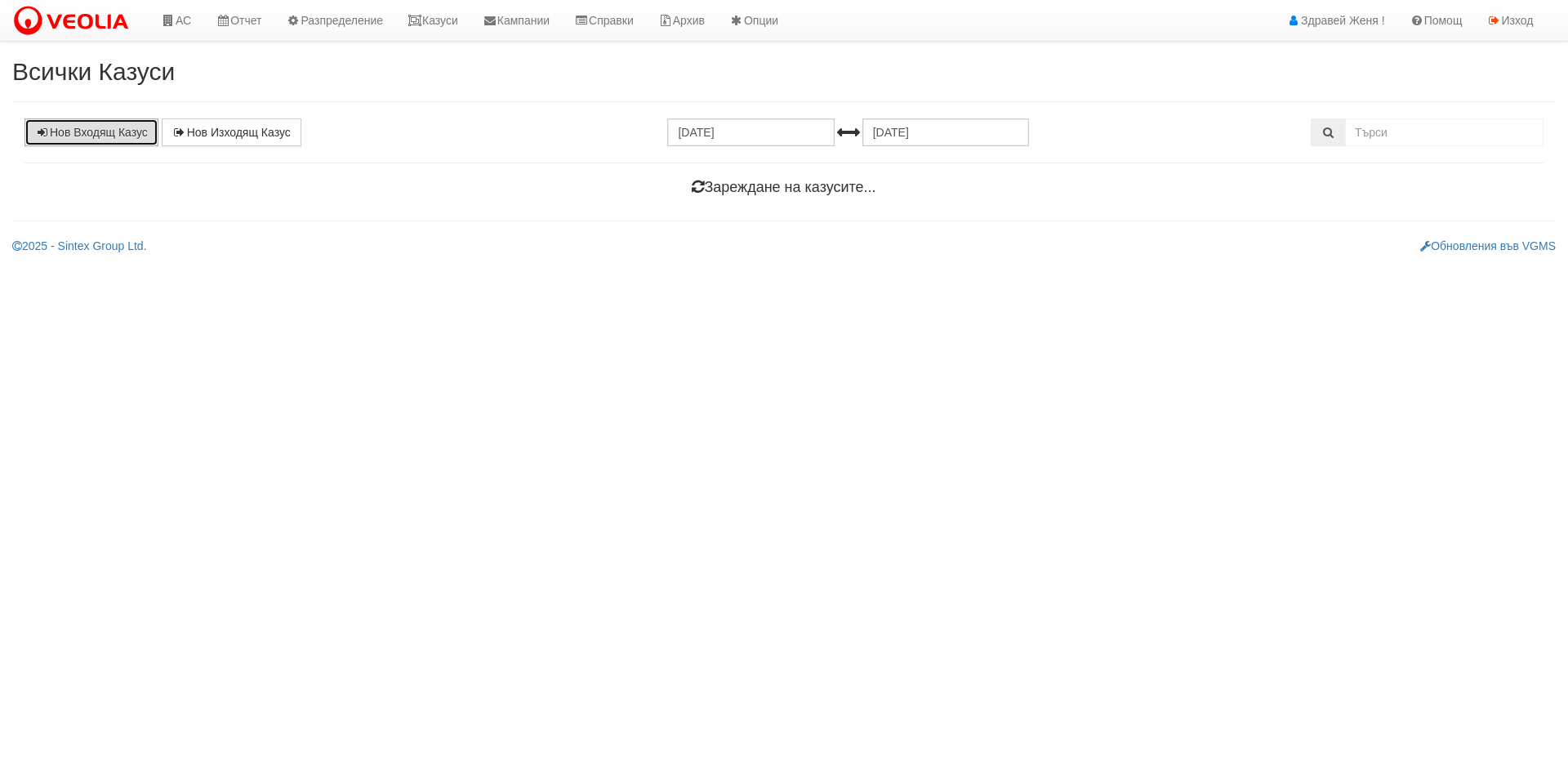
click at [139, 133] on link "Нов Входящ Казус" at bounding box center [92, 132] width 134 height 27
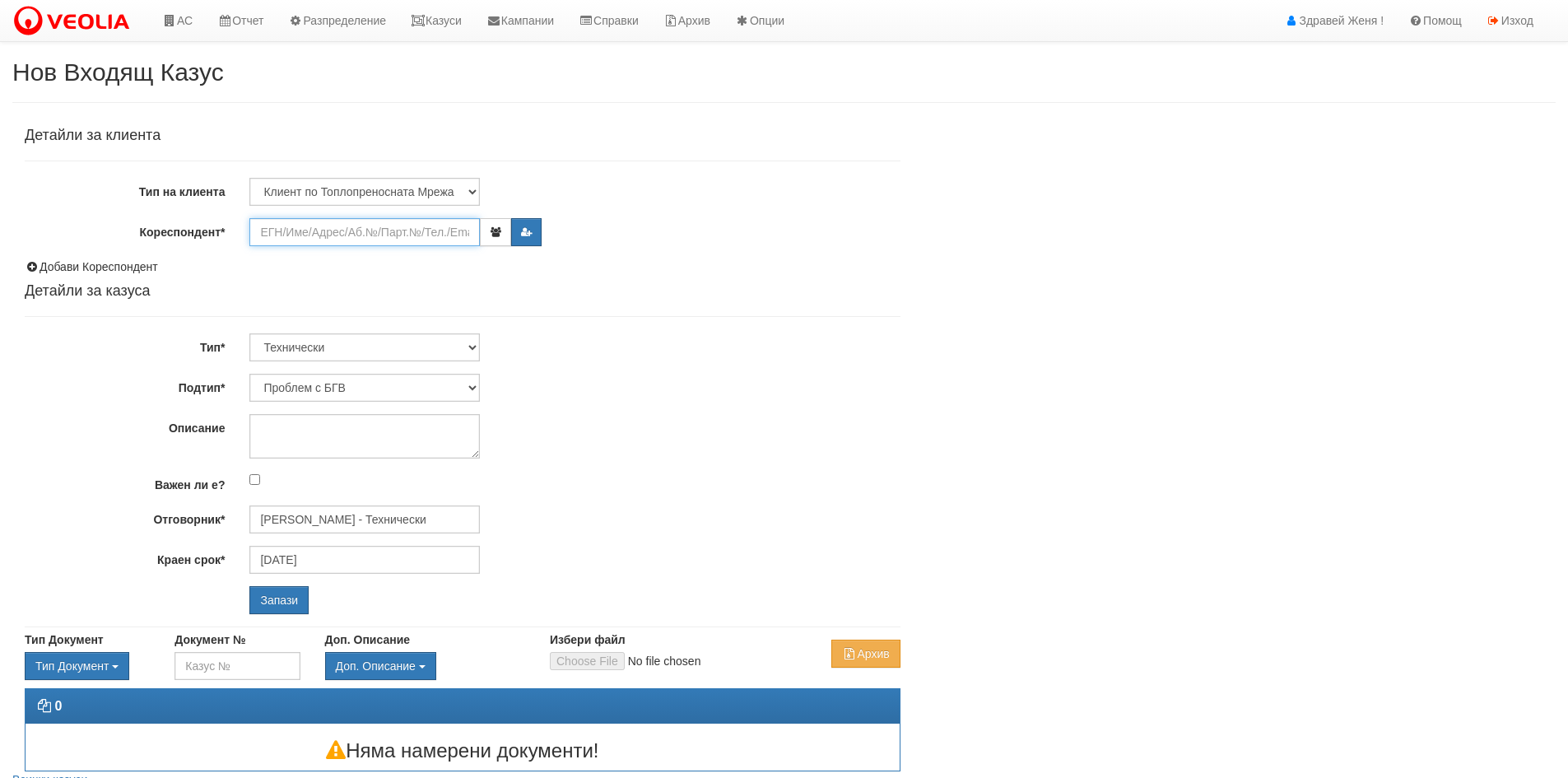
click at [301, 233] on input "Кореспондент*" at bounding box center [364, 232] width 230 height 28
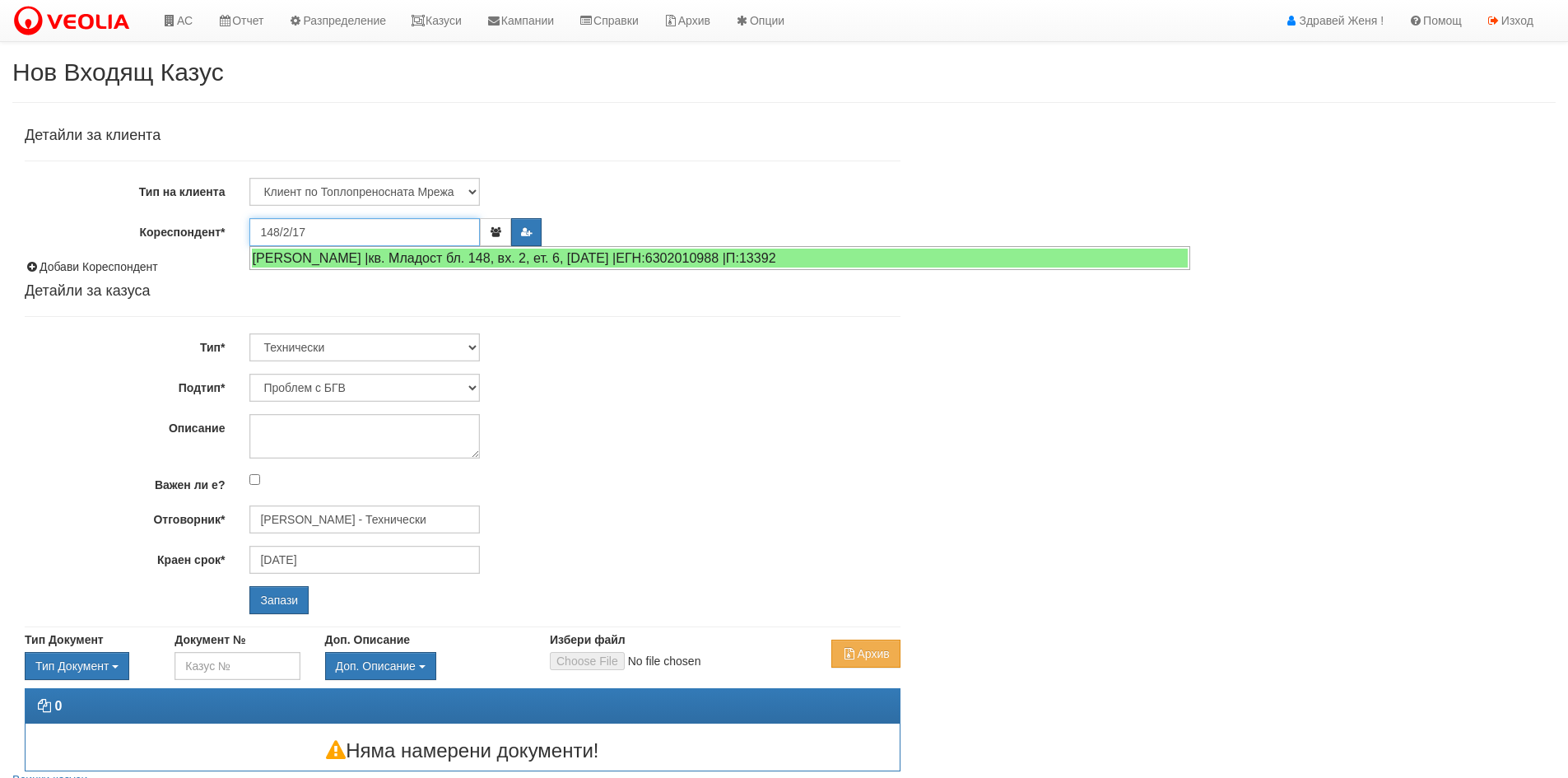
type input "148/2/17"
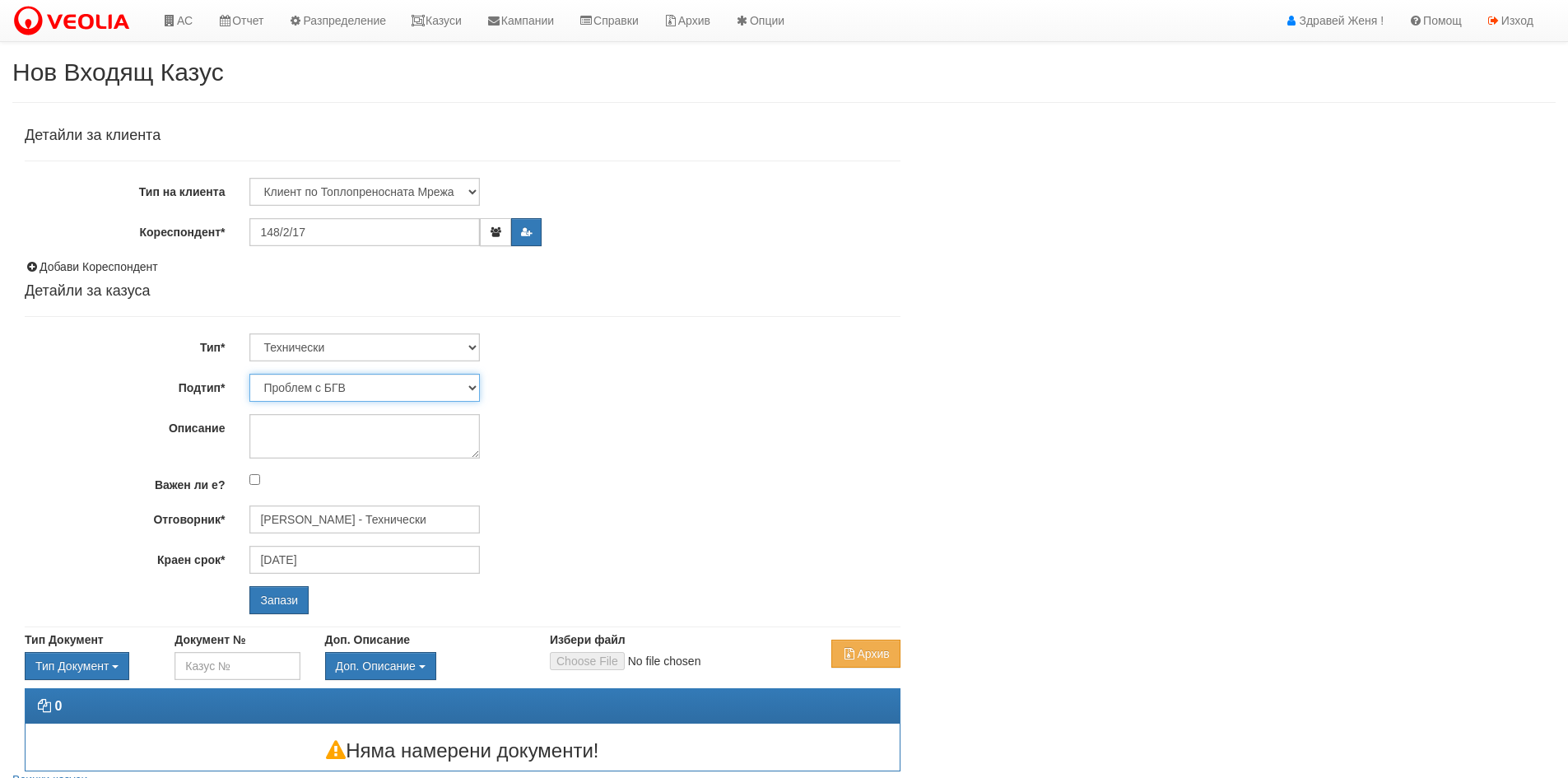
click at [472, 389] on select "Проблем с БГВ Теч ВОИ Теч БГВ Теч в АС Теч от водомер Проблем в АС Интервенция …" at bounding box center [364, 387] width 230 height 28
select select "Монтаж на водомер с дист. модул"
click at [249, 373] on select "Проблем с БГВ Теч ВОИ Теч БГВ Теч в АС Теч от водомер Проблем в АС Интервенция …" at bounding box center [364, 387] width 230 height 28
type input "[DATE]"
type input "[PERSON_NAME] - Технически"
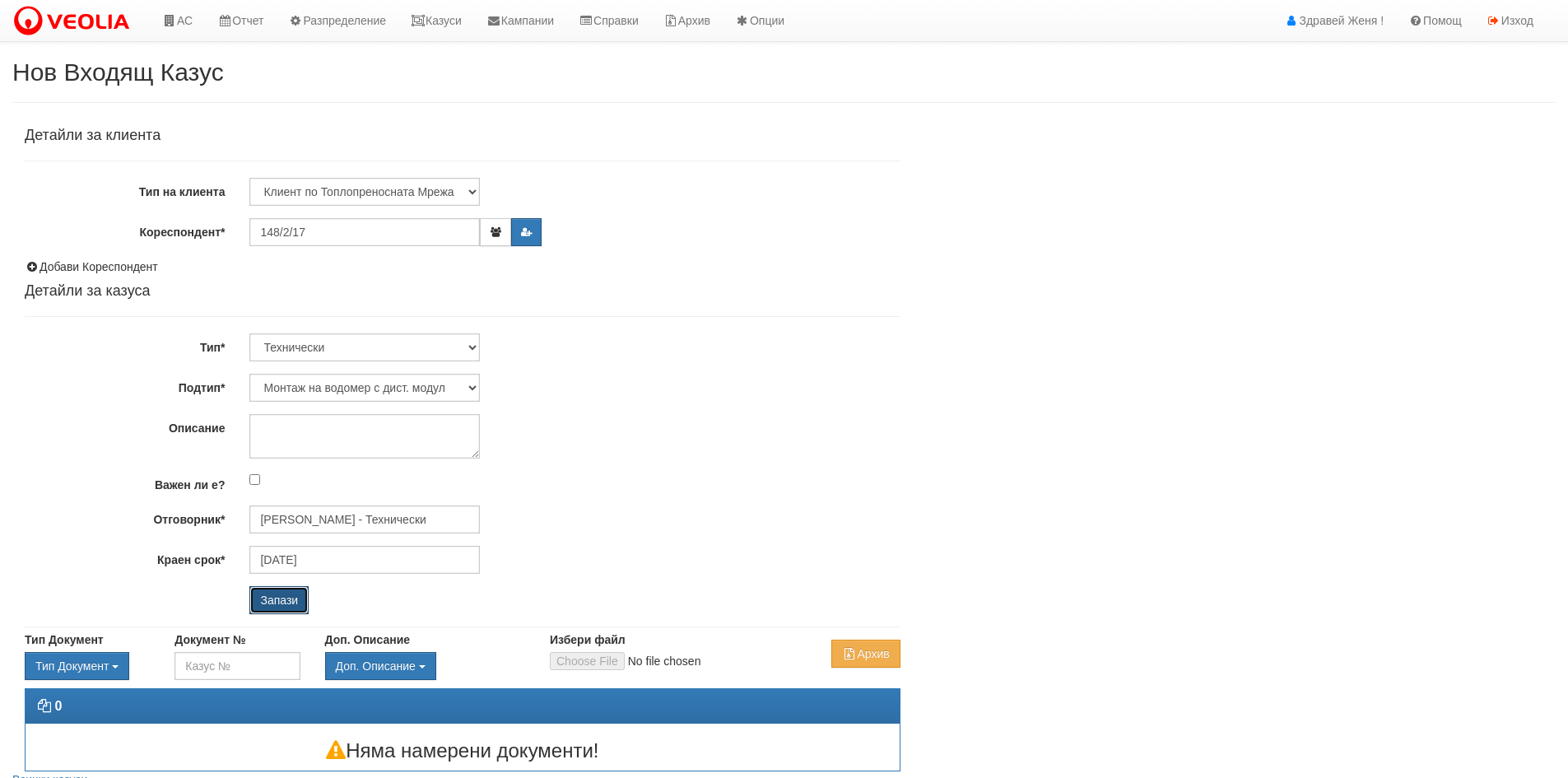
click at [292, 601] on input "Запази" at bounding box center [279, 600] width 60 height 28
select select "Монтаж на водомер с дист. модул"
click at [340, 221] on input "148/2/17" at bounding box center [364, 232] width 230 height 28
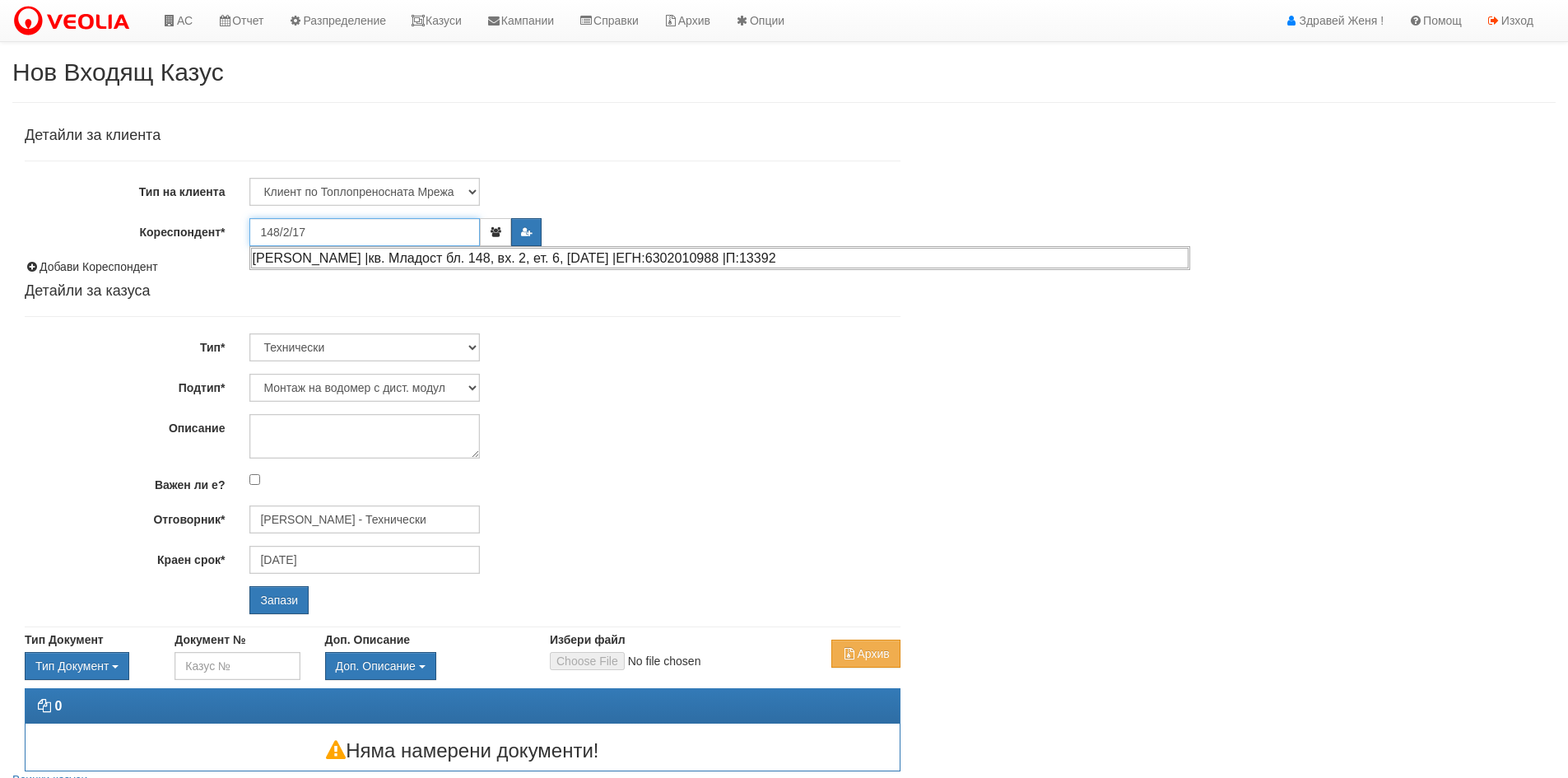
click at [360, 264] on div "ВЕСЕЛИН СТЕФАНОВ ГЕНДОВ |кв. Младост бл. 148, вх. 2, ет. 6, ап. 17 |ЕГН:6302010…" at bounding box center [719, 258] width 938 height 21
type input "ВЕСЕЛИН СТЕФАНОВ ГЕНДОВ"
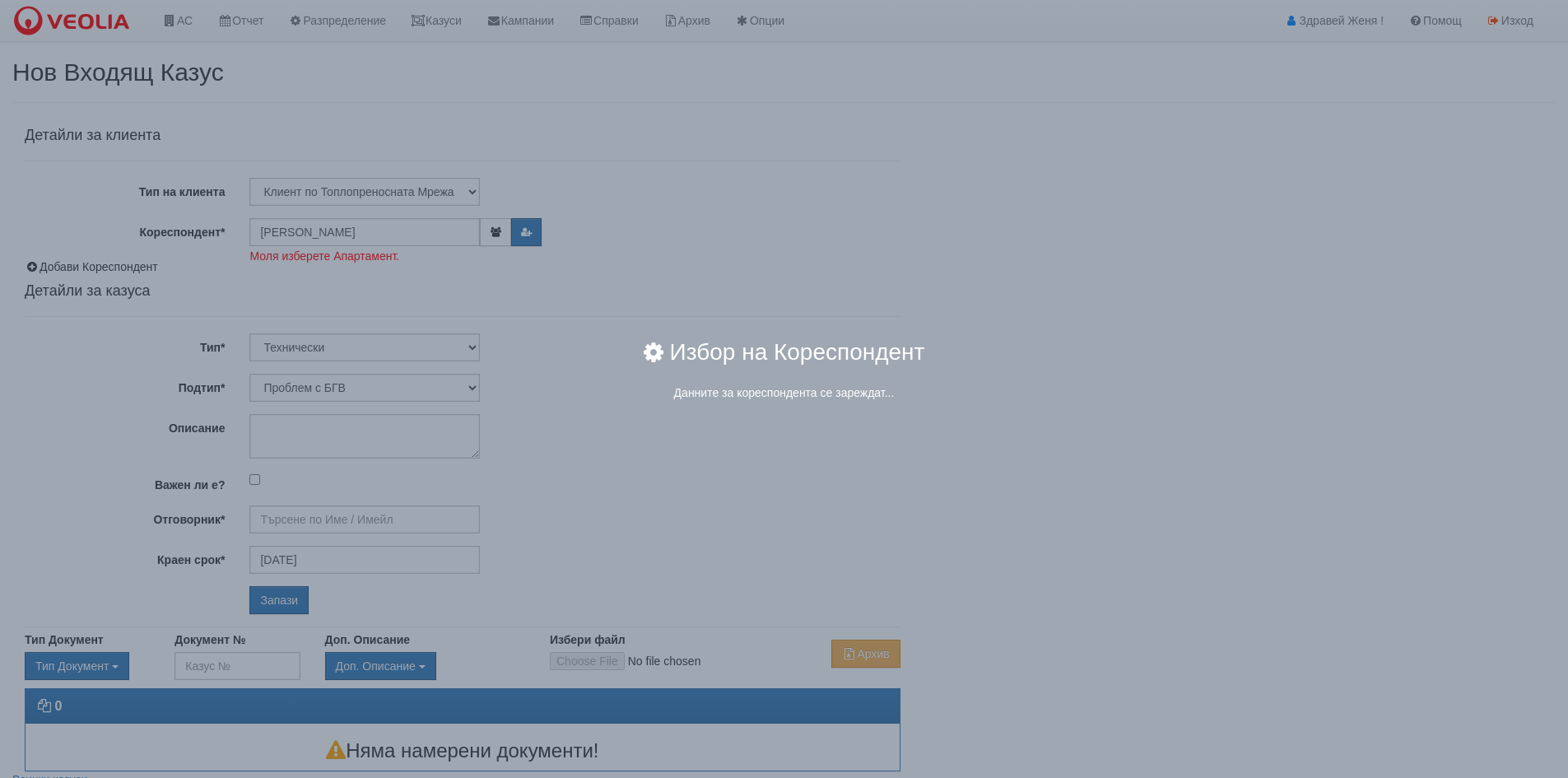
type input "[PERSON_NAME] - Технически"
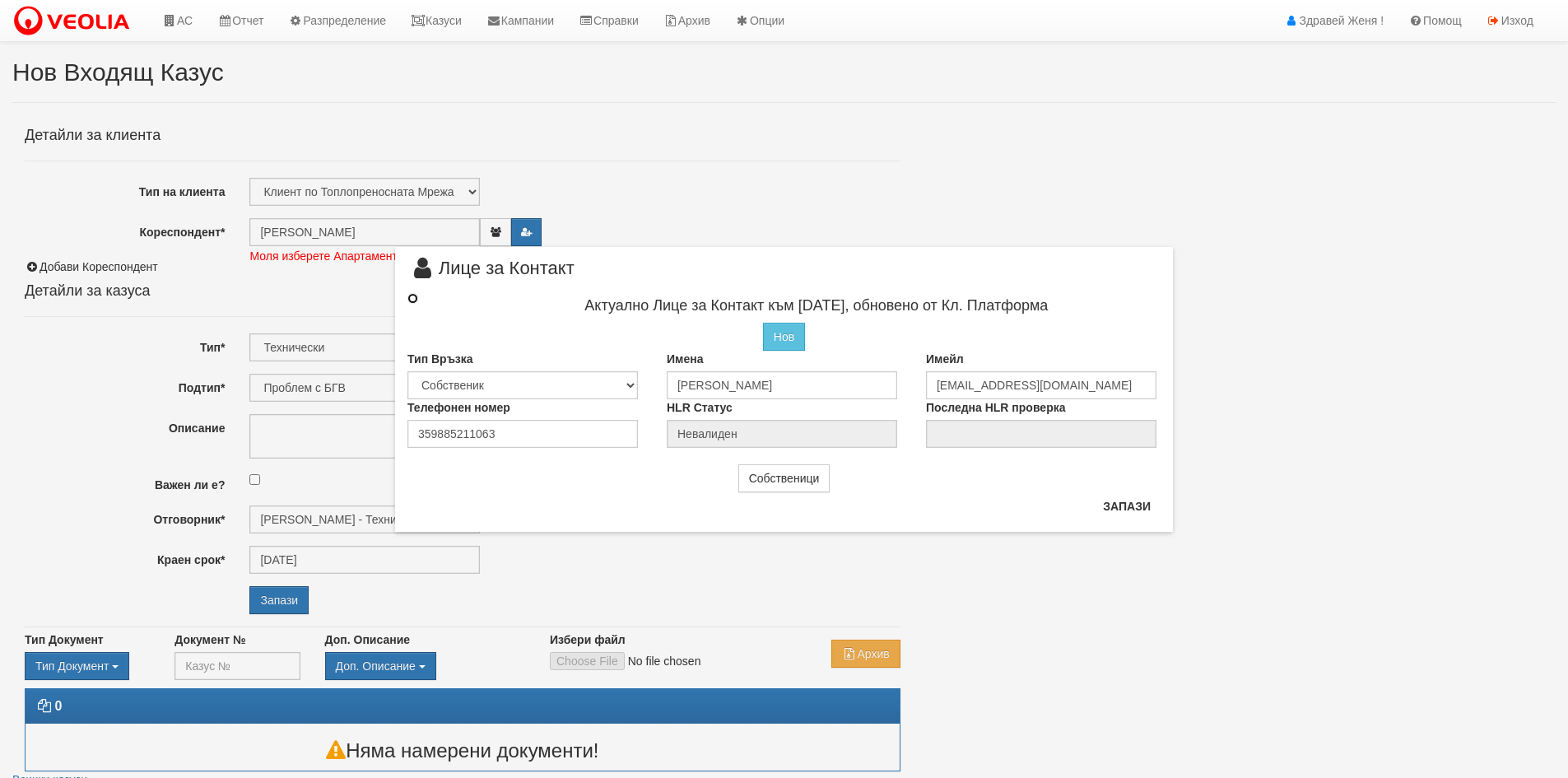
click at [415, 301] on input "radio" at bounding box center [412, 298] width 10 height 10
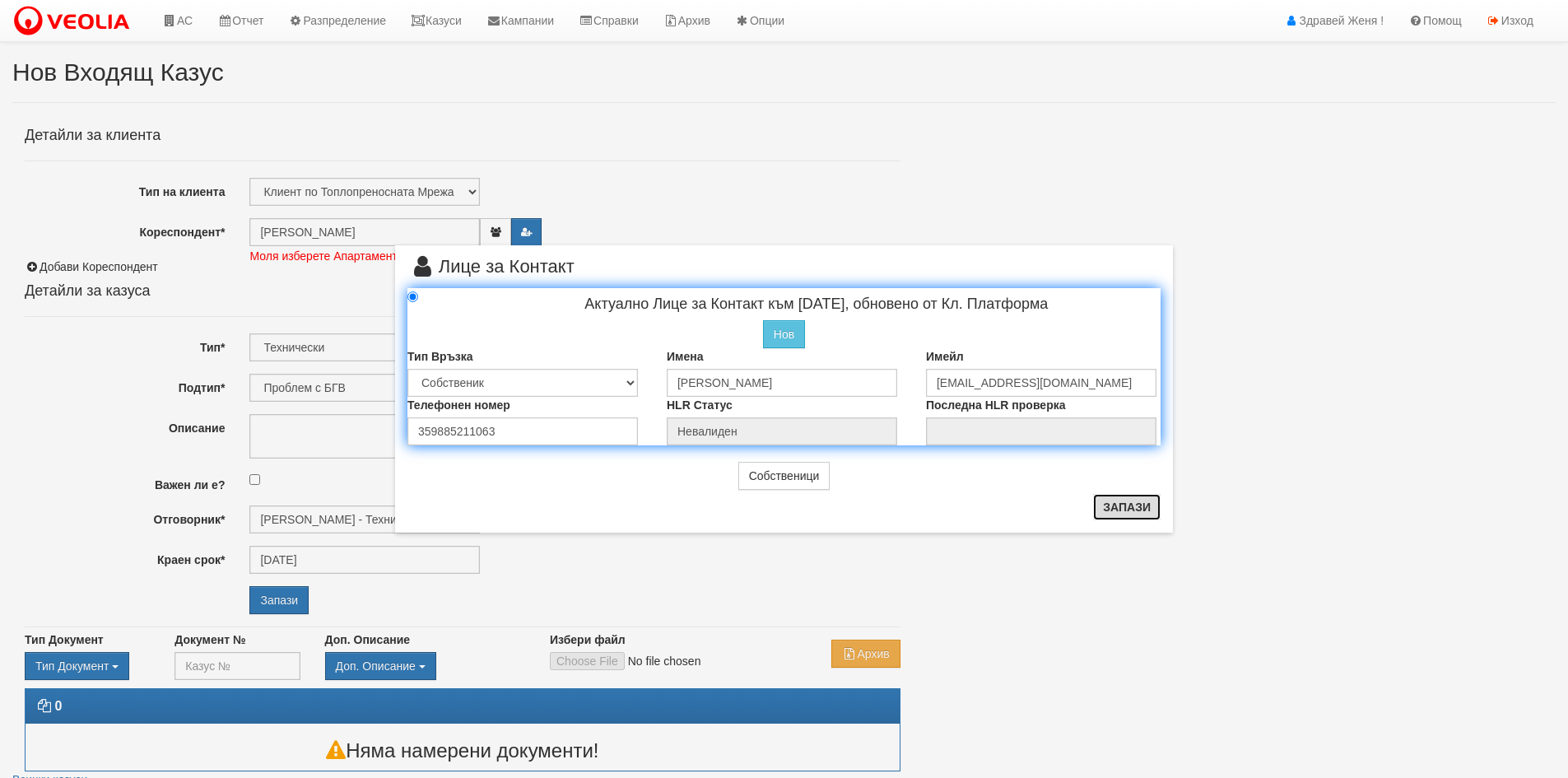
click at [1131, 511] on button "Запази" at bounding box center [1127, 507] width 67 height 27
radio input "true"
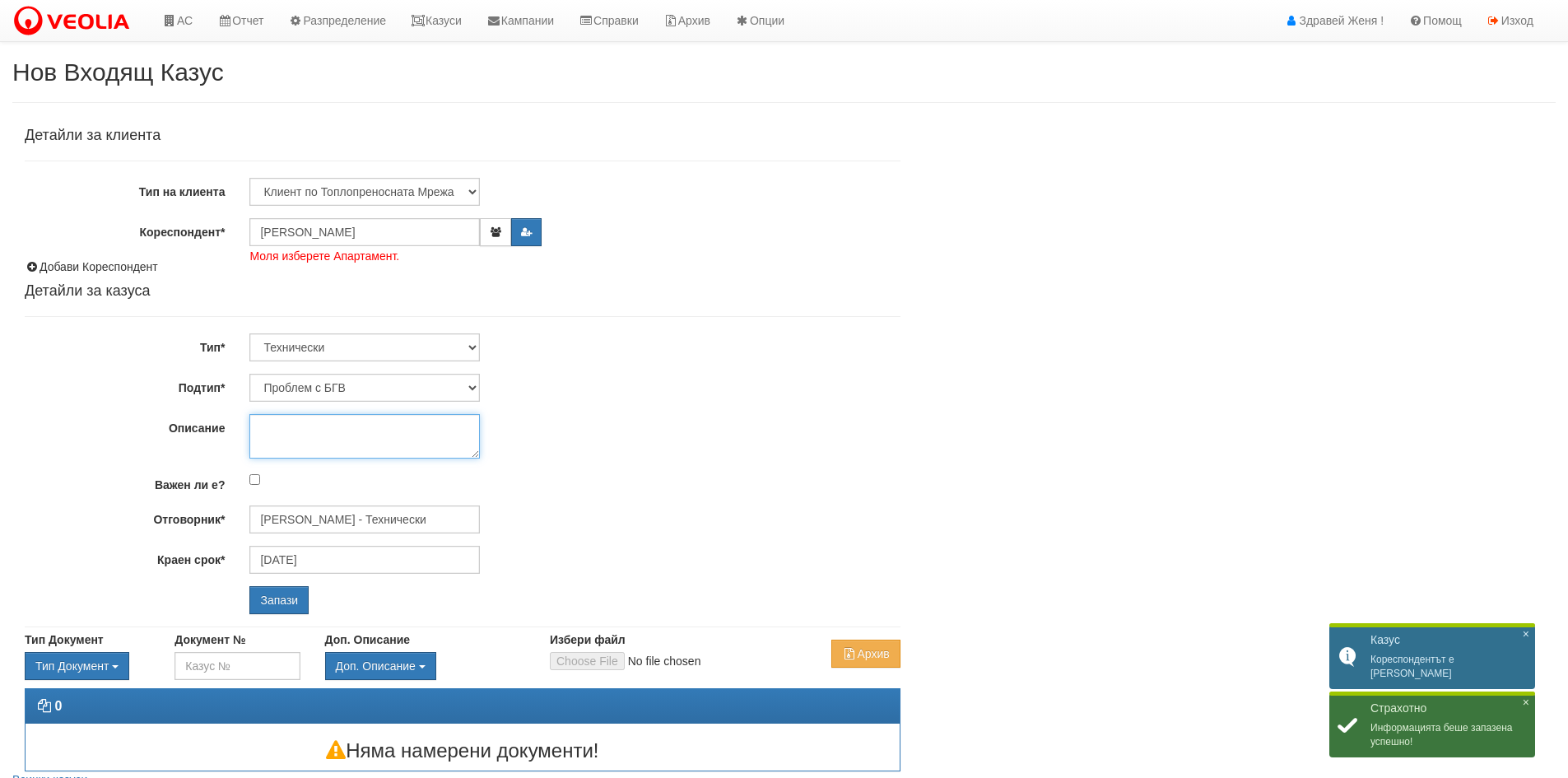
click at [310, 432] on textarea "Описание" at bounding box center [364, 436] width 230 height 45
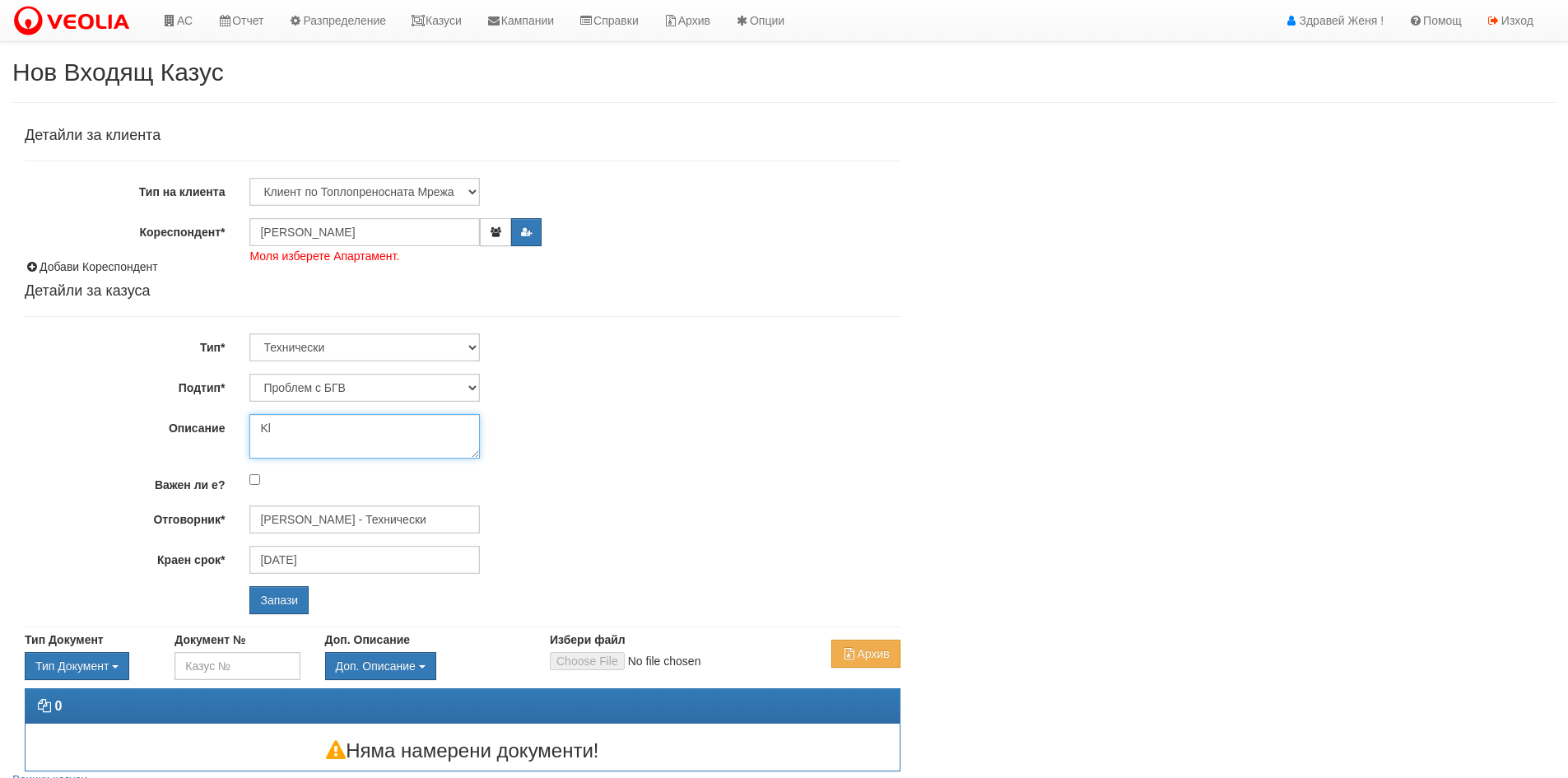
type textarea "K"
click at [288, 425] on textarea "Клиета моли" at bounding box center [364, 436] width 230 height 45
click at [352, 431] on textarea "Клиента моли" at bounding box center [364, 436] width 230 height 45
type textarea "Клиента моли поставянето на водомера да се осъществи преди обяд с предварителна…"
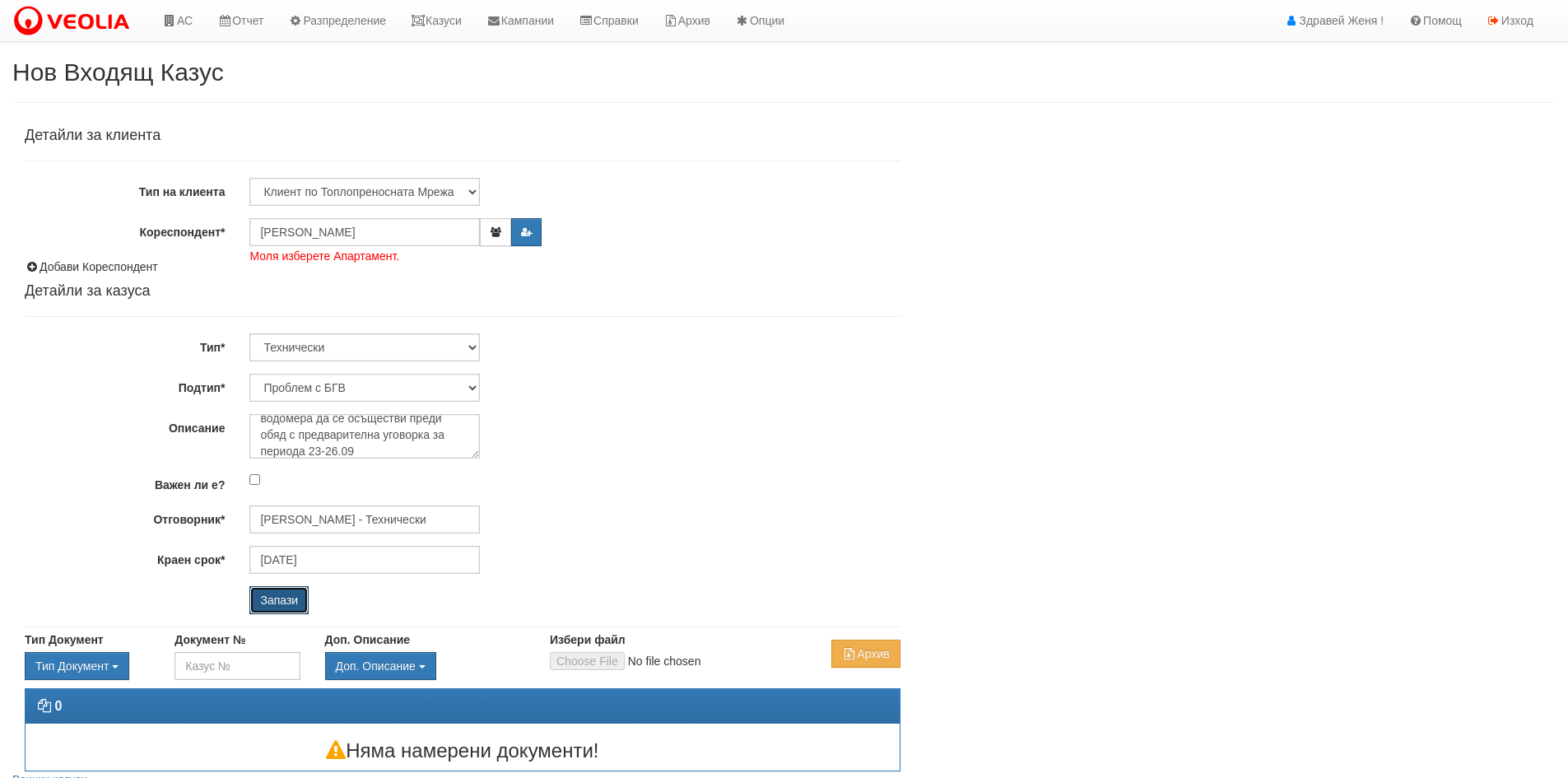
click at [294, 595] on input "Запази" at bounding box center [279, 600] width 60 height 28
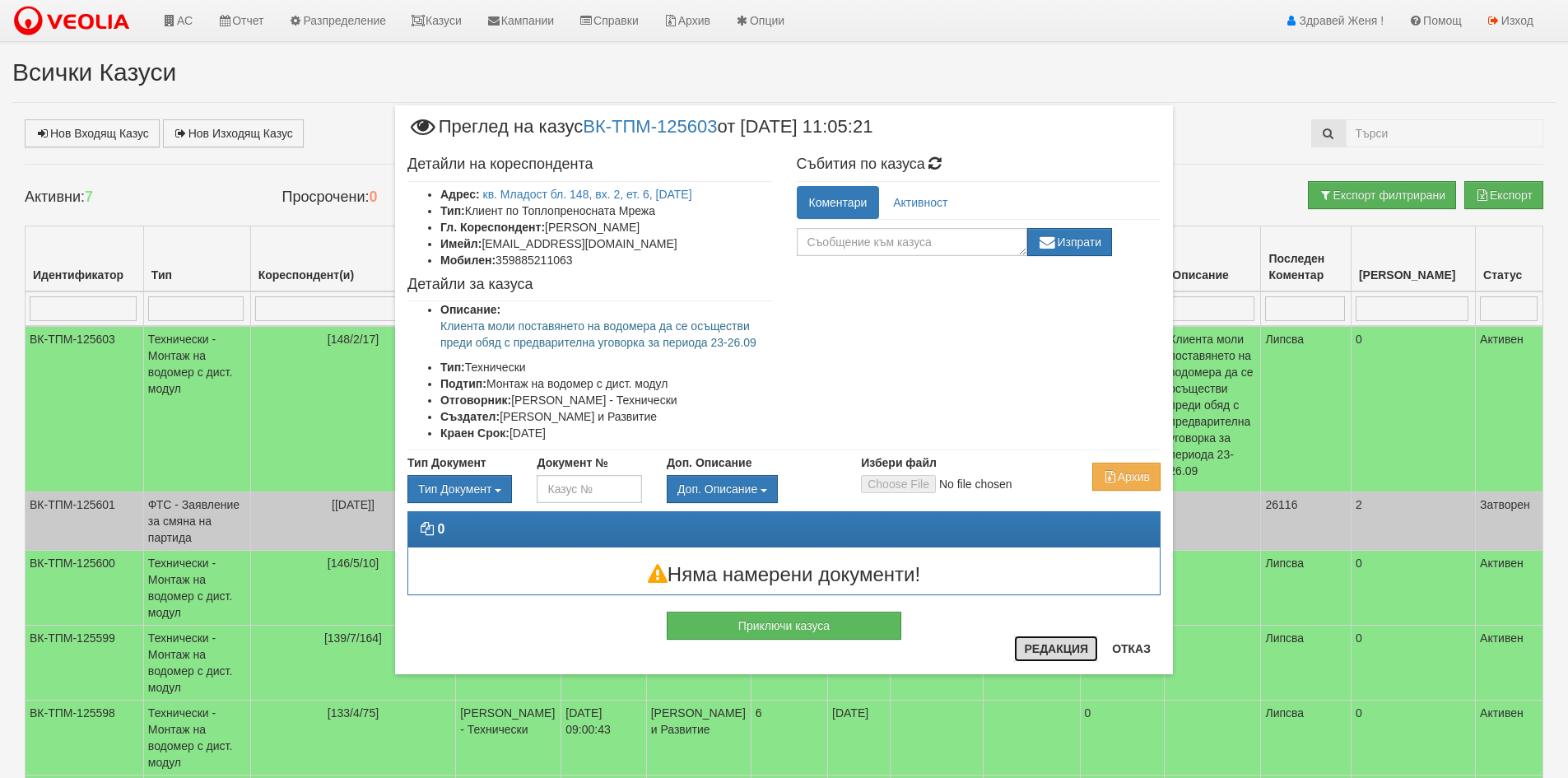
click at [1054, 649] on button "Редакция" at bounding box center [1056, 649] width 84 height 27
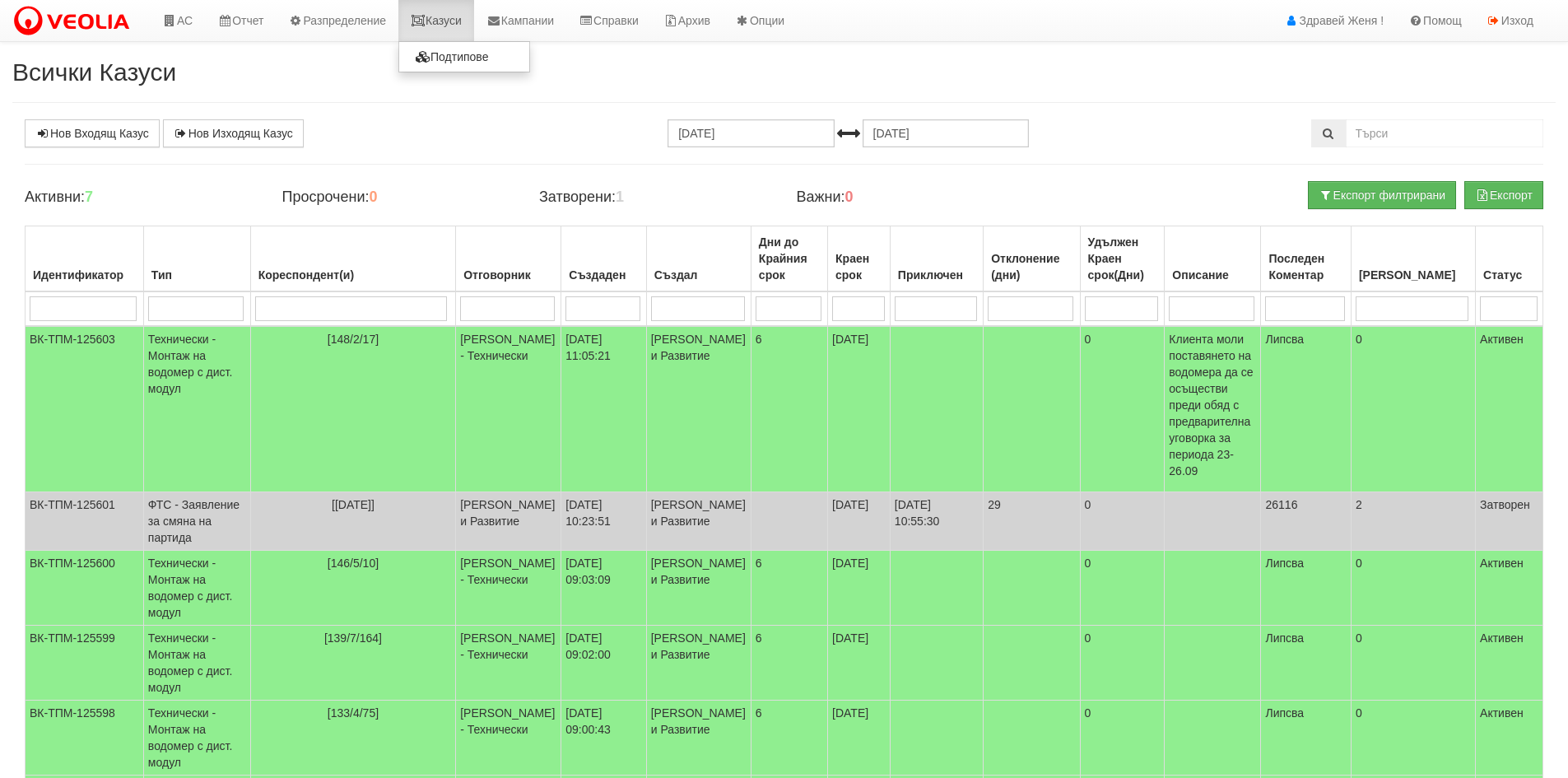
click at [451, 14] on link "Казуси" at bounding box center [436, 21] width 76 height 41
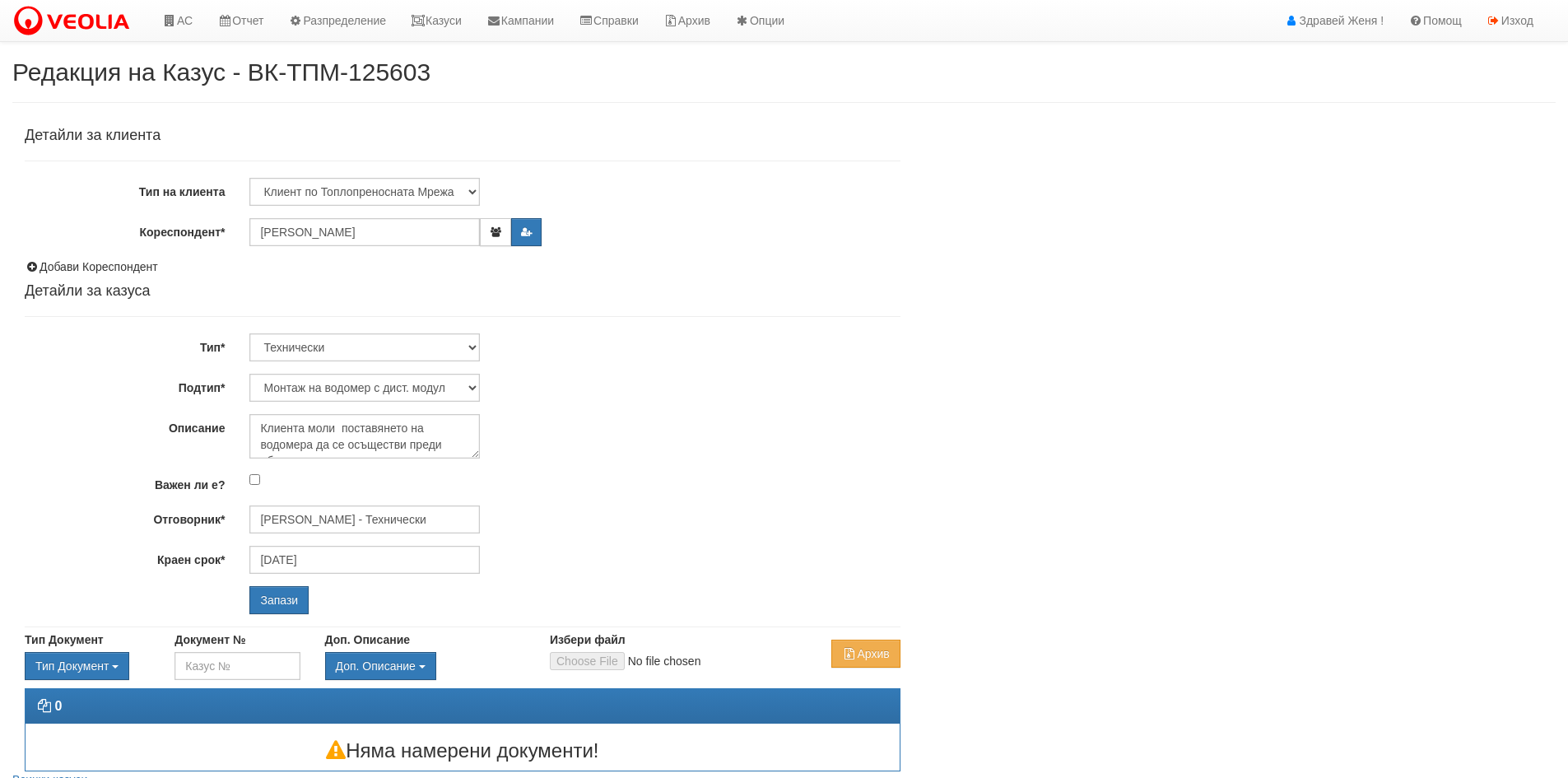
select select "Монтаж на водомер с дист. модул"
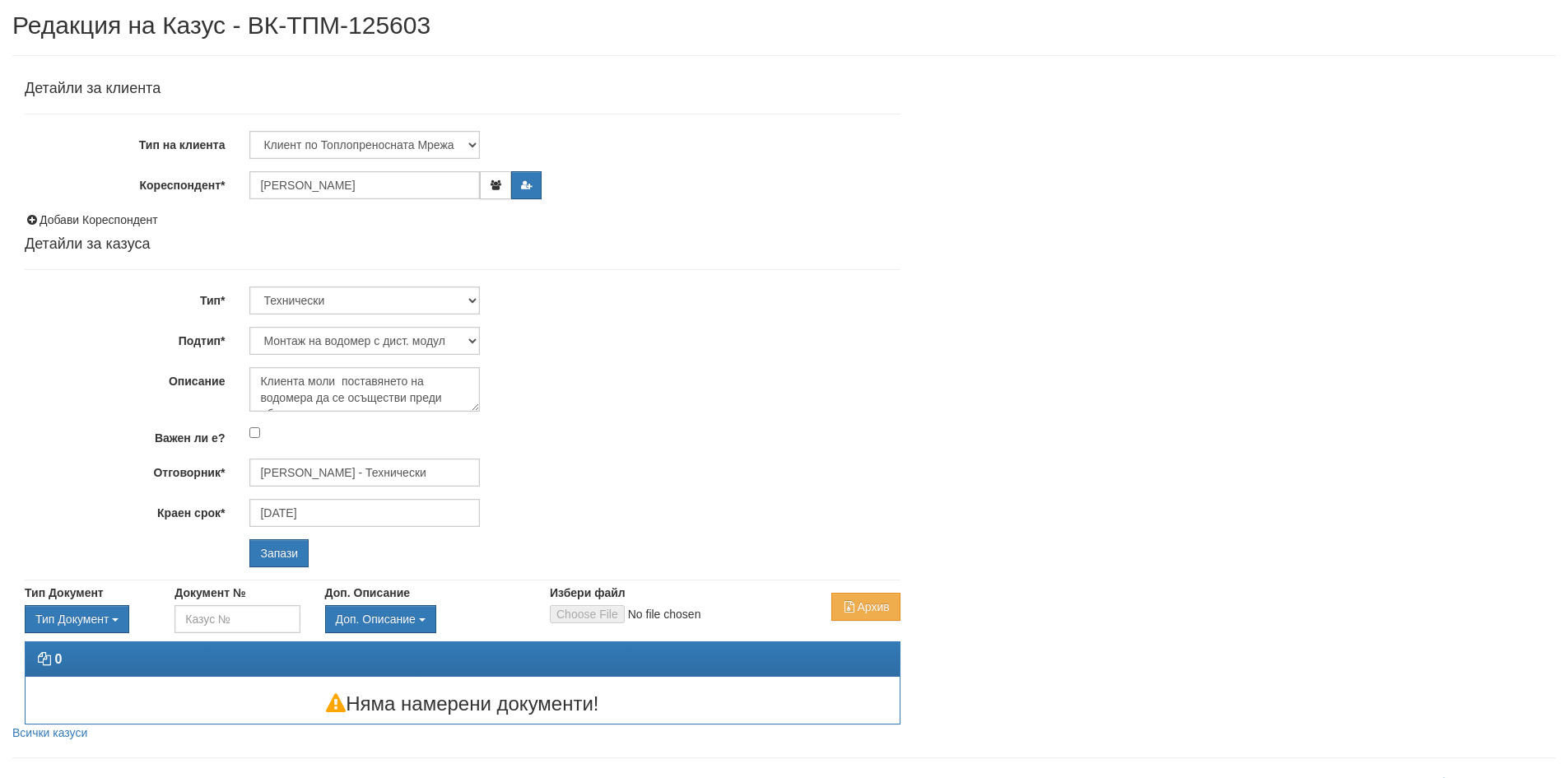
scroll to position [72, 0]
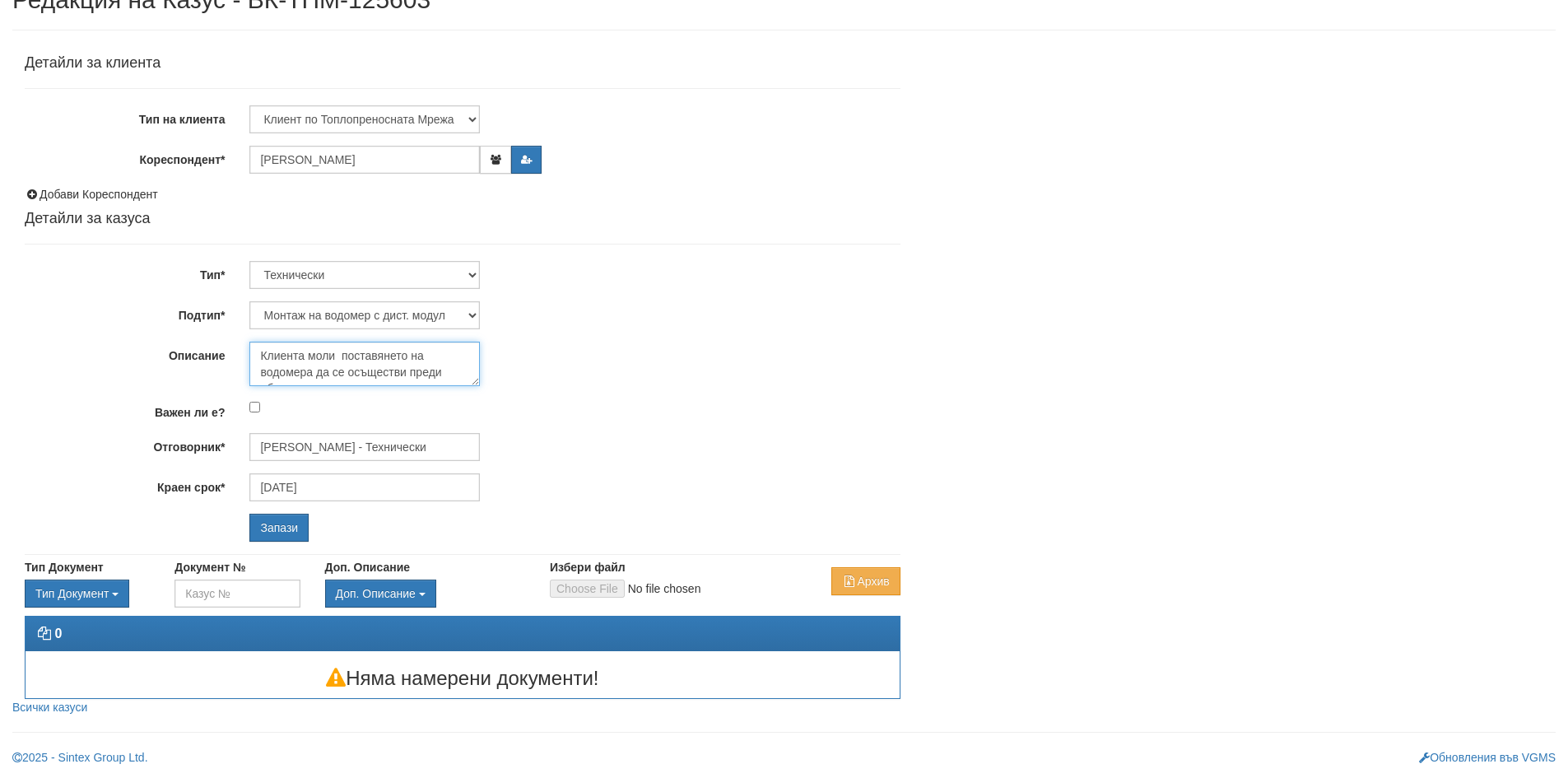
click at [443, 366] on textarea "Клиента моли поставянето на водомера да се осъществи преди обяд с предварителна…" at bounding box center [364, 364] width 230 height 45
click at [415, 380] on textarea "Клиента моли поставянето на водомера да се осъществи преди обяд с предварителна…" at bounding box center [364, 364] width 230 height 45
type textarea "Клиента моли поставянето на водомера да се осъществи преди обяд с предварителна…"
click at [273, 519] on input "Запази" at bounding box center [279, 528] width 60 height 28
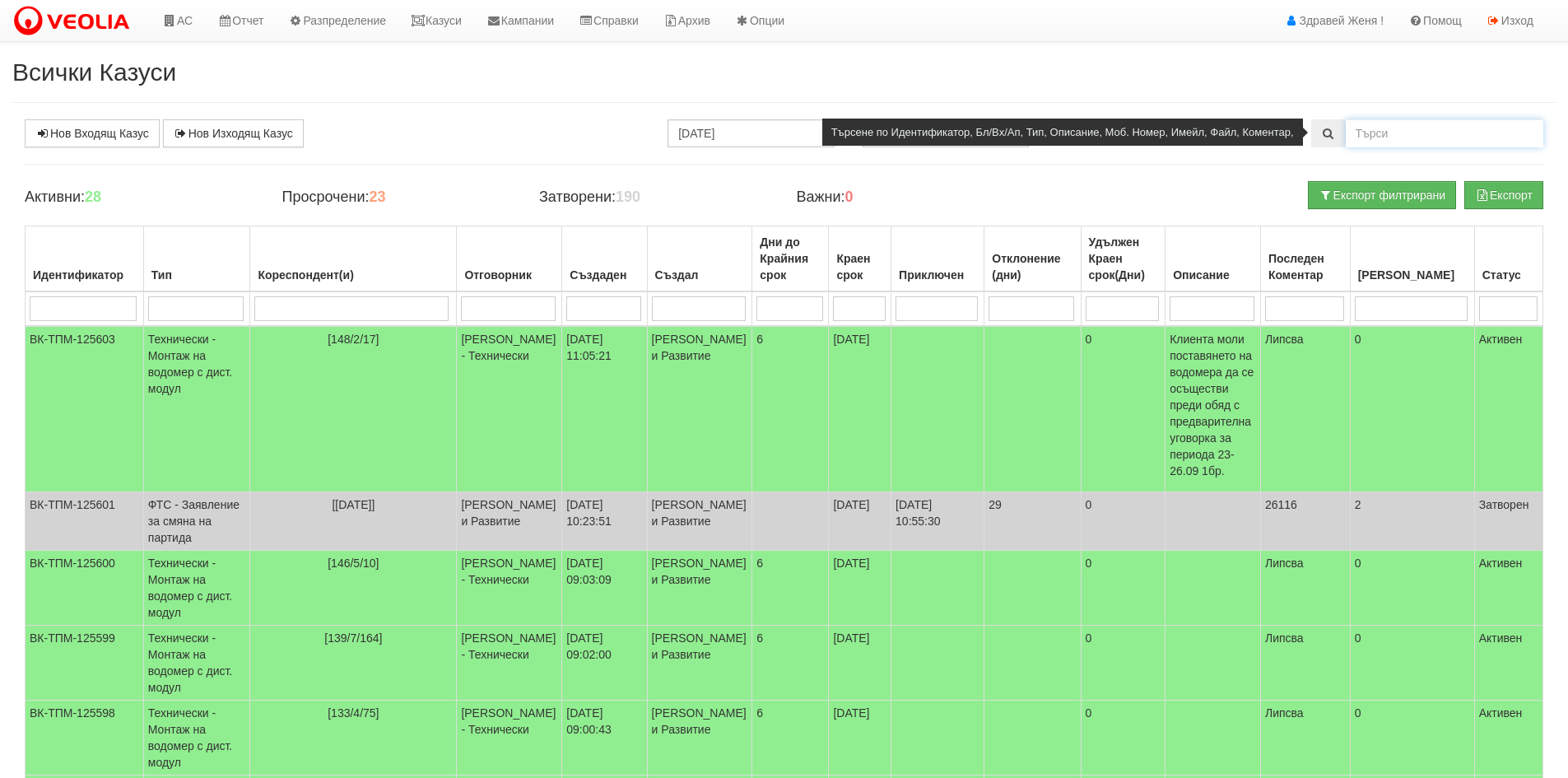
click at [1414, 129] on input "text" at bounding box center [1445, 133] width 198 height 28
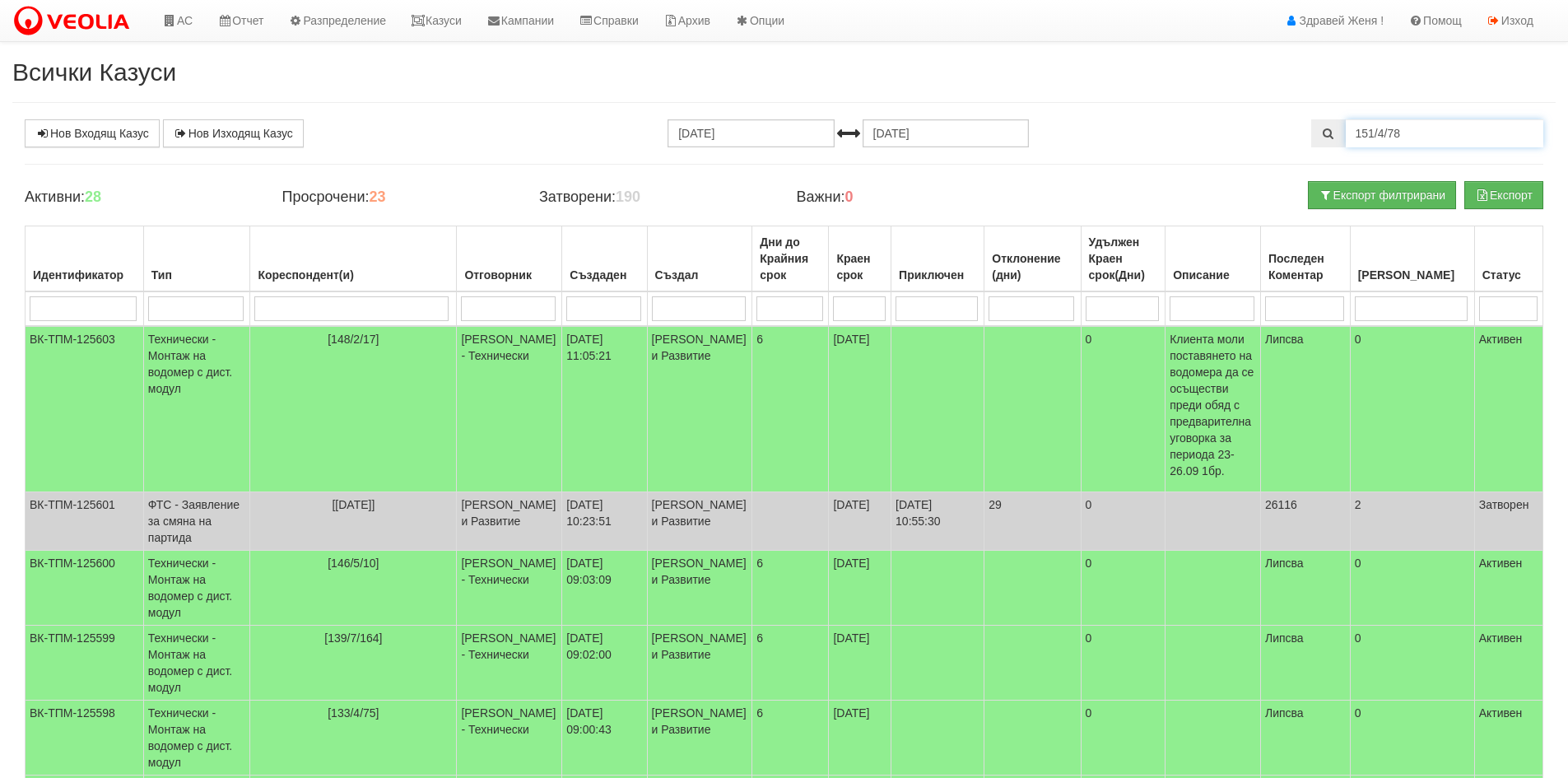
type input "151/4/78"
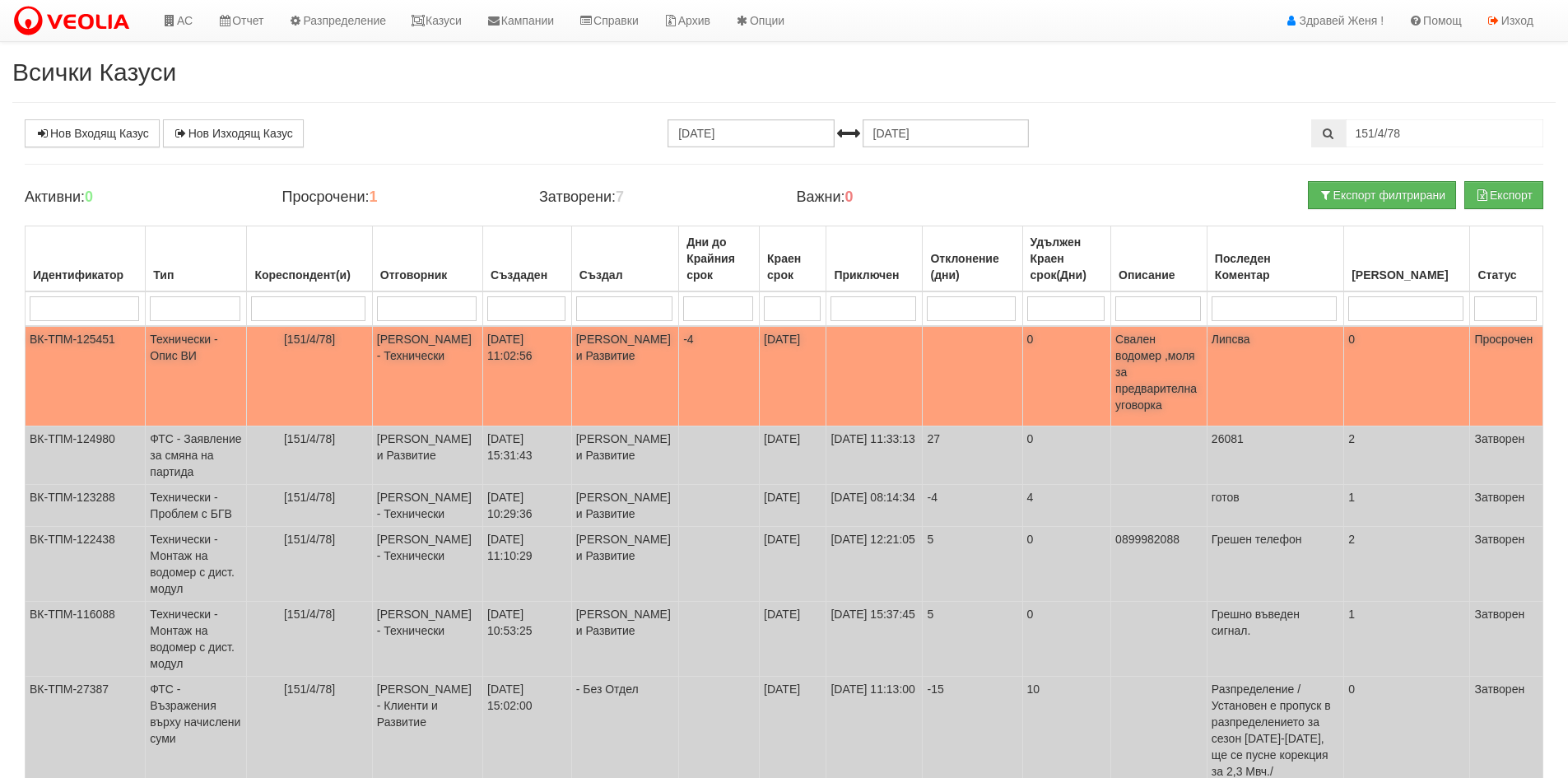
click at [336, 361] on td "[151/4/78]" at bounding box center [309, 376] width 125 height 100
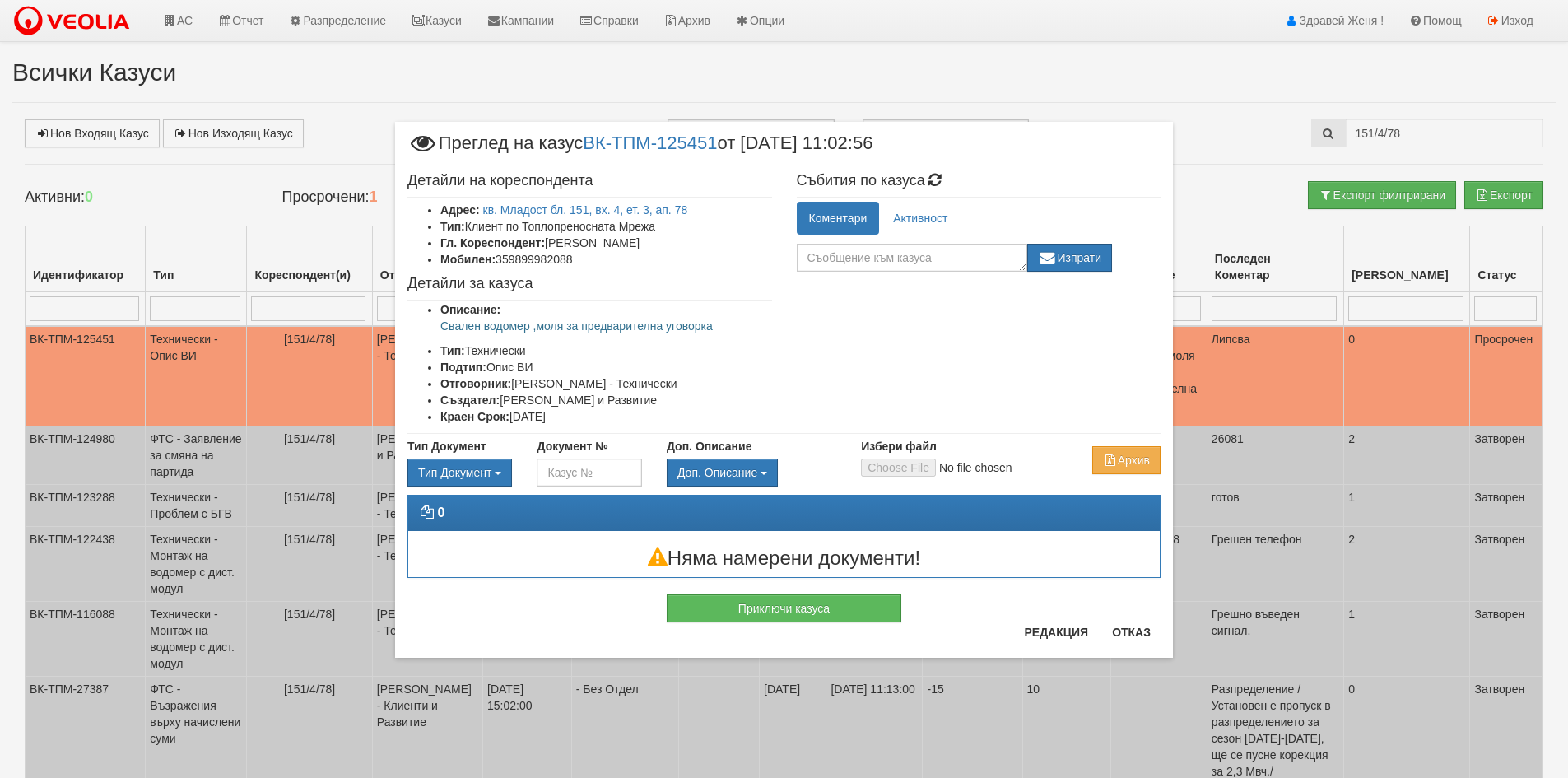
click at [1318, 366] on div "× Преглед на казус ВК-ТПМ-125451 от 10/09/2025 11:02:56 Детайли на кореспондент…" at bounding box center [784, 389] width 1568 height 778
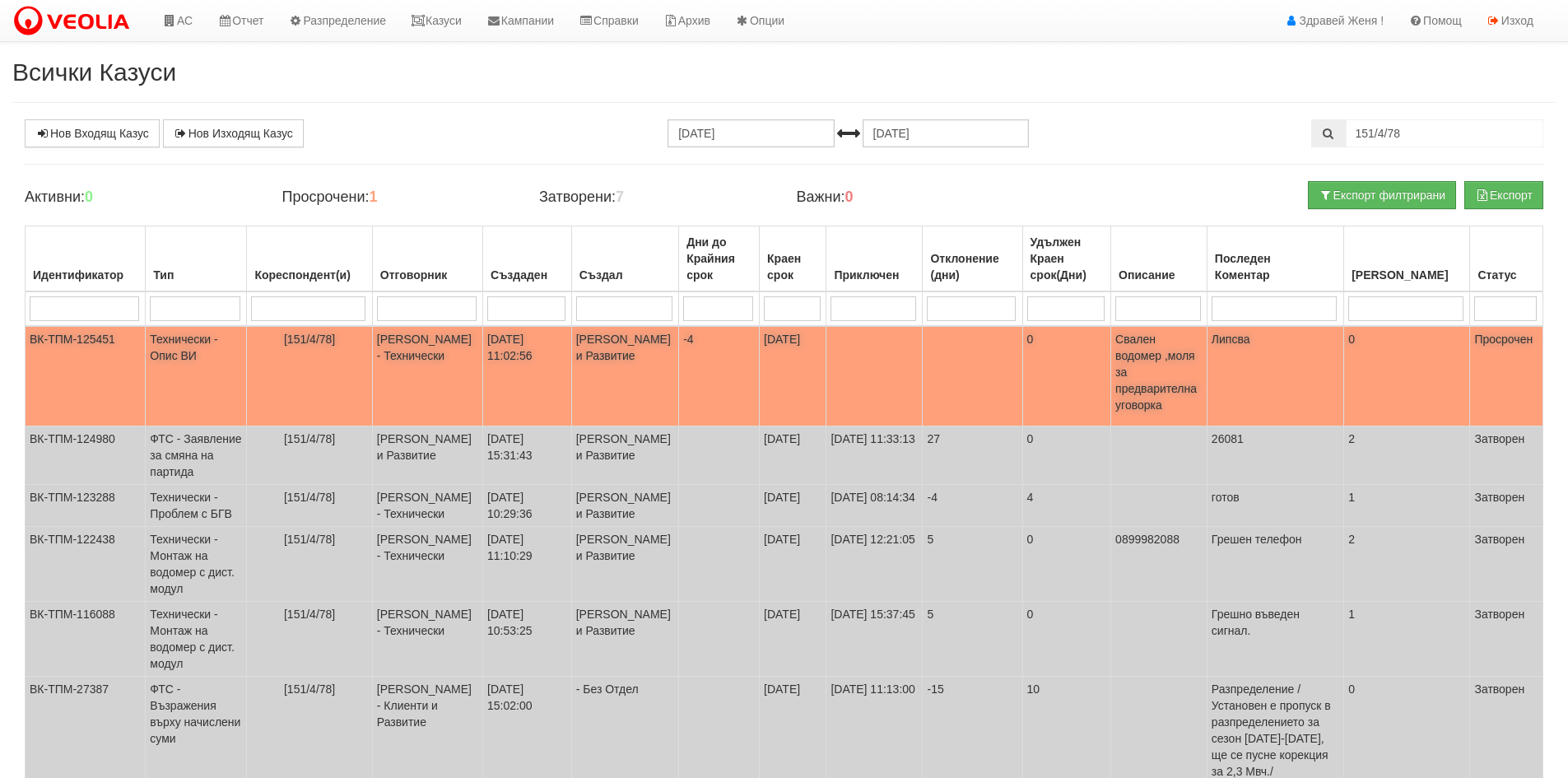
click at [1081, 365] on td "0" at bounding box center [1066, 376] width 89 height 100
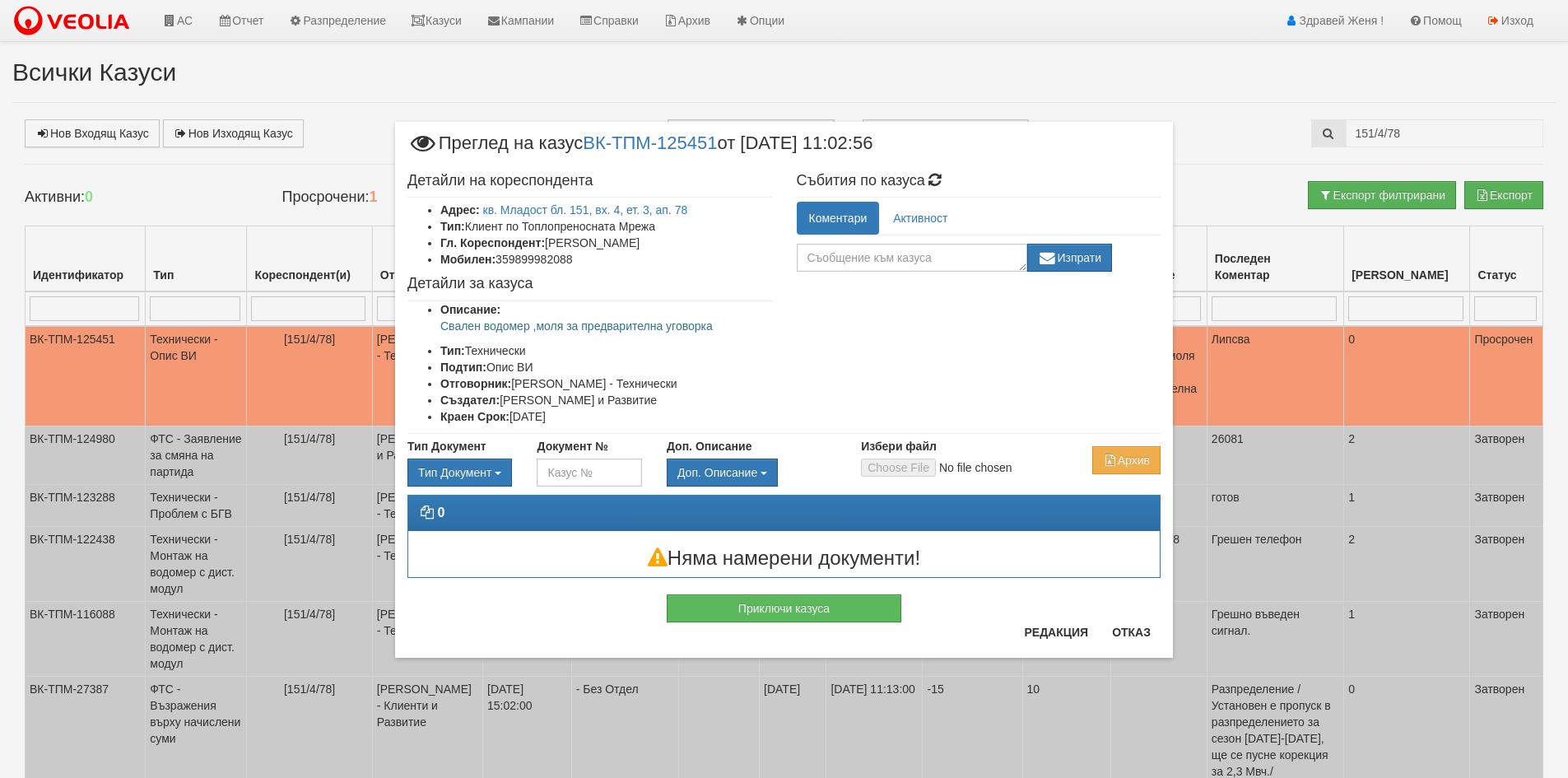
click at [331, 392] on div "× Преглед на казус ВК-ТПМ-125451 от 10/09/2025 11:02:56 Детайли на кореспондент…" at bounding box center [784, 349] width 963 height 699
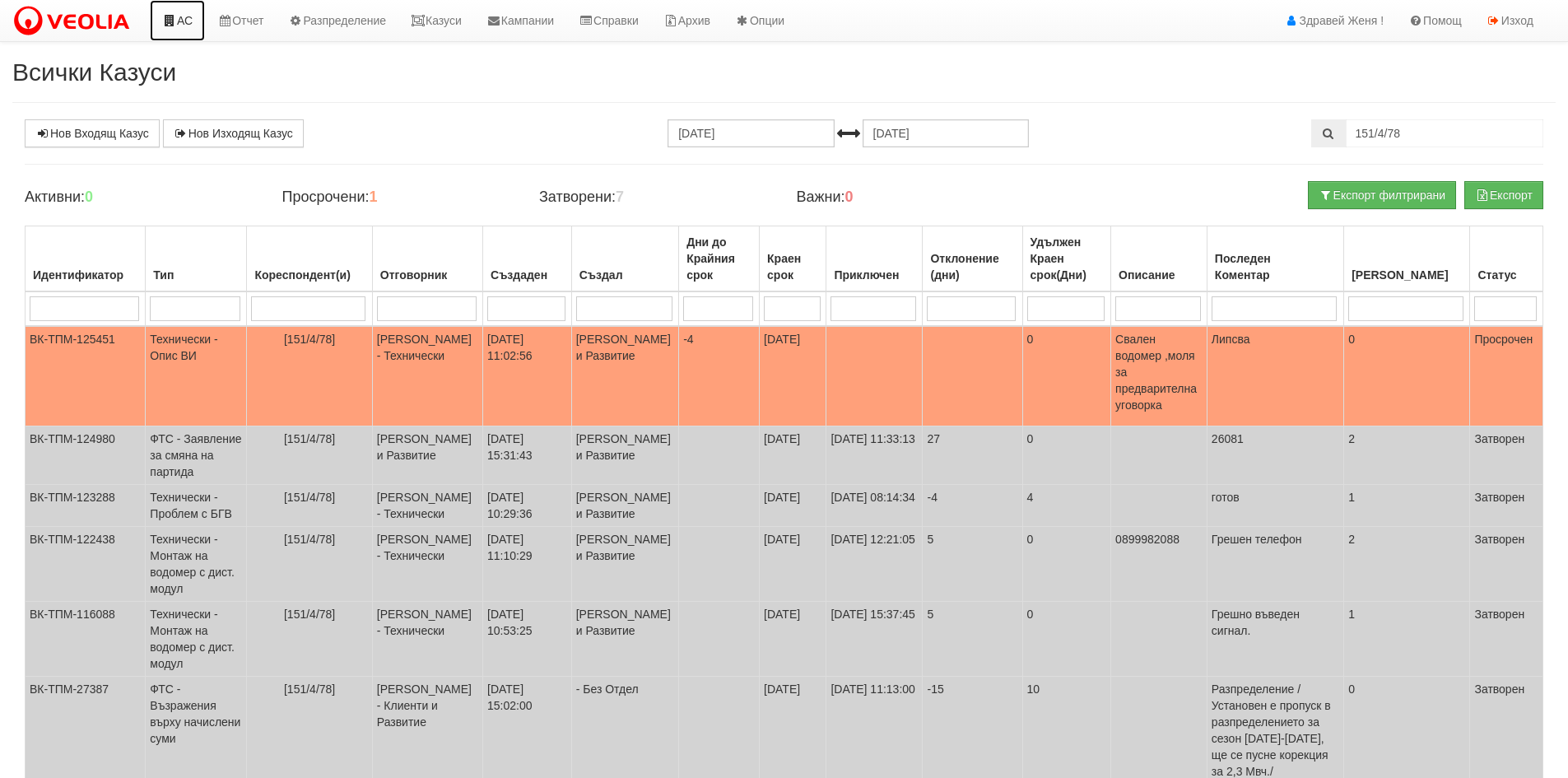
click at [170, 17] on icon at bounding box center [169, 20] width 15 height 11
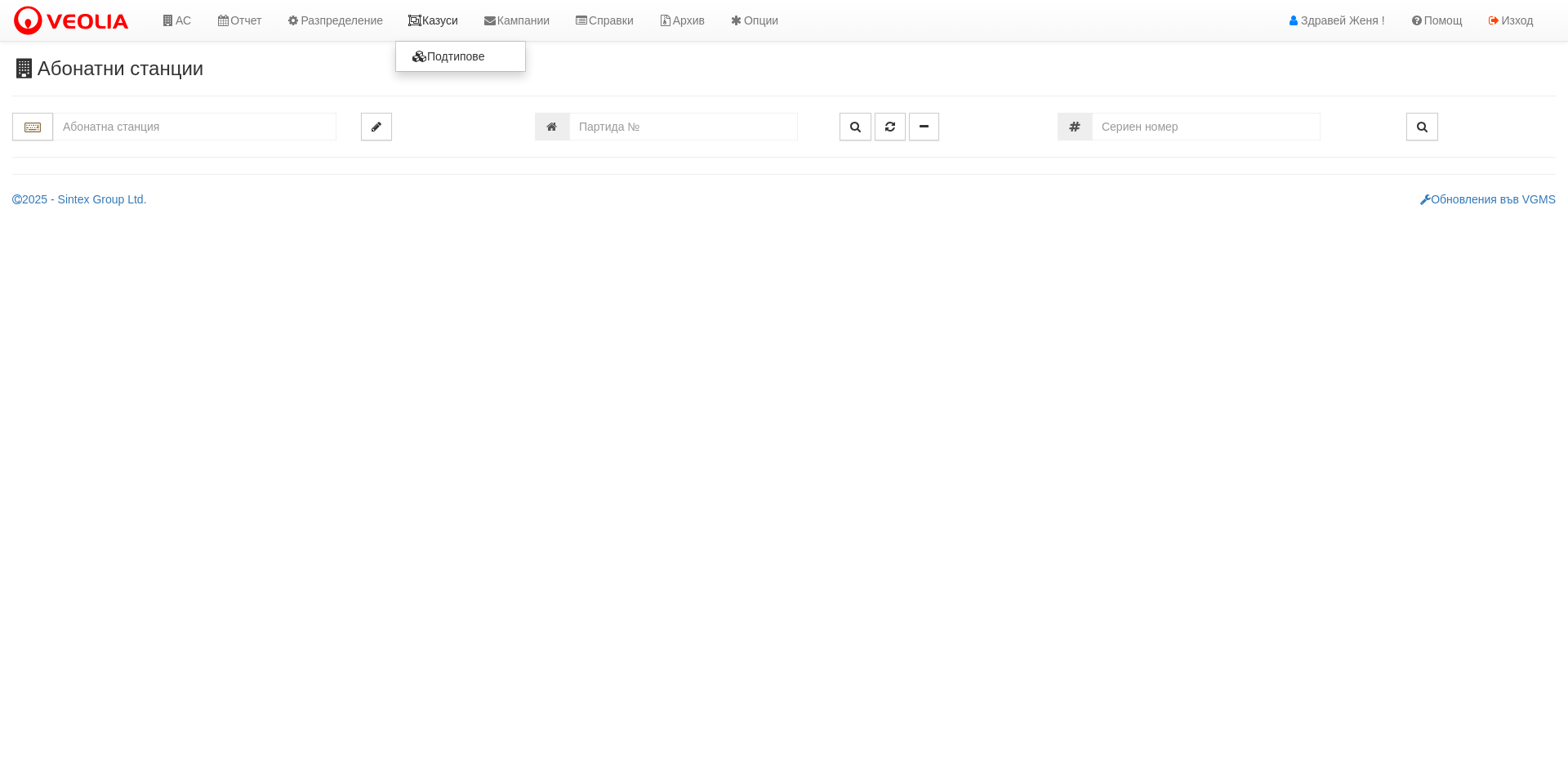
click at [438, 16] on link "Казуси" at bounding box center [433, 21] width 75 height 41
